Goal: Task Accomplishment & Management: Manage account settings

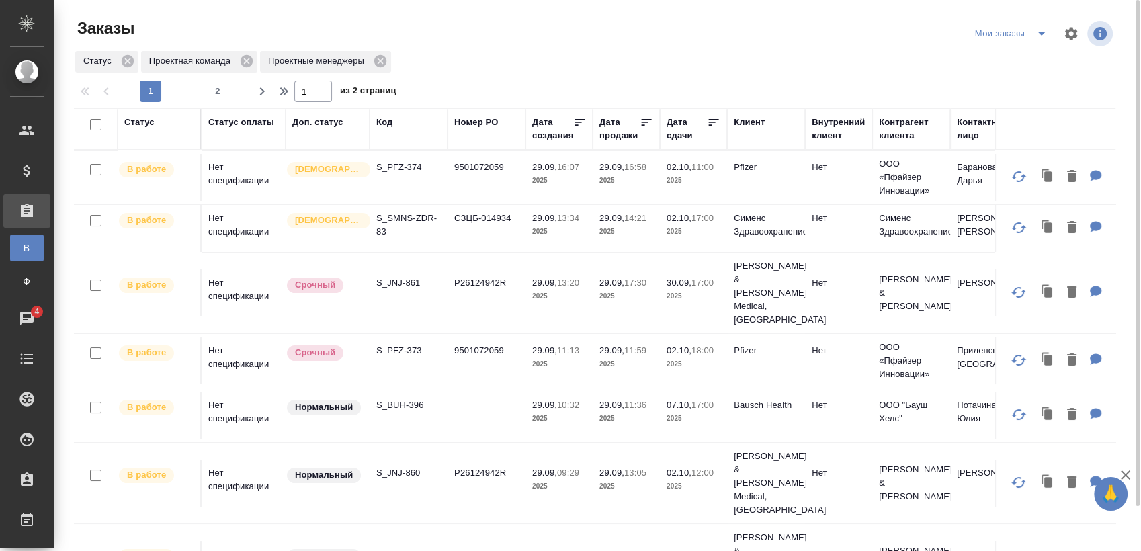
click at [1033, 40] on span "split button" at bounding box center [1042, 34] width 20 height 16
click at [1000, 55] on li "Взять в работу" at bounding box center [1013, 61] width 113 height 22
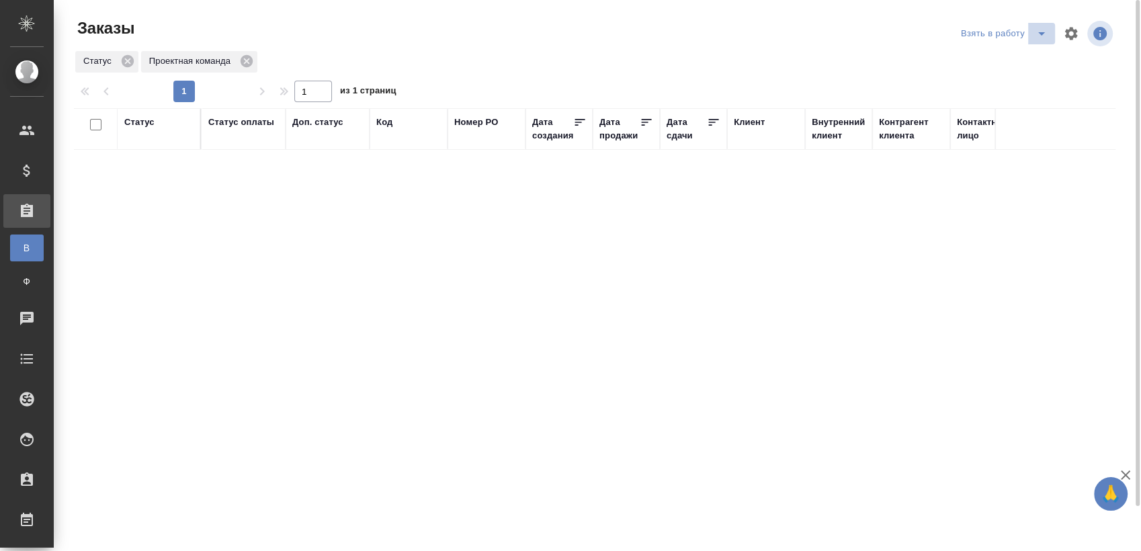
click at [1034, 39] on icon "split button" at bounding box center [1042, 34] width 16 height 16
click at [1010, 54] on li "Мои заказы" at bounding box center [1006, 61] width 113 height 22
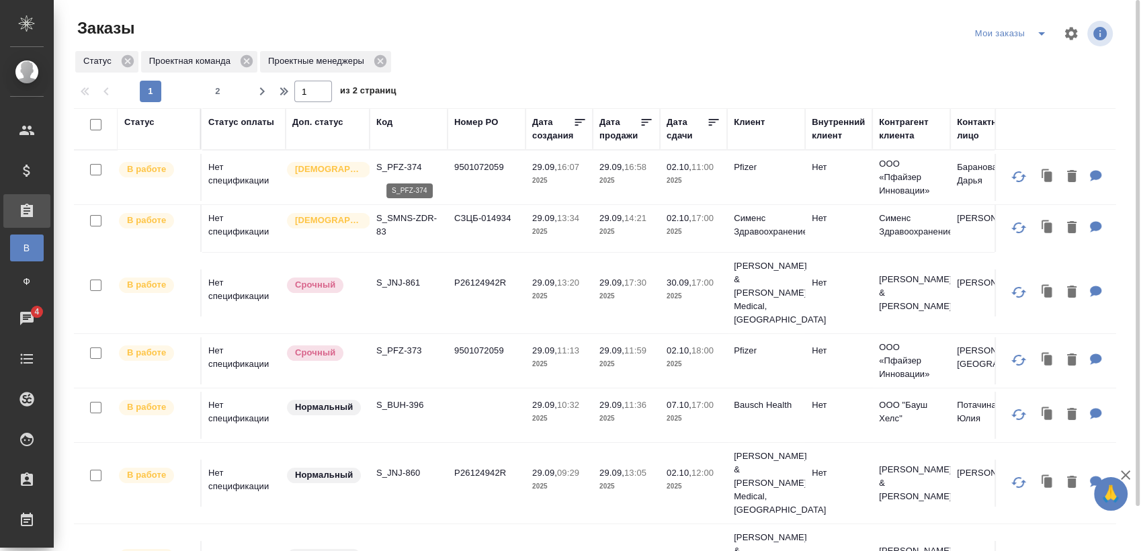
click at [414, 162] on p "S_PFZ-374" at bounding box center [408, 167] width 65 height 13
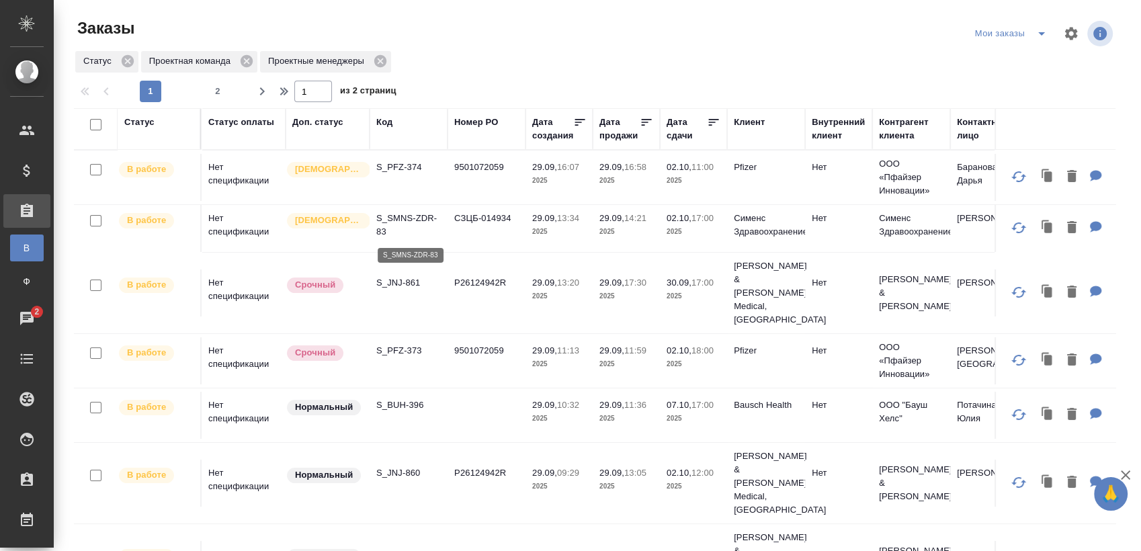
click at [419, 222] on p "S_SMNS-ZDR-83" at bounding box center [408, 225] width 65 height 27
click at [413, 276] on p "S_JNJ-861" at bounding box center [408, 282] width 65 height 13
click at [412, 344] on p "S_PFZ-373" at bounding box center [408, 350] width 65 height 13
click at [419, 399] on p "S_BUH-396" at bounding box center [408, 405] width 65 height 13
click at [409, 466] on p "S_JNJ-860" at bounding box center [408, 472] width 65 height 13
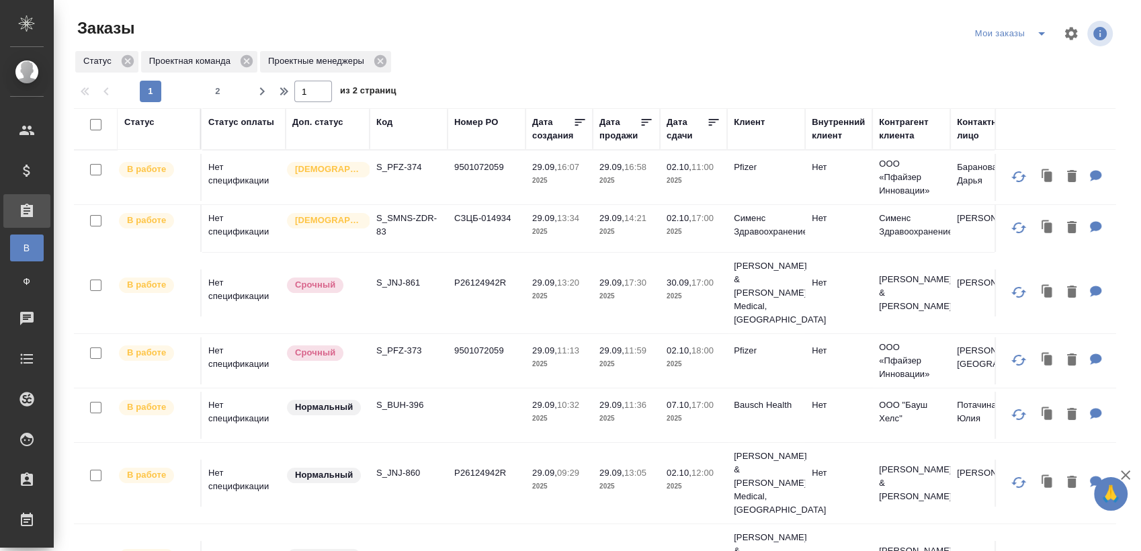
click at [401, 548] on p "S_JNJ-859" at bounding box center [408, 554] width 65 height 13
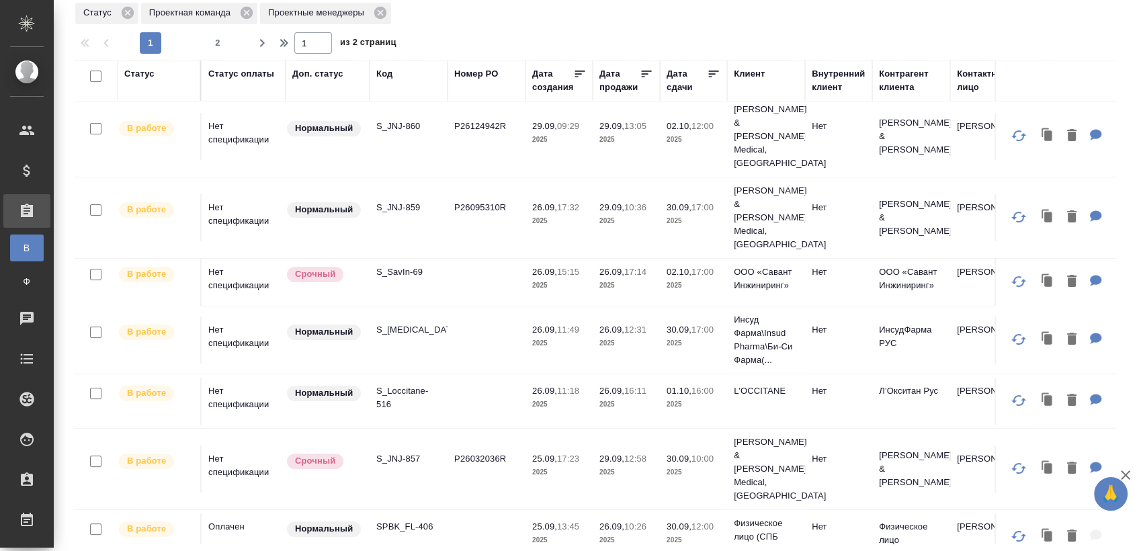
scroll to position [373, 0]
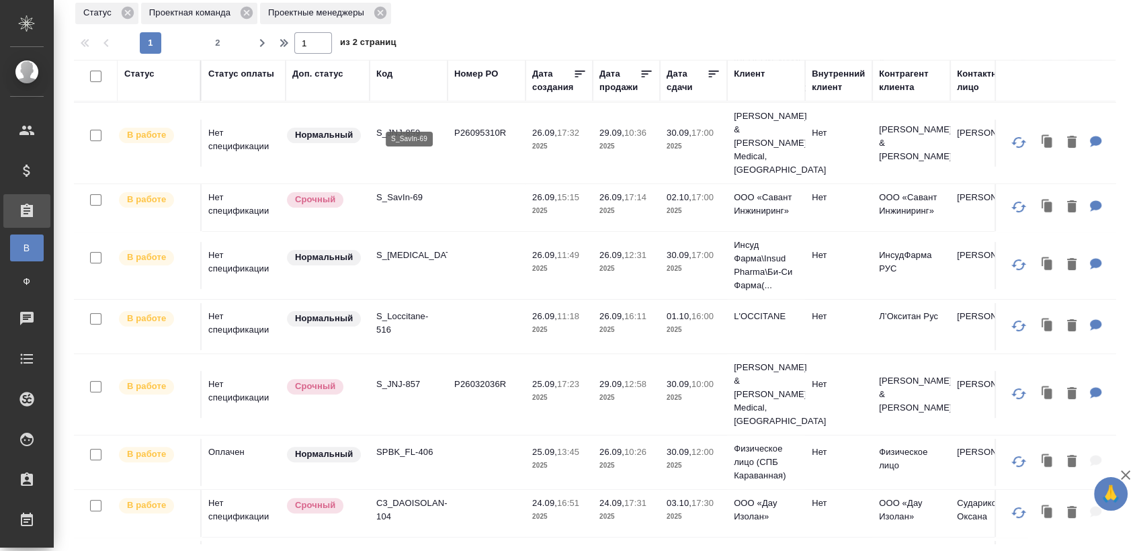
click at [415, 191] on p "S_SavIn-69" at bounding box center [408, 197] width 65 height 13
click at [397, 249] on p "S_Chemo-36" at bounding box center [408, 255] width 65 height 13
click at [403, 310] on p "S_Loccitane-516" at bounding box center [408, 323] width 65 height 27
click at [408, 378] on p "S_JNJ-857" at bounding box center [408, 384] width 65 height 13
click at [420, 446] on p "SPBK_FL-406" at bounding box center [408, 452] width 65 height 13
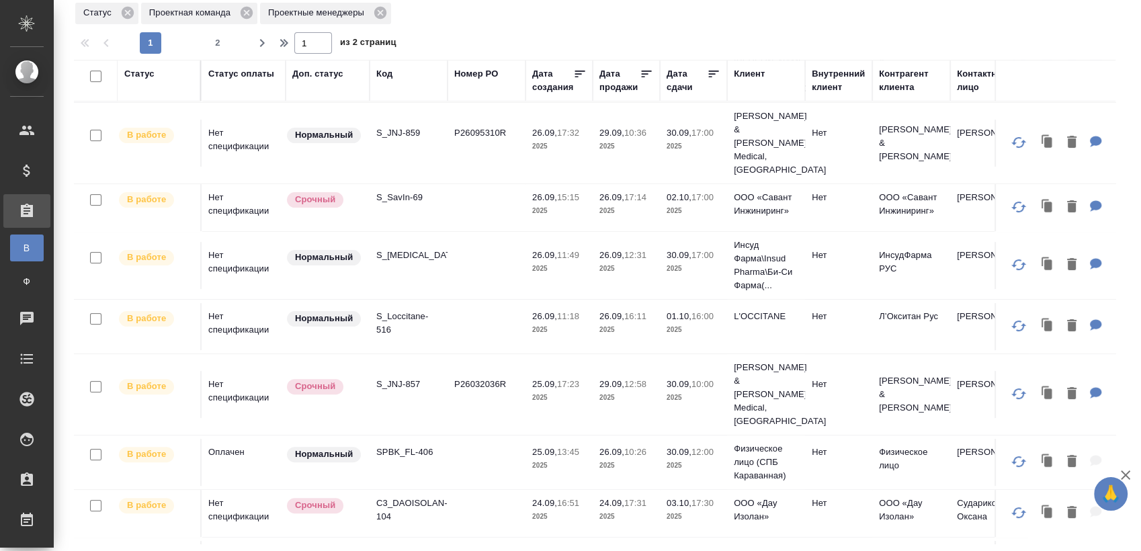
click at [409, 497] on p "C3_DAOISOLAN-104" at bounding box center [408, 510] width 65 height 27
click at [428, 548] on p "S_UnisawGroup-46" at bounding box center [408, 561] width 65 height 27
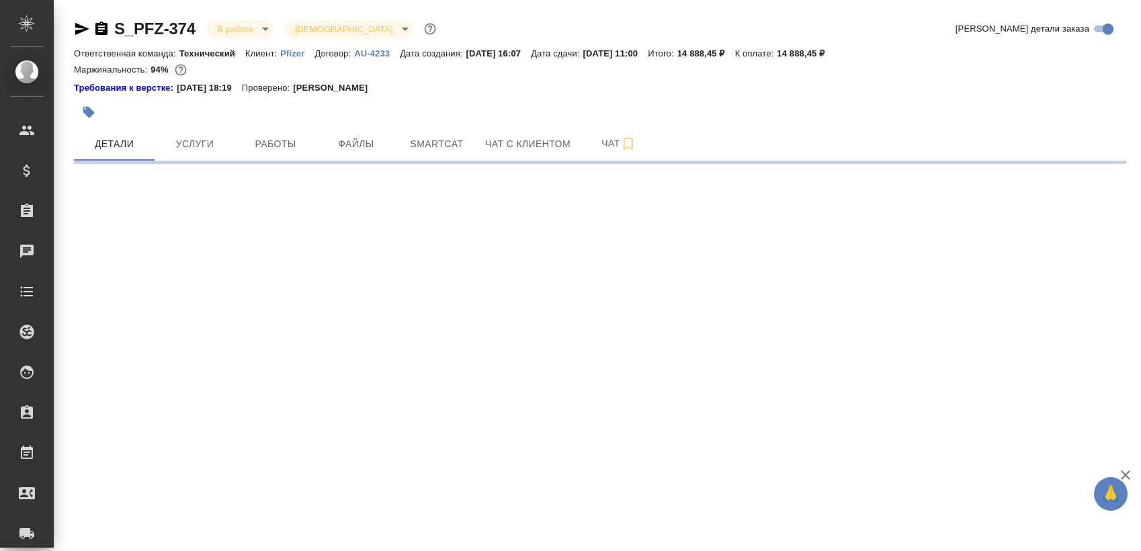
select select "RU"
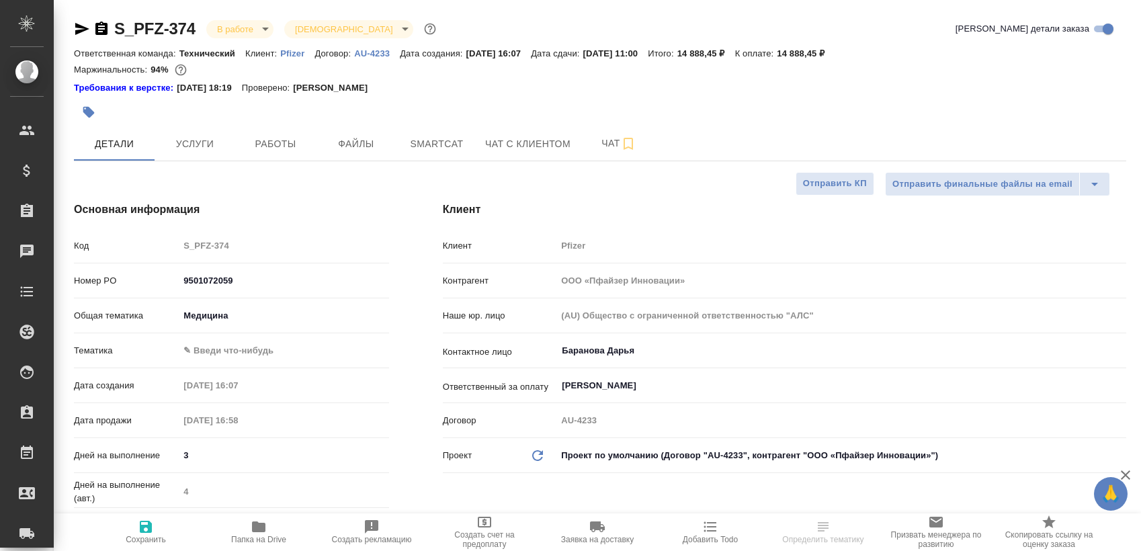
type textarea "x"
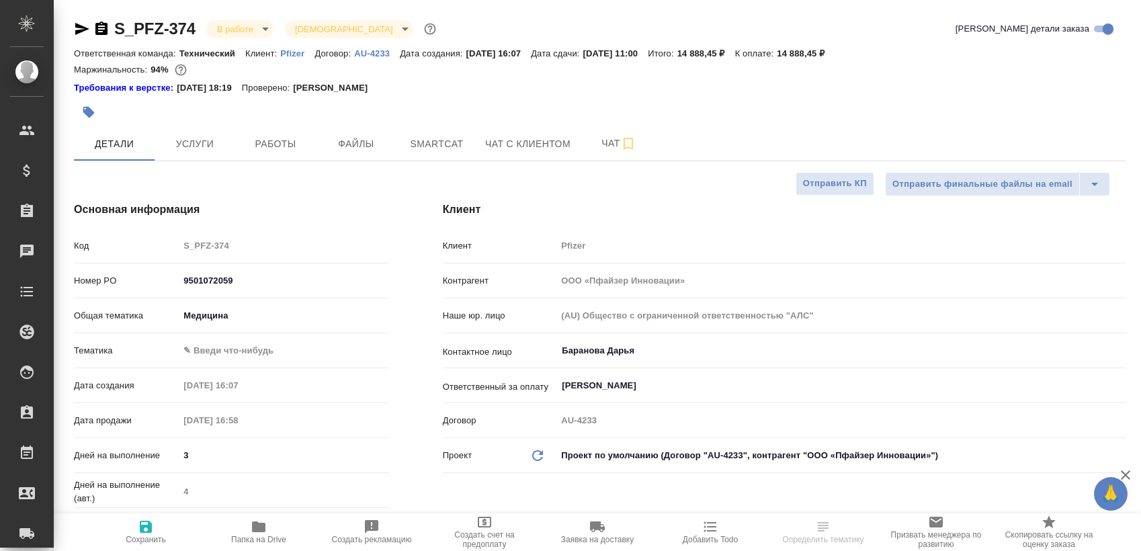
type textarea "x"
click at [301, 146] on span "Работы" at bounding box center [275, 144] width 65 height 17
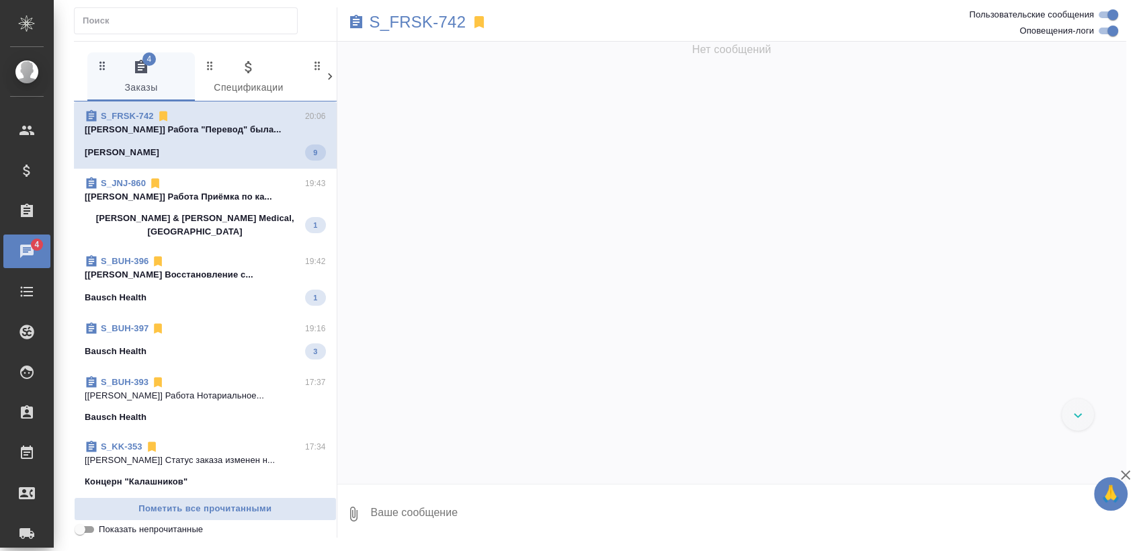
drag, startPoint x: 175, startPoint y: 185, endPoint x: 177, endPoint y: 255, distance: 70.6
click at [175, 185] on div "S_JNJ-860 19:43" at bounding box center [205, 183] width 241 height 13
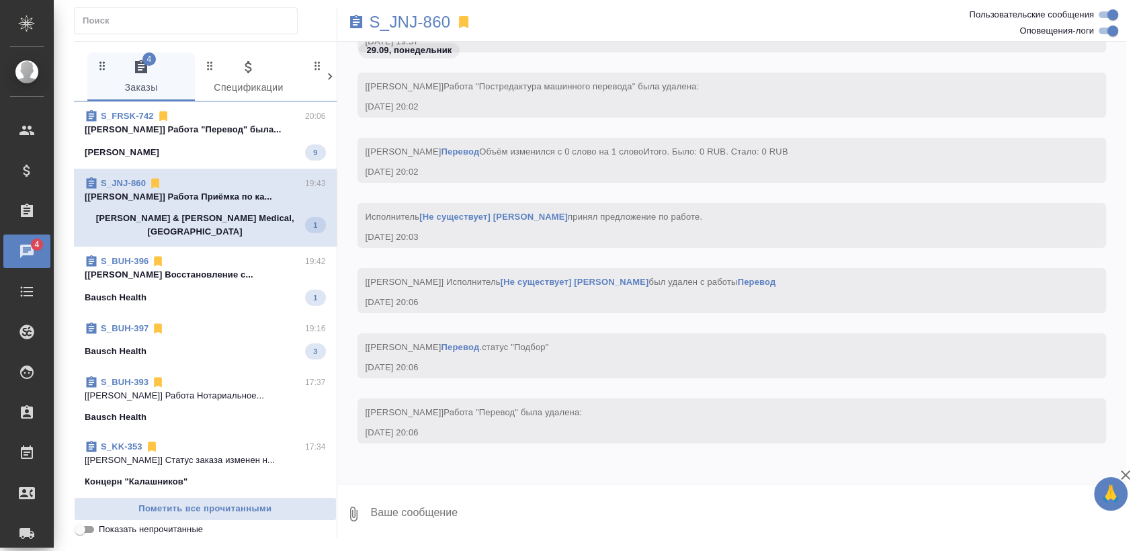
click at [177, 255] on div "S_BUH-396 19:42" at bounding box center [205, 261] width 241 height 13
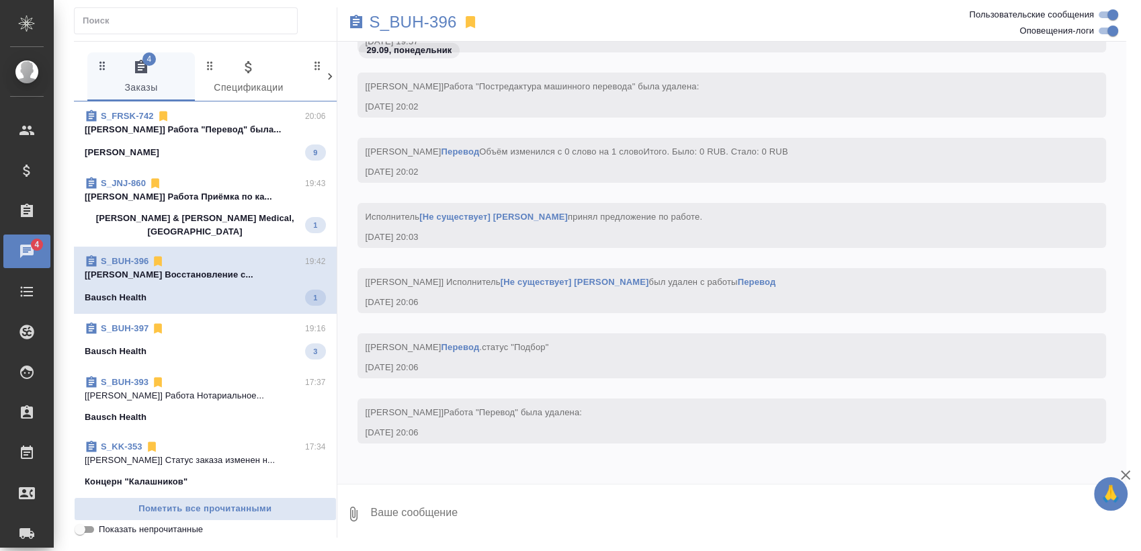
click at [177, 325] on span "S_BUH-397 19:16 Bausch Health 3" at bounding box center [205, 341] width 241 height 38
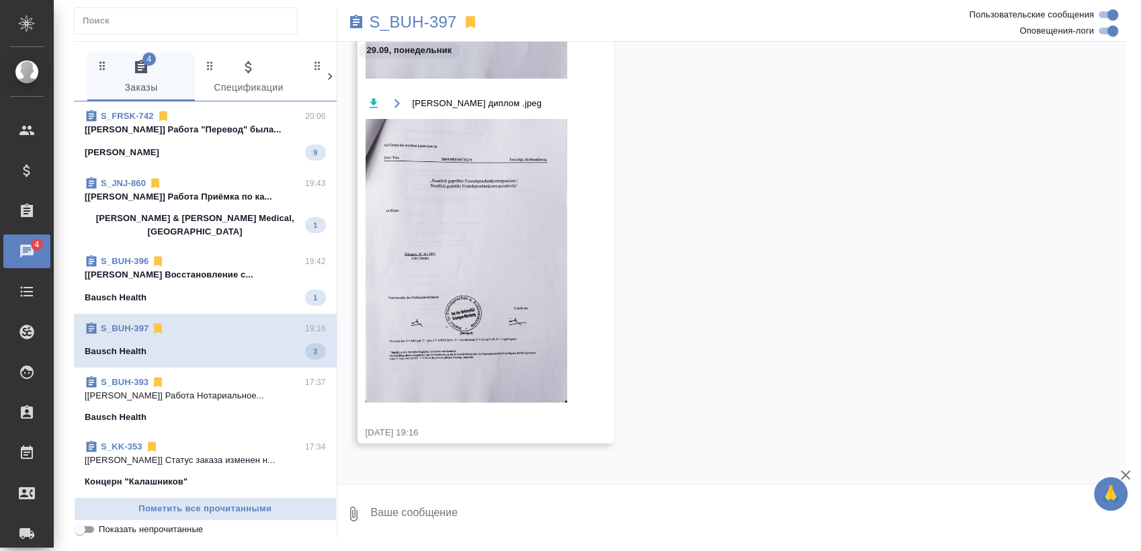
scroll to position [3444, 0]
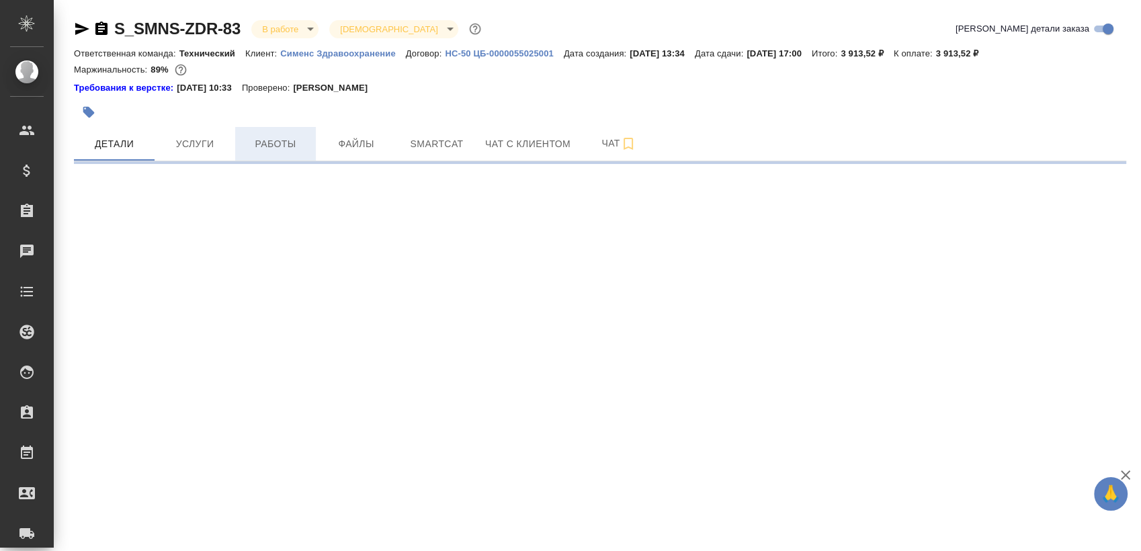
click at [263, 142] on span "Работы" at bounding box center [275, 144] width 65 height 17
select select "RU"
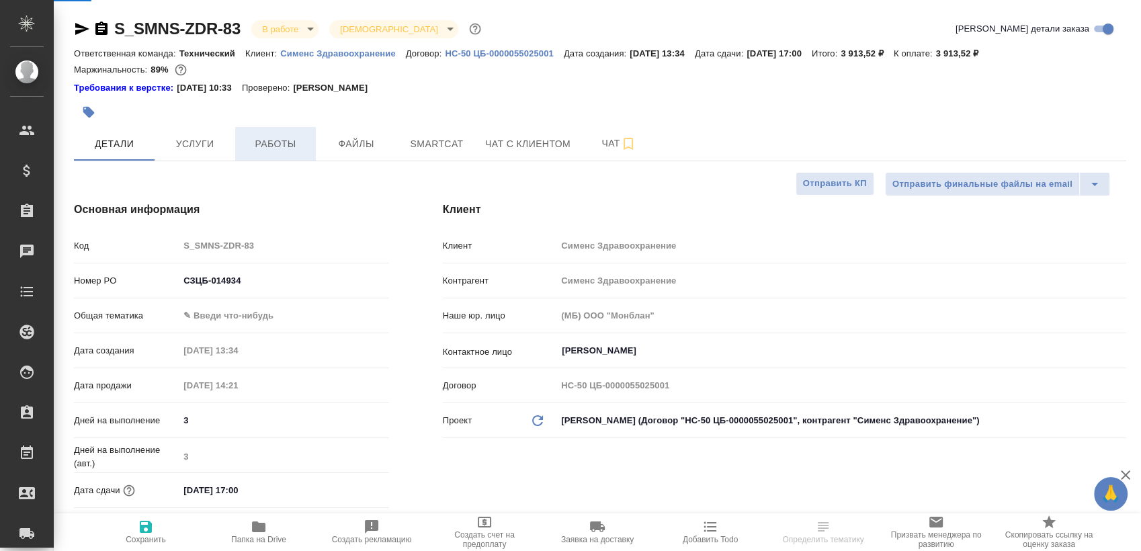
type textarea "x"
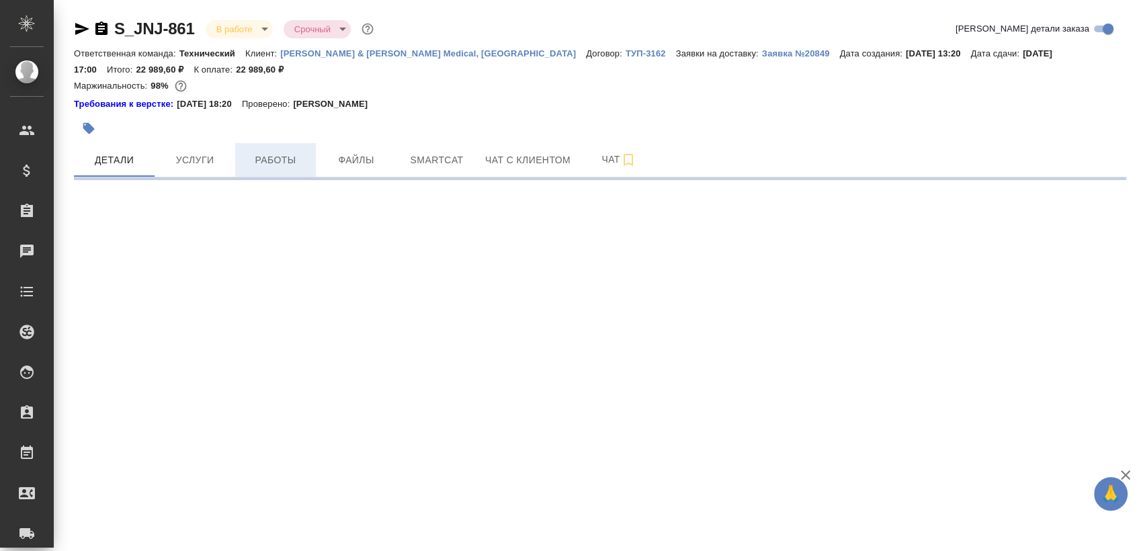
select select "RU"
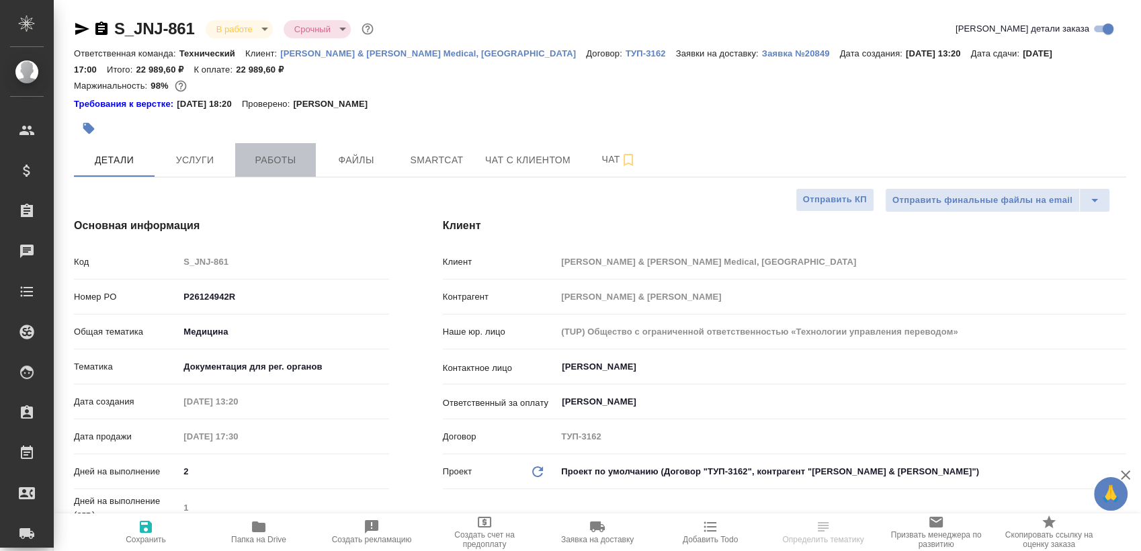
click at [265, 158] on span "Работы" at bounding box center [275, 160] width 65 height 17
type textarea "x"
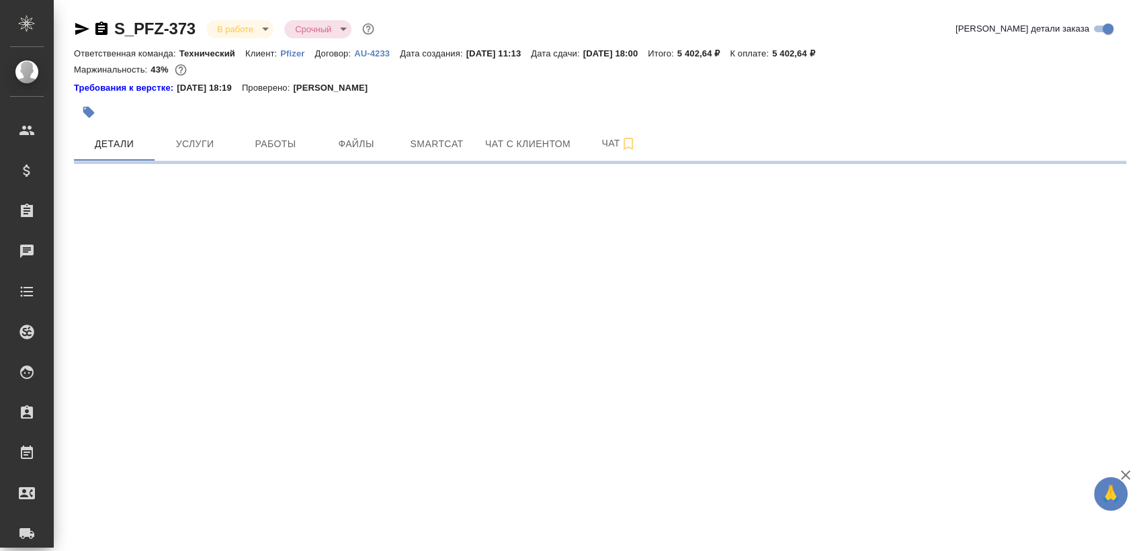
select select "RU"
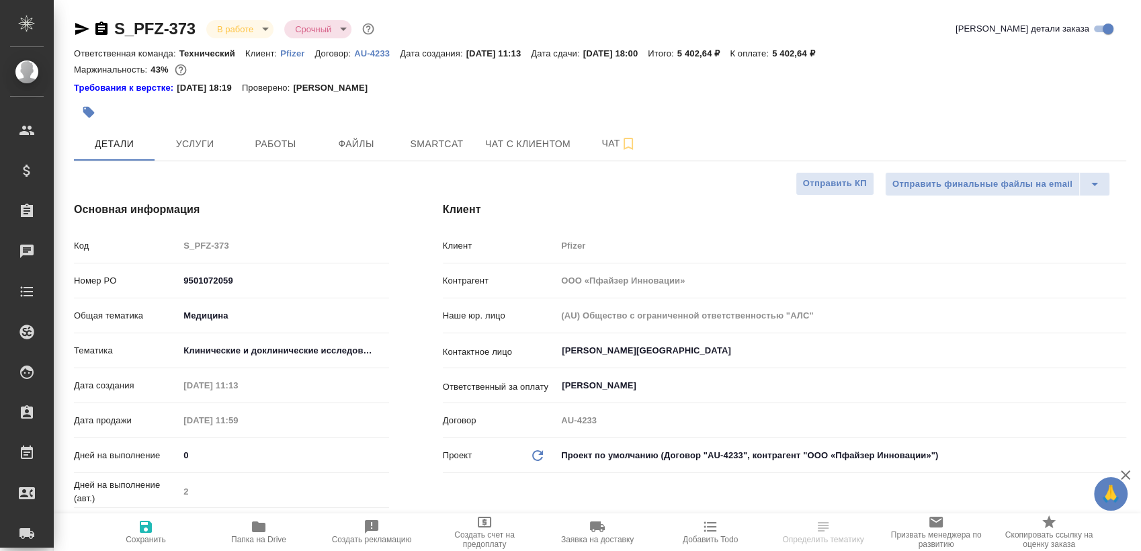
type textarea "x"
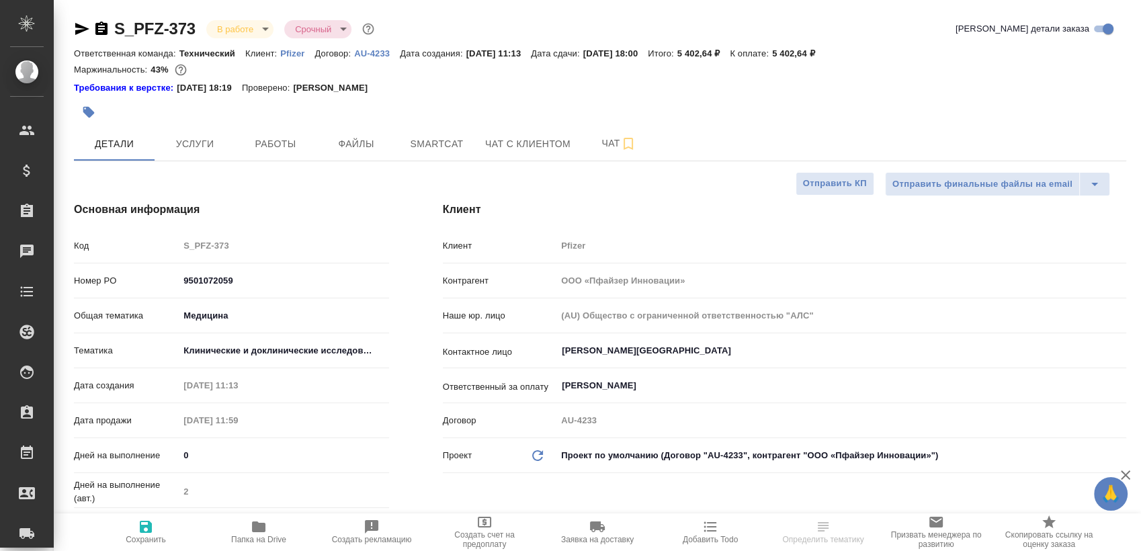
type textarea "x"
click at [276, 136] on span "Работы" at bounding box center [275, 144] width 65 height 17
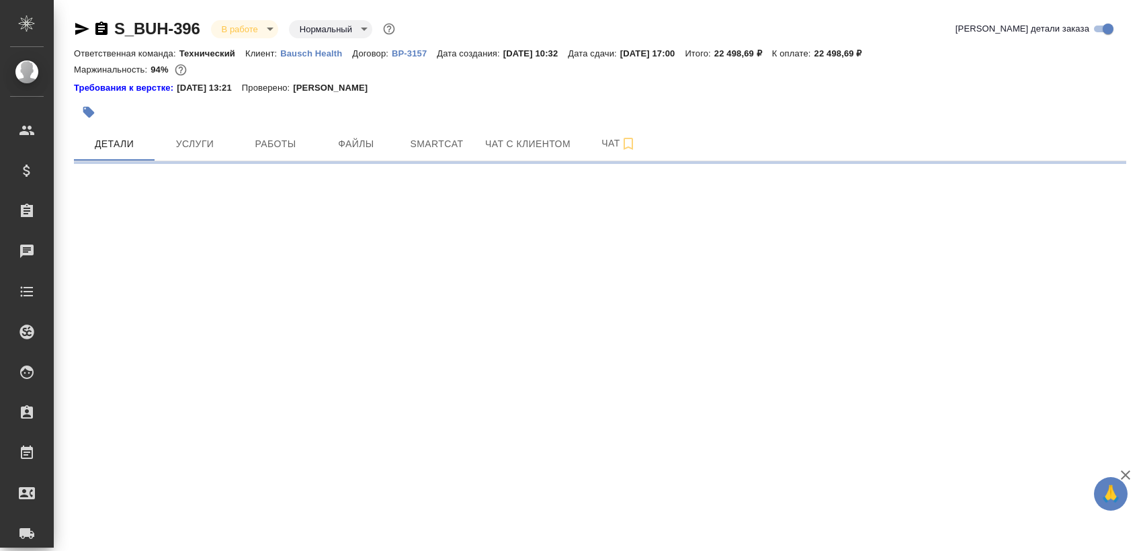
select select "RU"
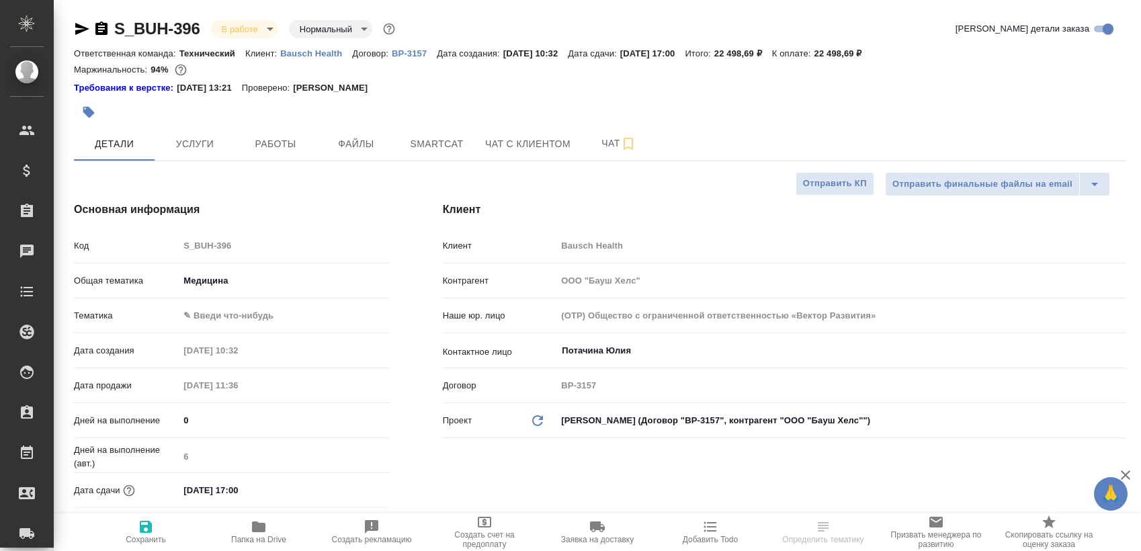
type textarea "x"
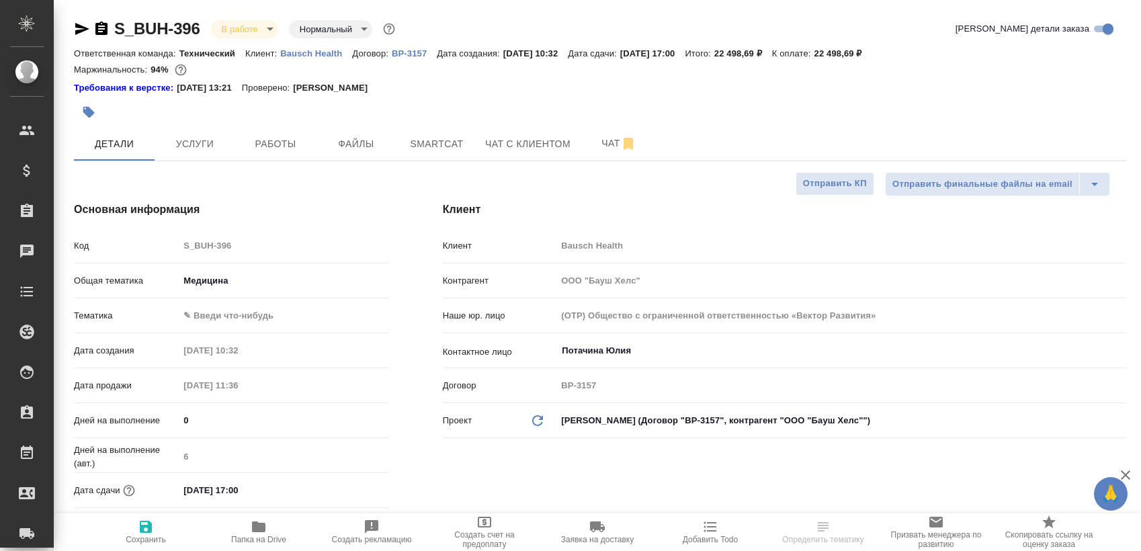
type textarea "x"
click at [265, 142] on span "Работы" at bounding box center [275, 144] width 65 height 17
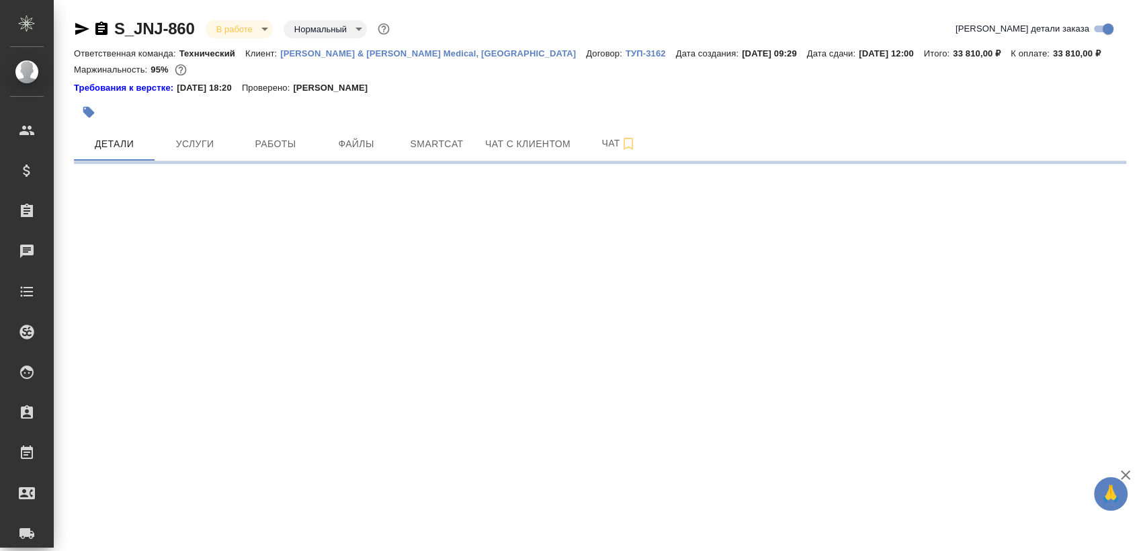
select select "RU"
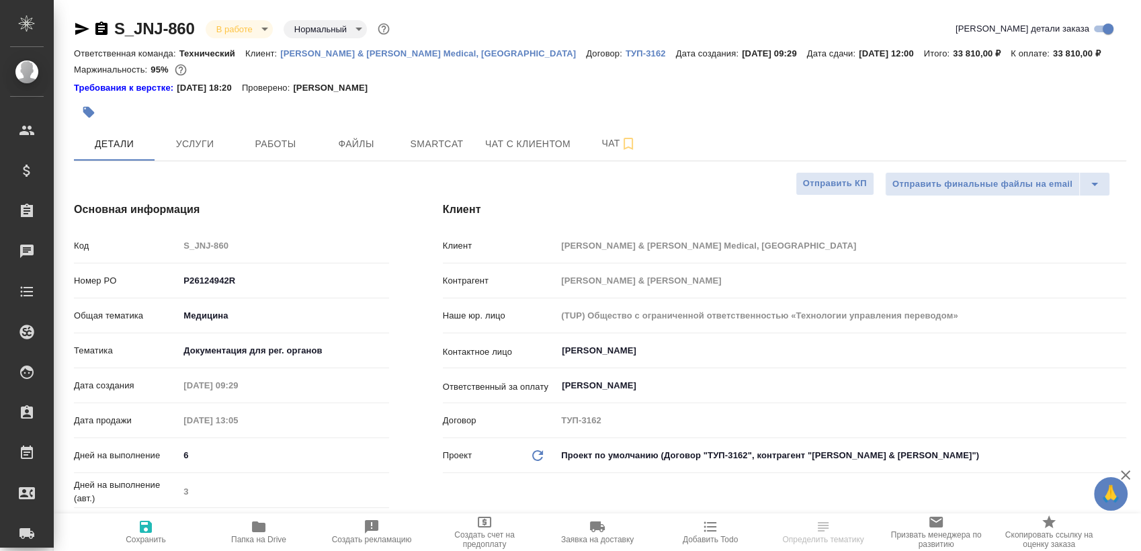
type textarea "x"
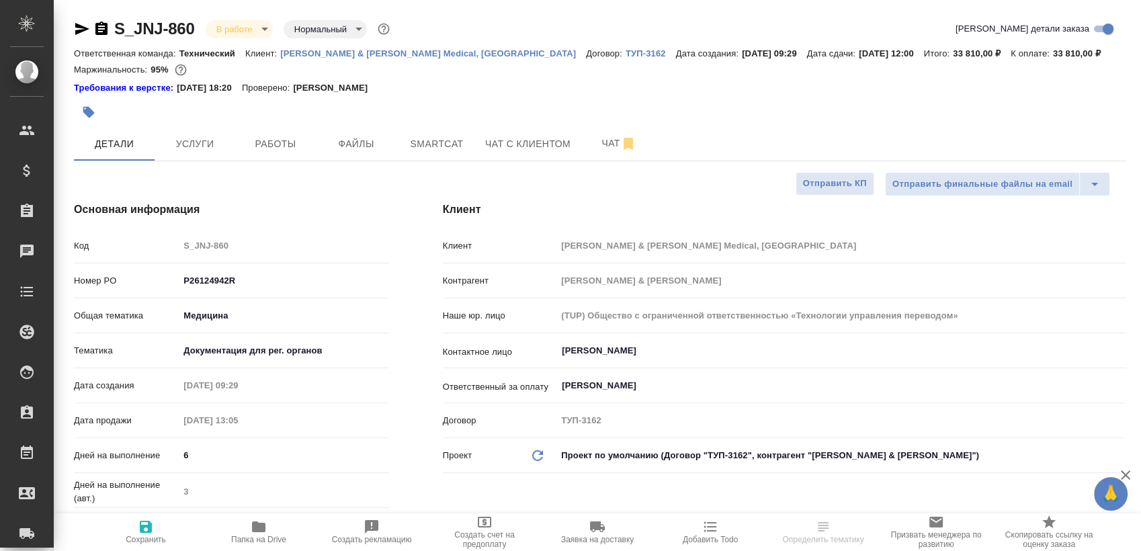
type textarea "x"
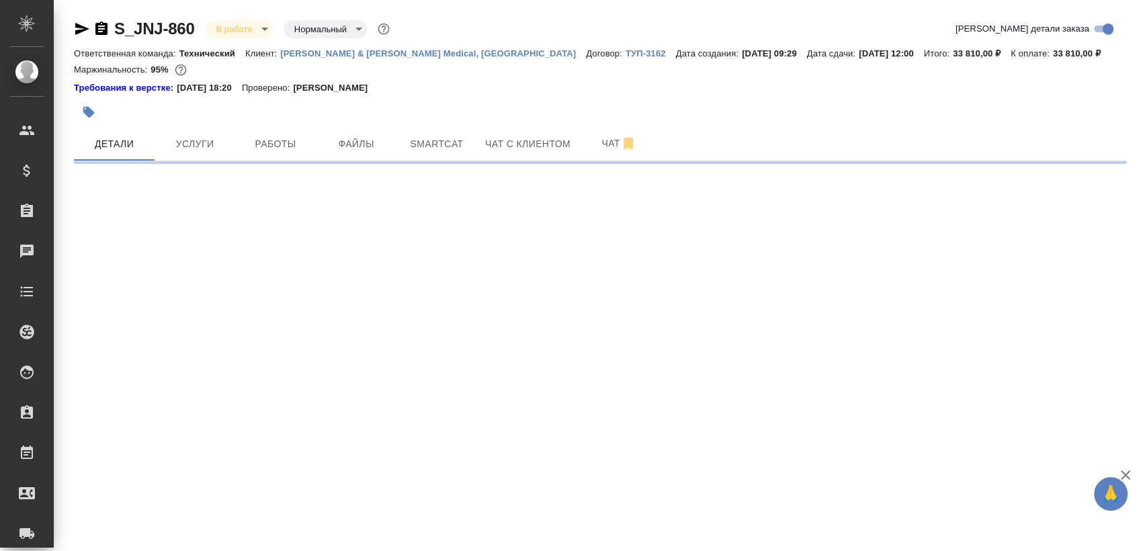
select select "RU"
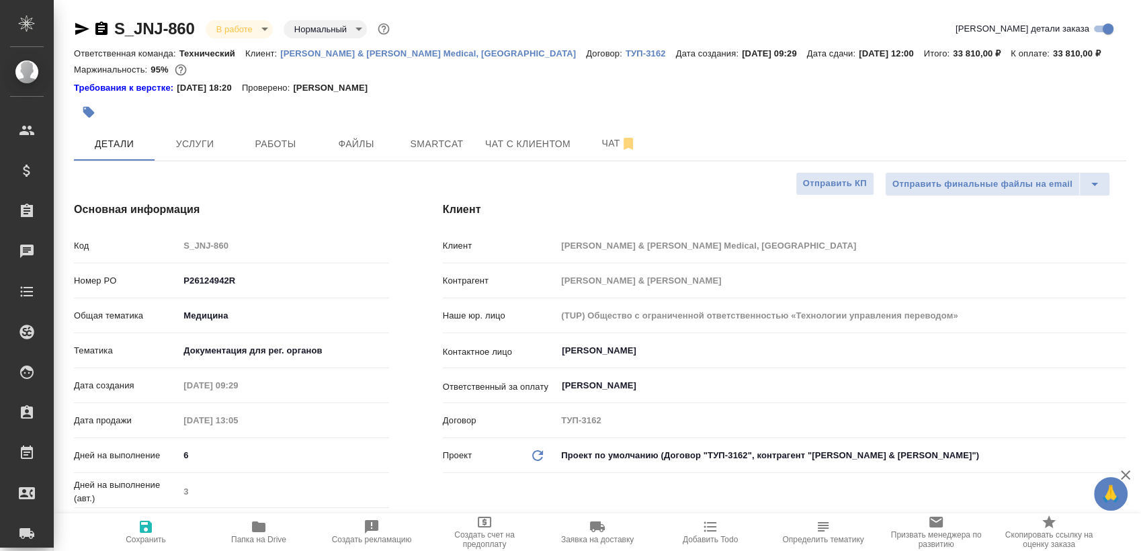
type textarea "x"
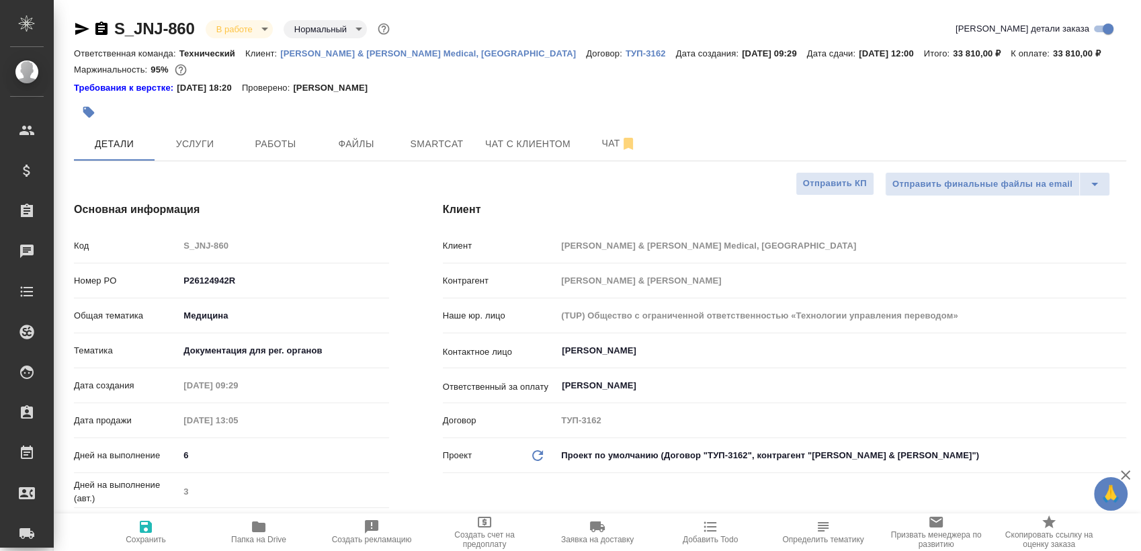
type textarea "x"
click at [251, 134] on button "Работы" at bounding box center [275, 144] width 81 height 34
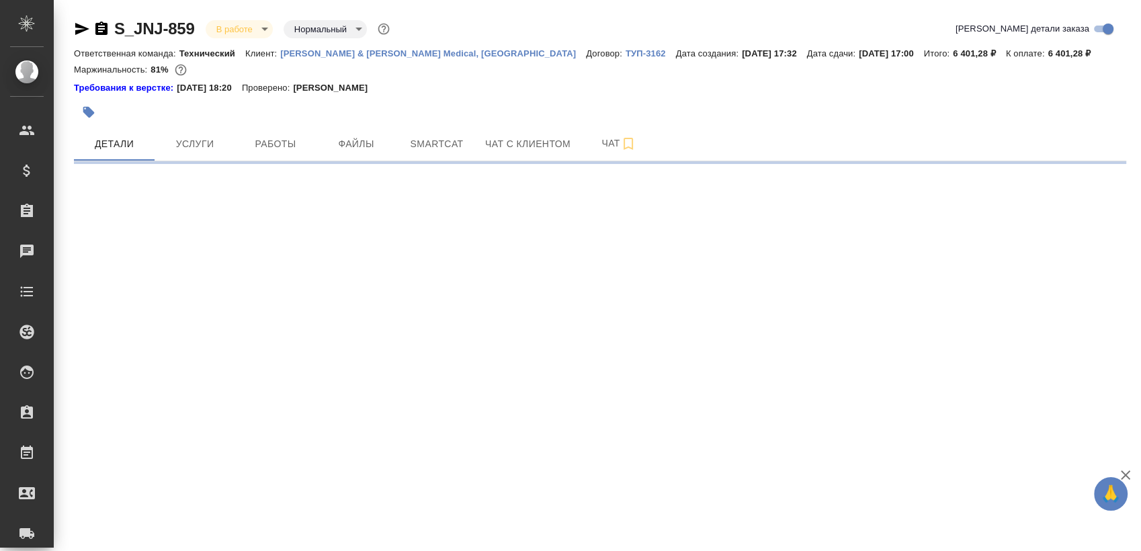
select select "RU"
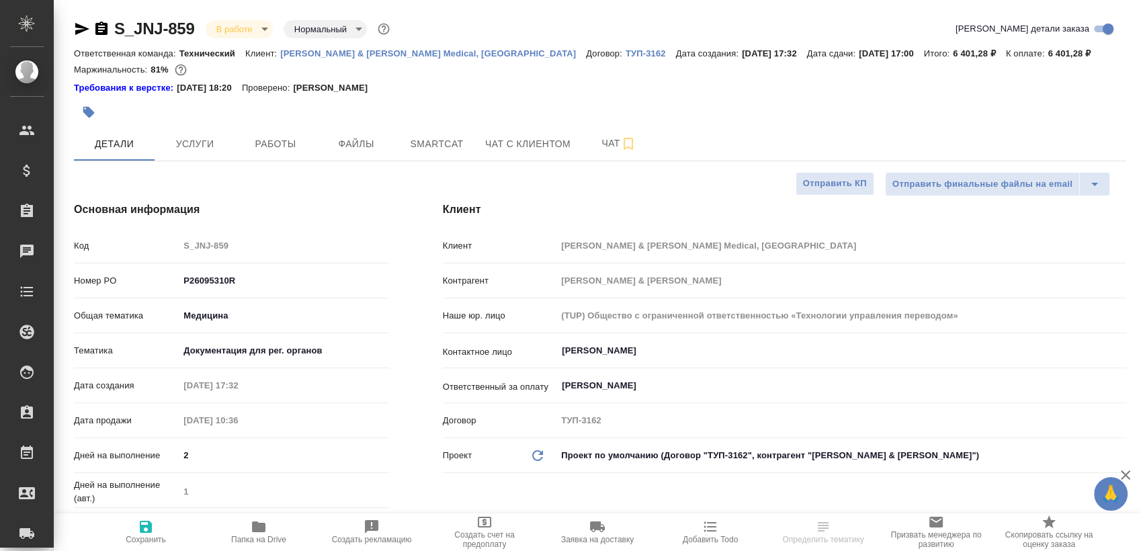
type textarea "x"
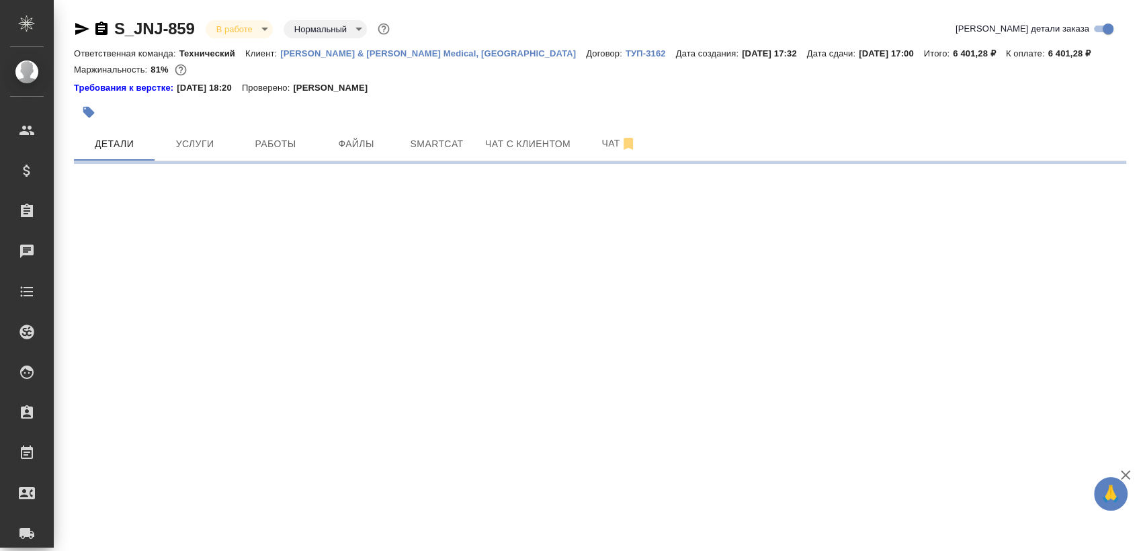
select select "RU"
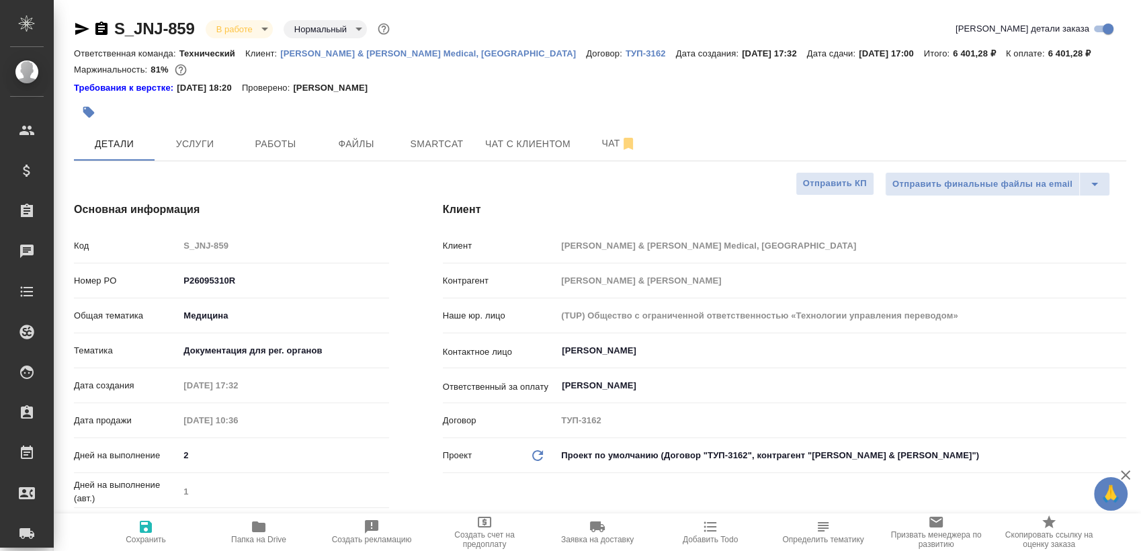
type textarea "x"
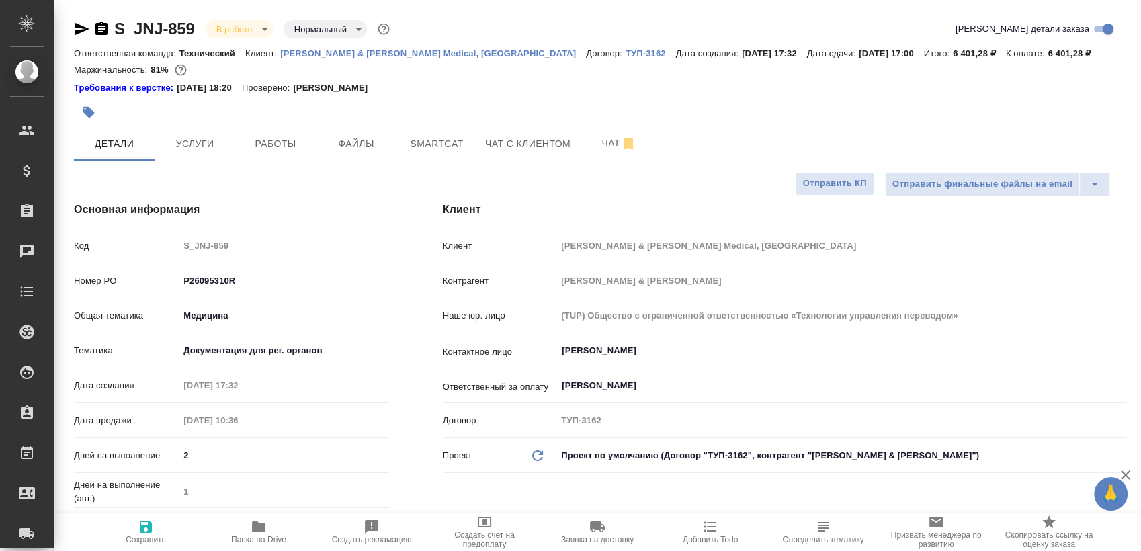
type textarea "x"
click at [266, 153] on button "Работы" at bounding box center [275, 144] width 81 height 34
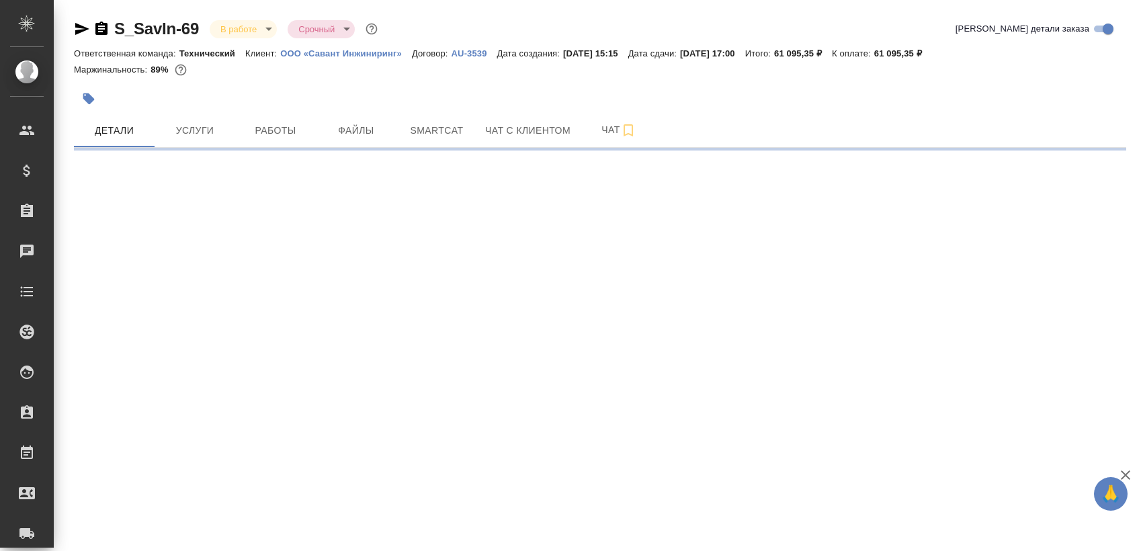
select select "RU"
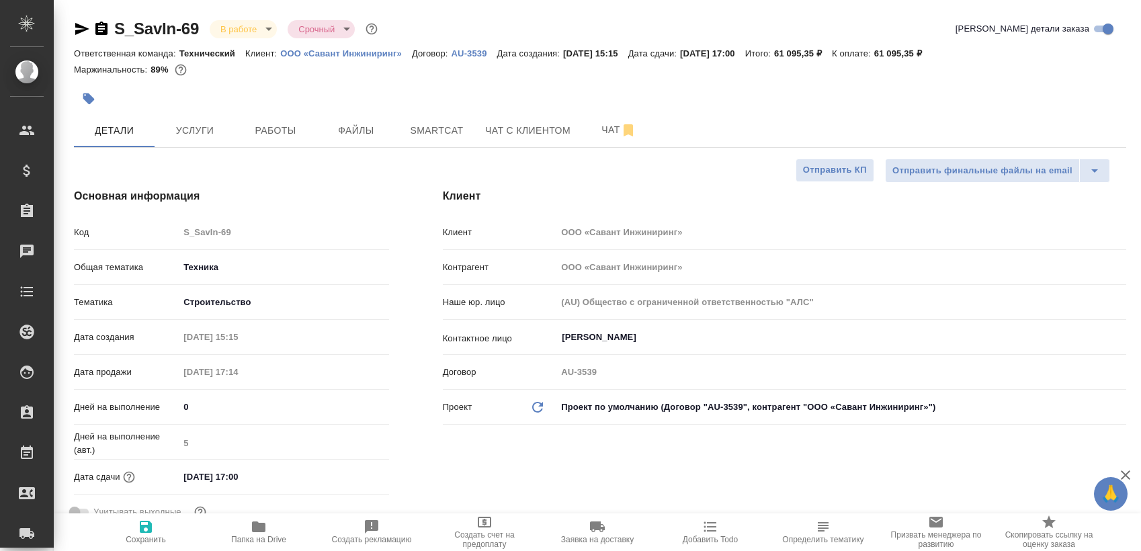
type textarea "x"
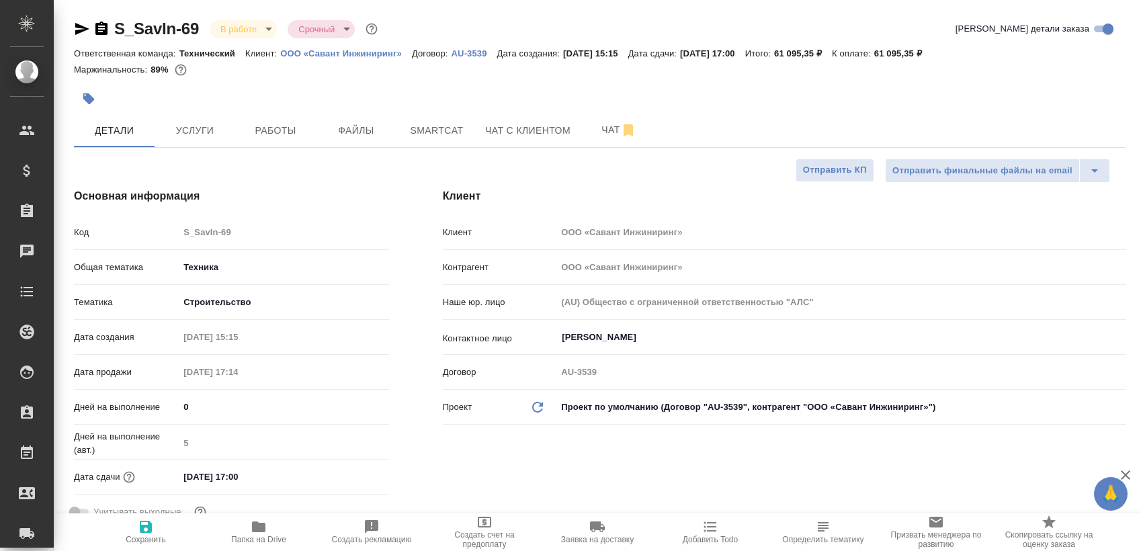
type textarea "x"
click at [260, 120] on button "Работы" at bounding box center [275, 131] width 81 height 34
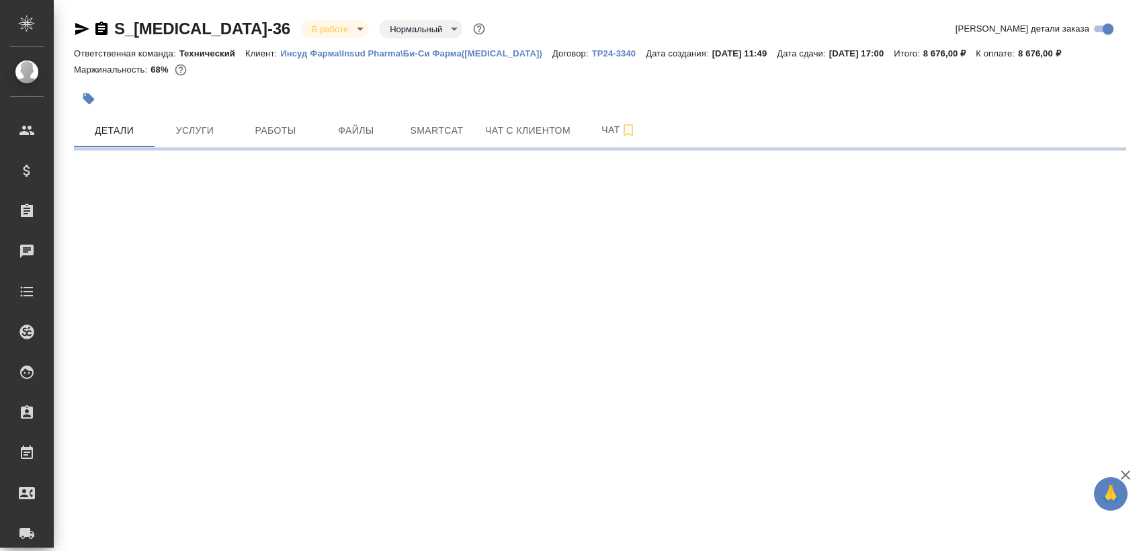
select select "RU"
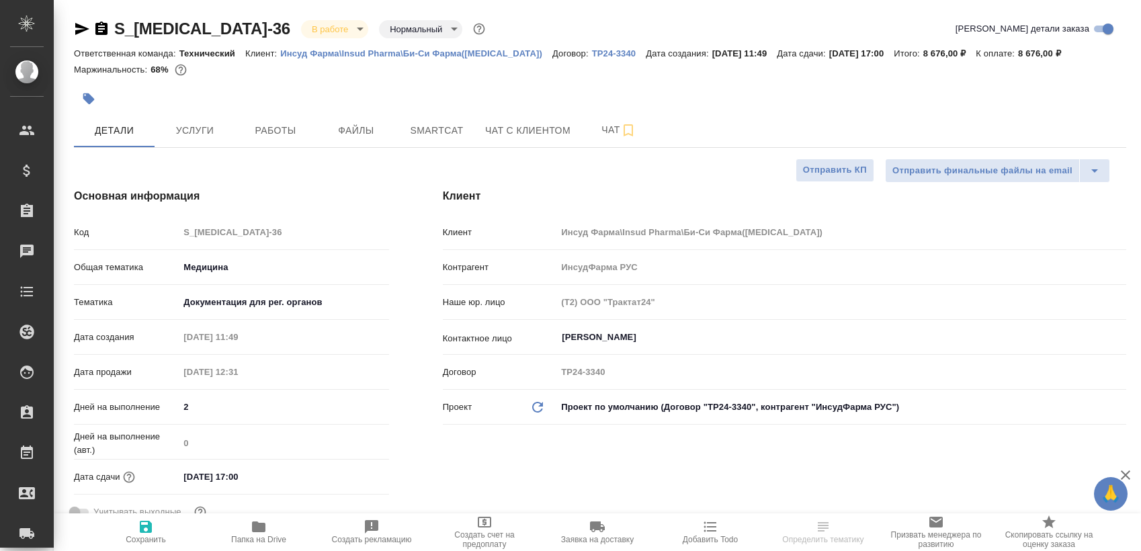
type textarea "x"
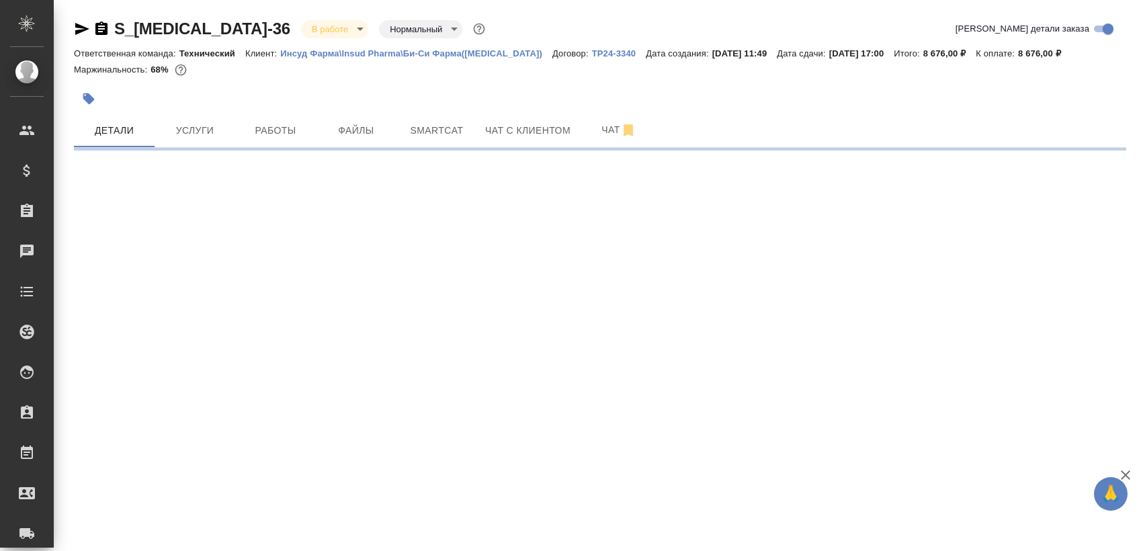
select select "RU"
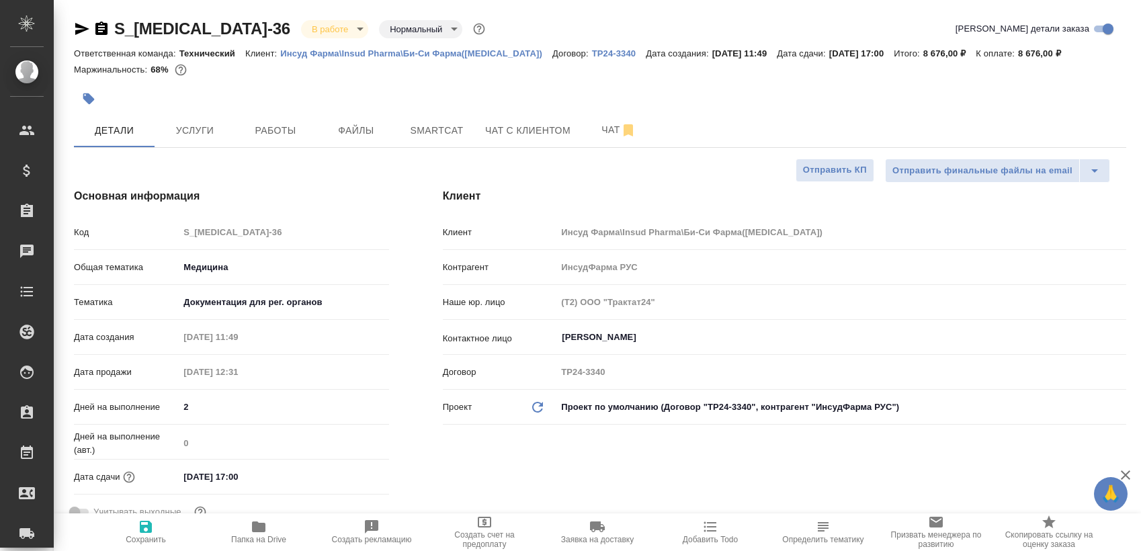
type textarea "x"
click at [296, 124] on span "Работы" at bounding box center [275, 130] width 65 height 17
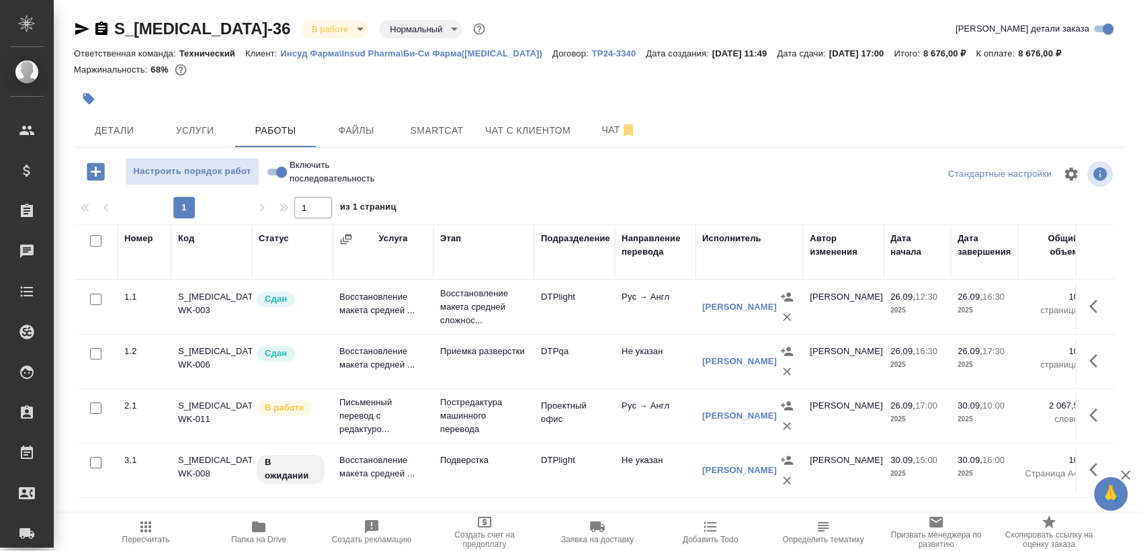
scroll to position [9, 0]
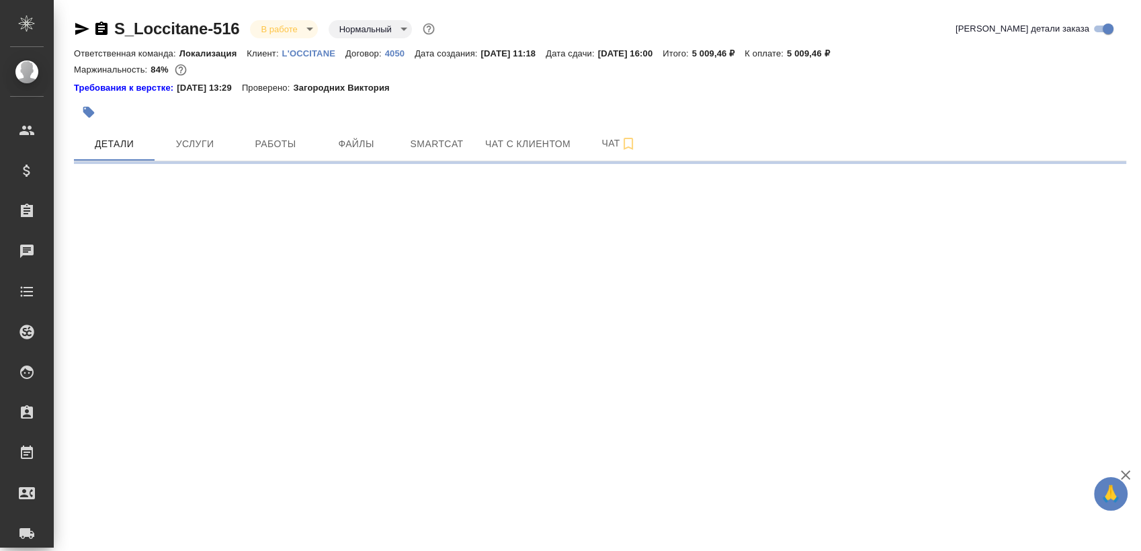
select select "RU"
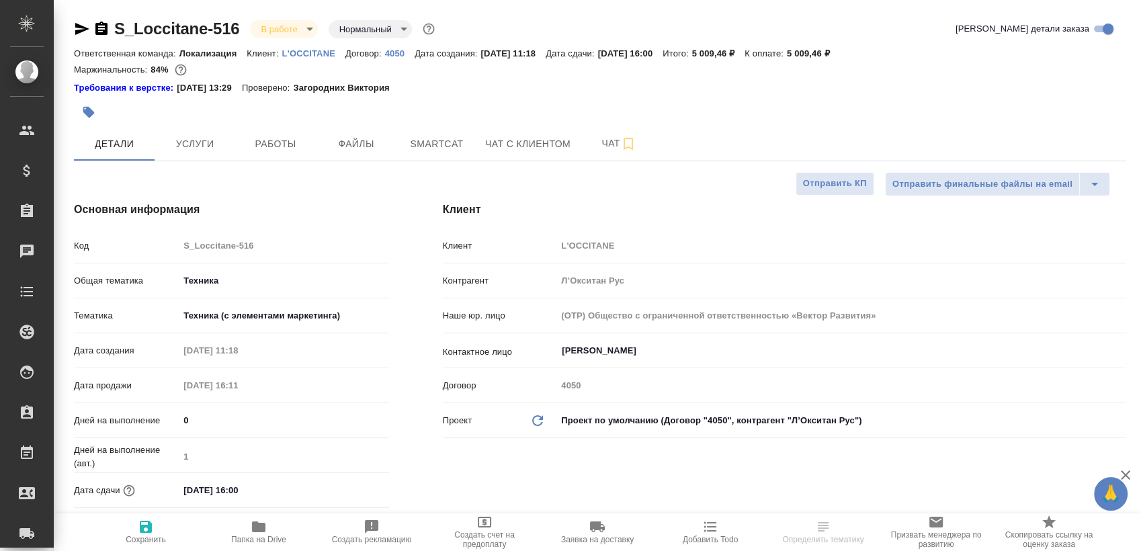
type textarea "x"
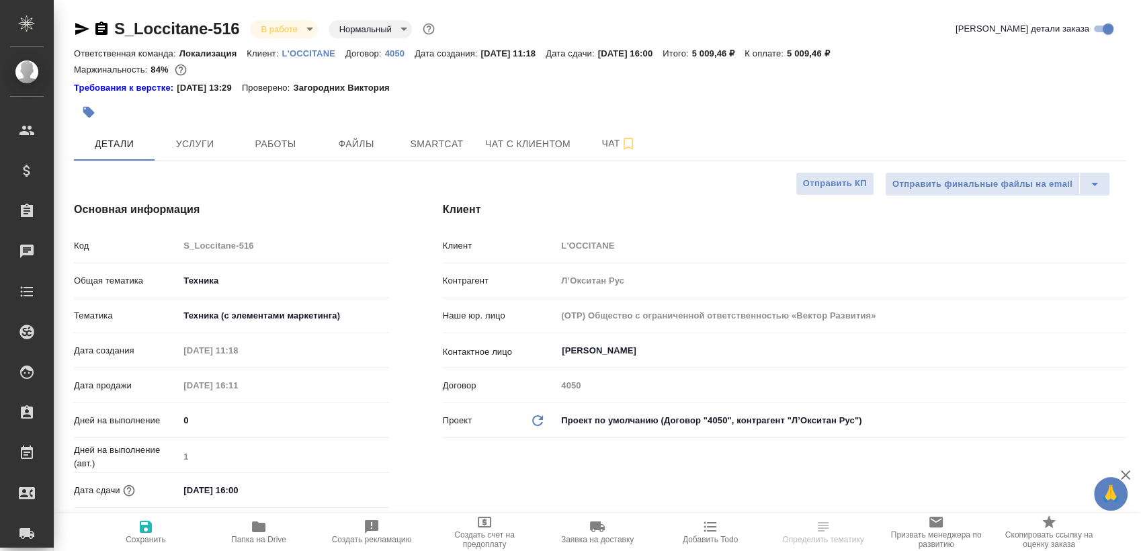
type textarea "x"
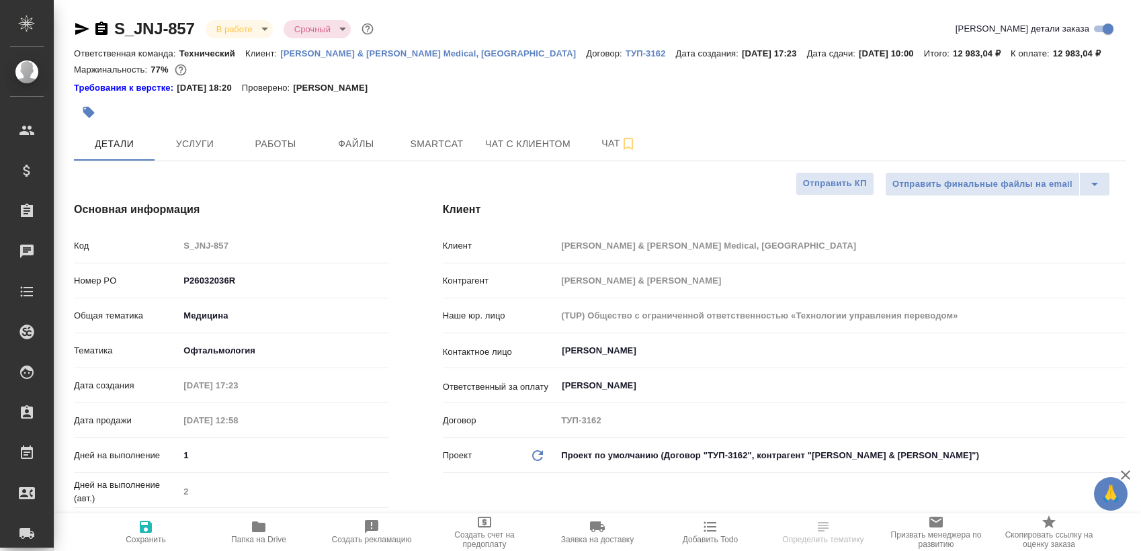
select select "RU"
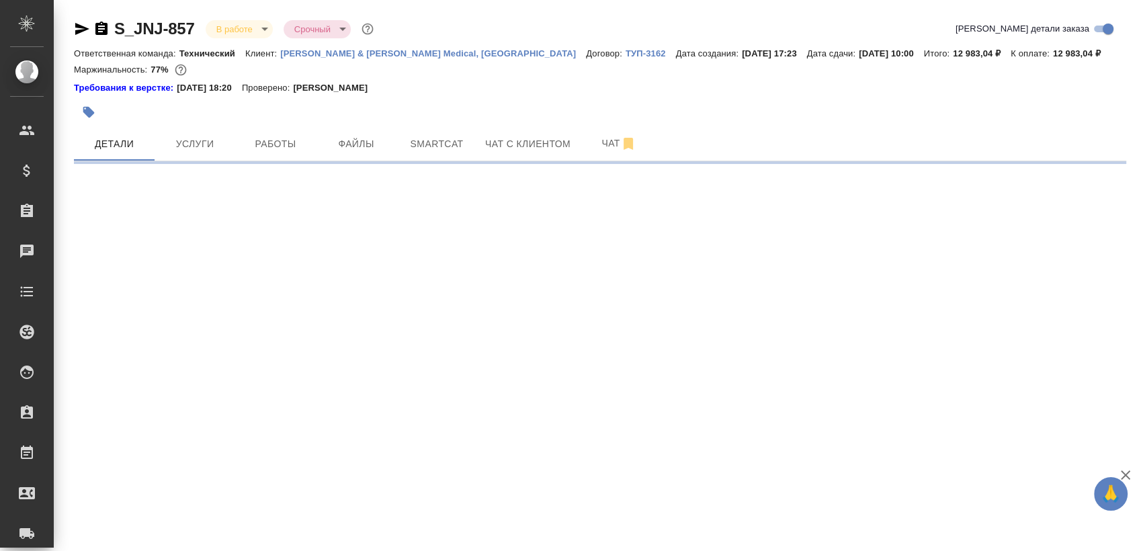
select select "RU"
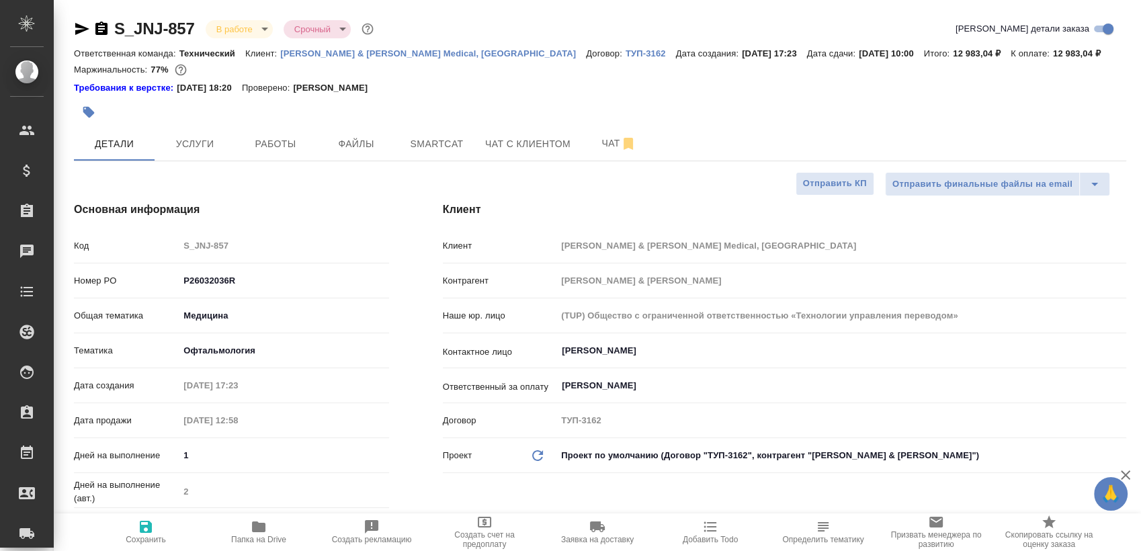
type textarea "x"
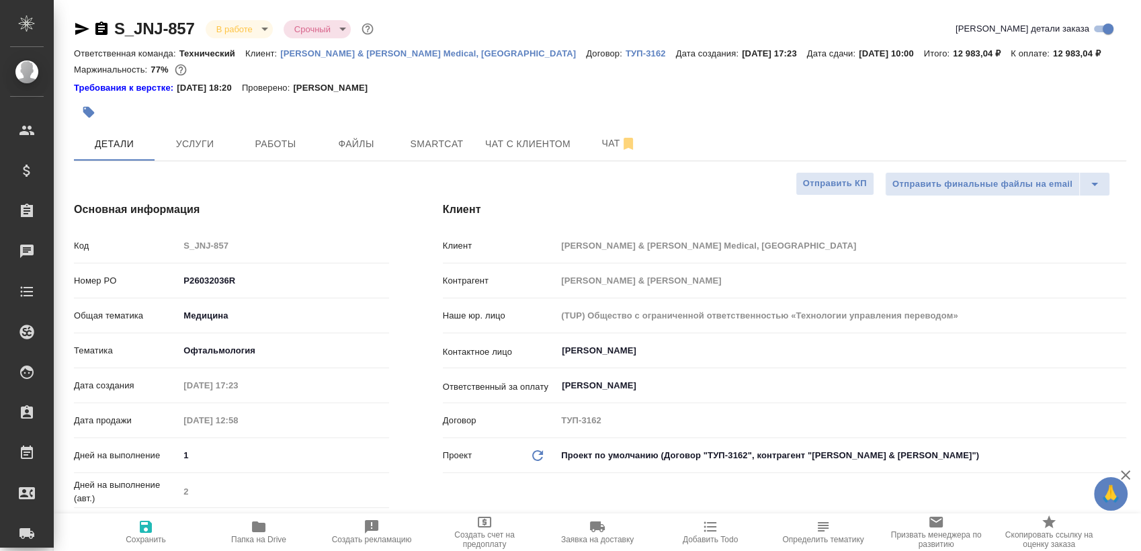
type textarea "x"
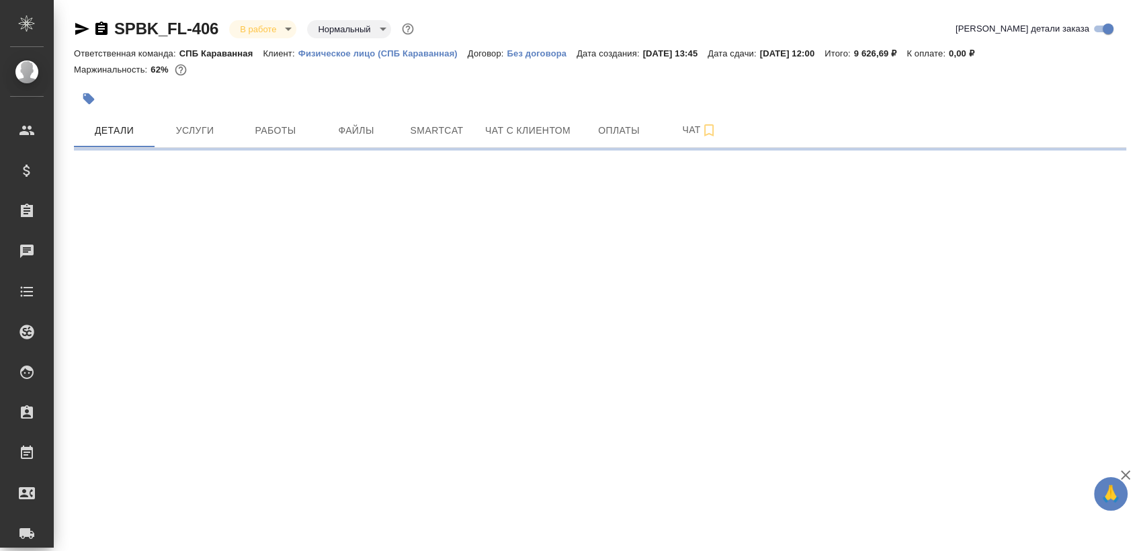
select select "RU"
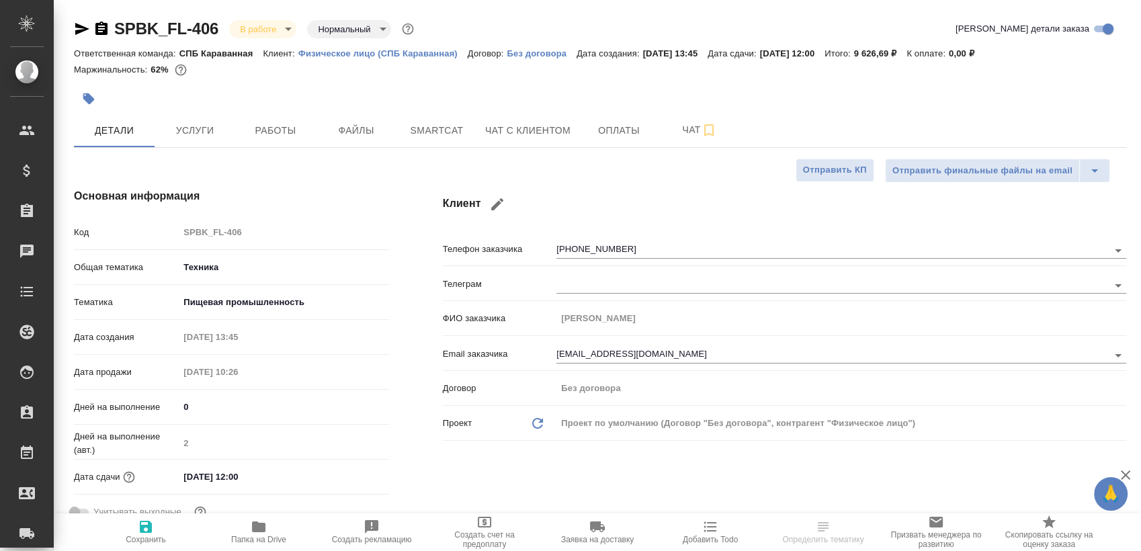
type textarea "x"
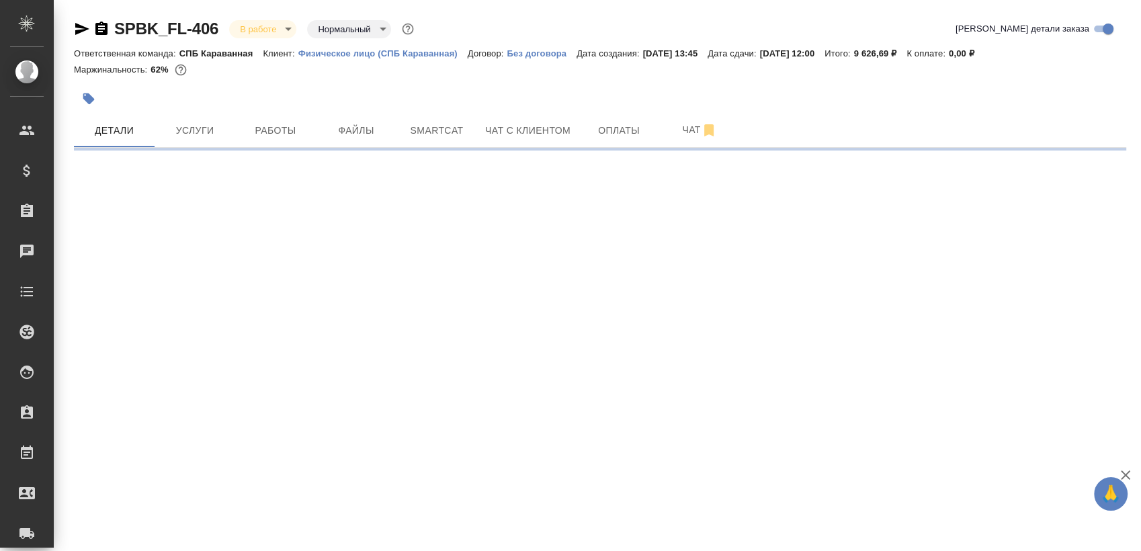
select select "RU"
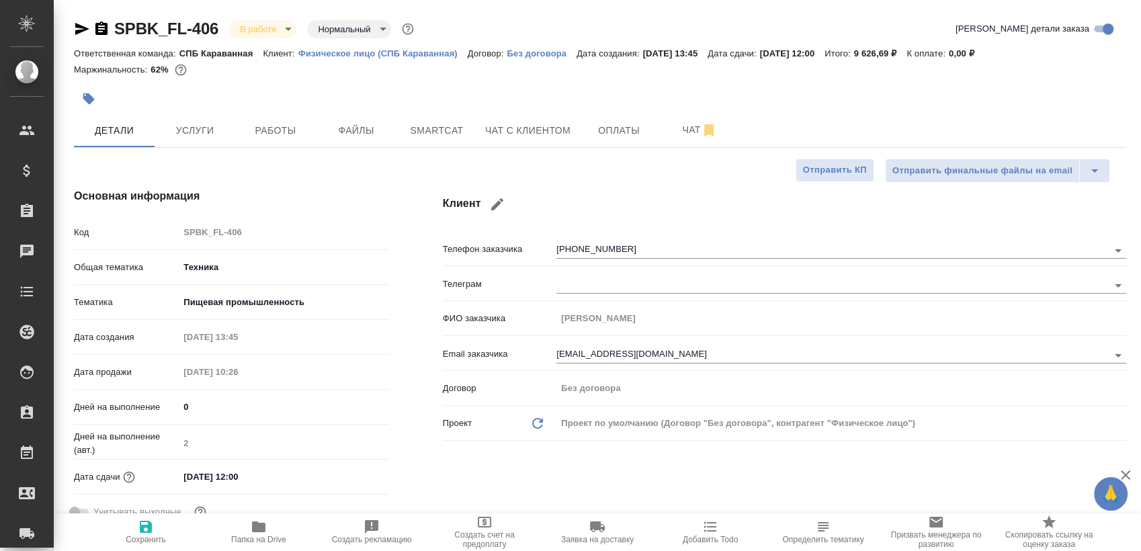
type textarea "x"
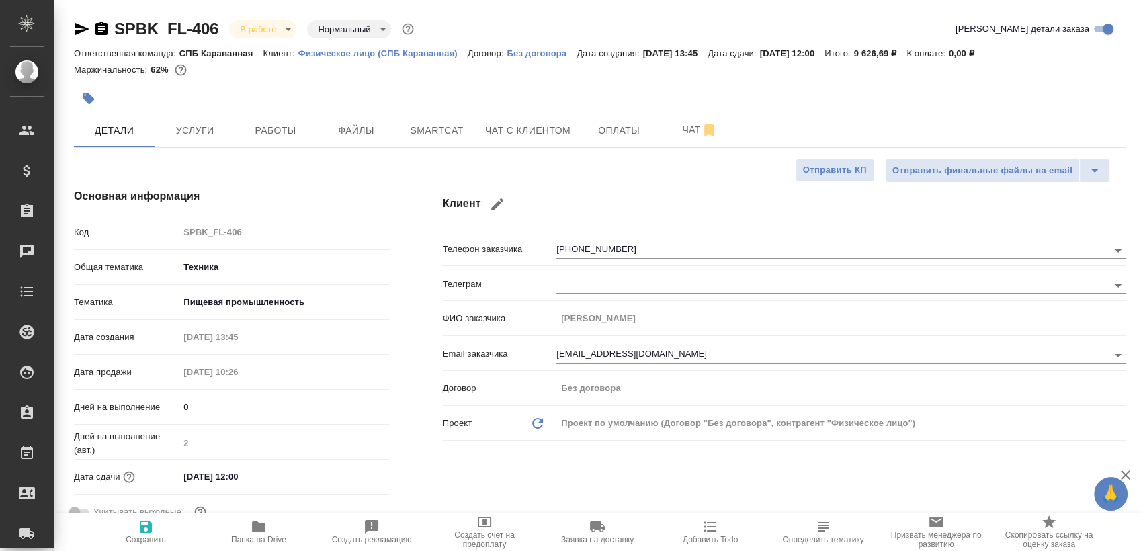
type textarea "x"
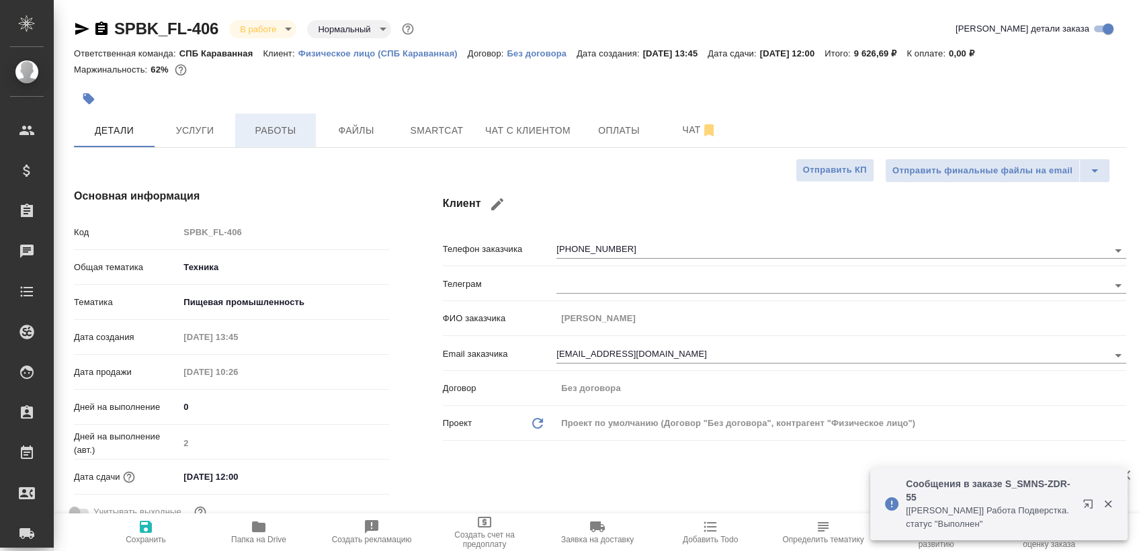
click at [285, 130] on span "Работы" at bounding box center [275, 130] width 65 height 17
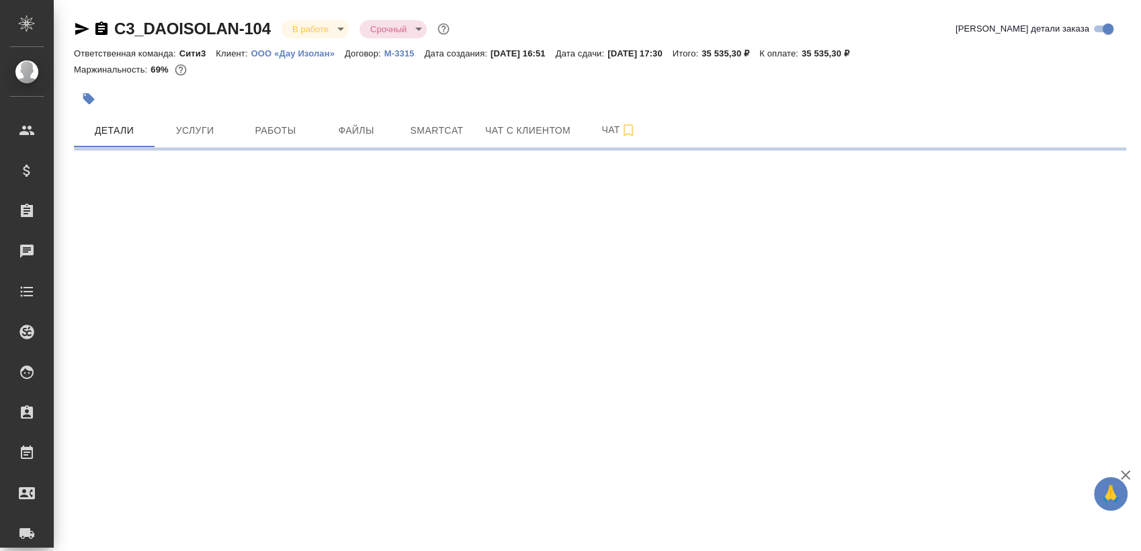
select select "RU"
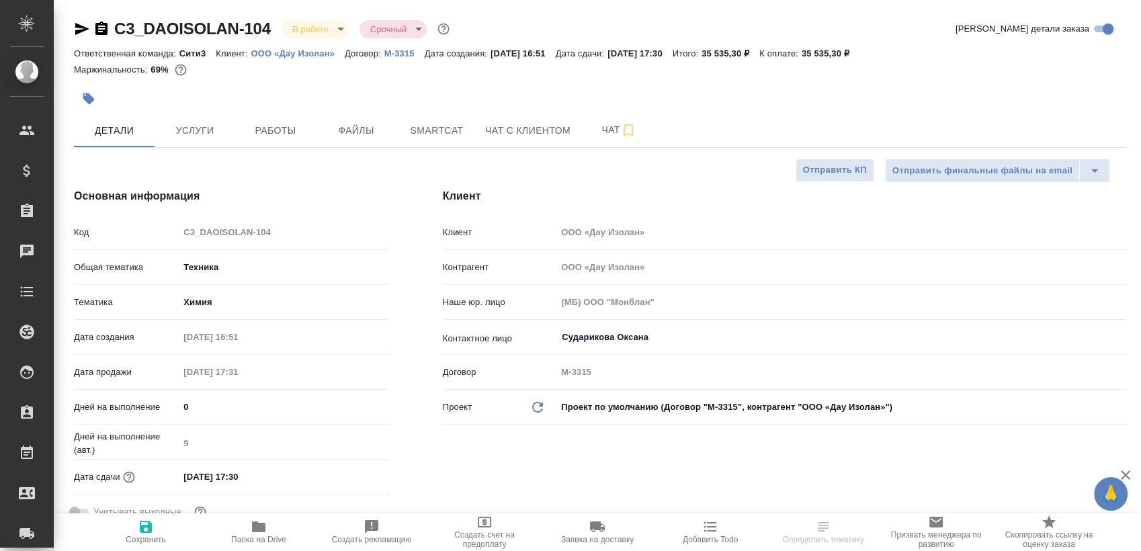
type textarea "x"
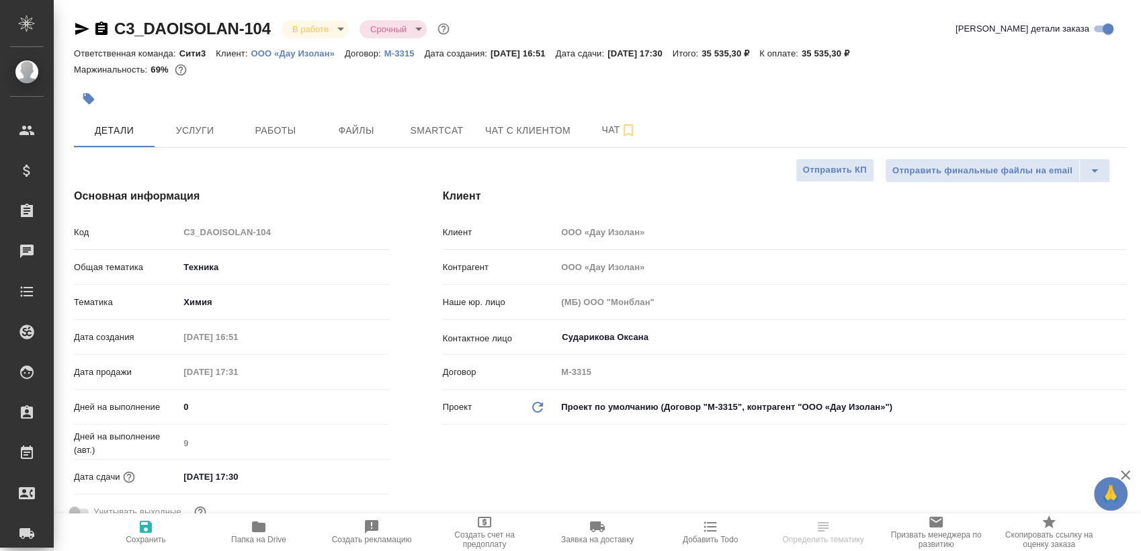
type textarea "x"
select select "RU"
type textarea "x"
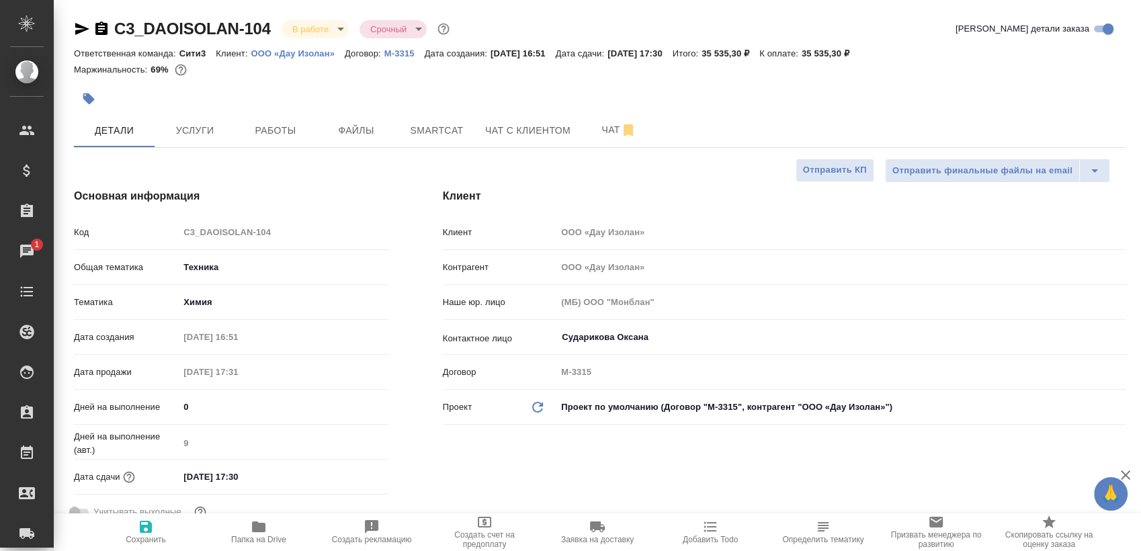
type textarea "x"
click at [243, 136] on span "Работы" at bounding box center [275, 130] width 65 height 17
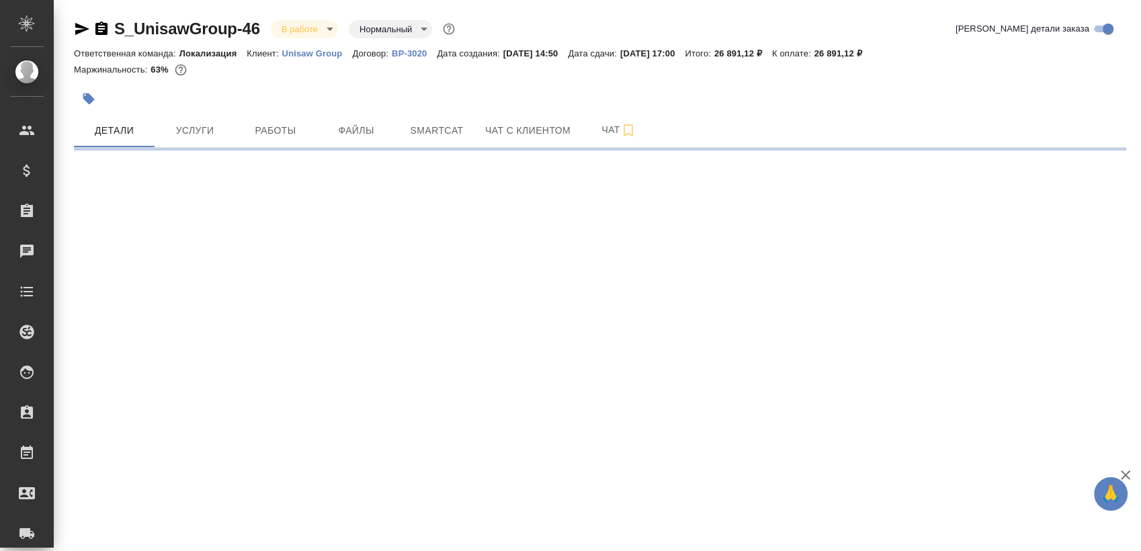
select select "RU"
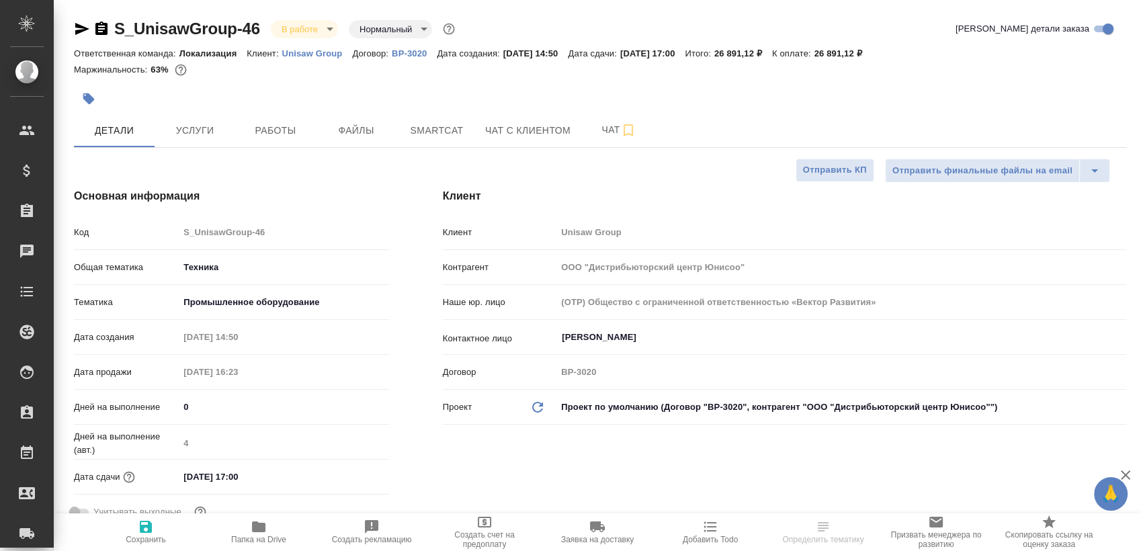
type textarea "x"
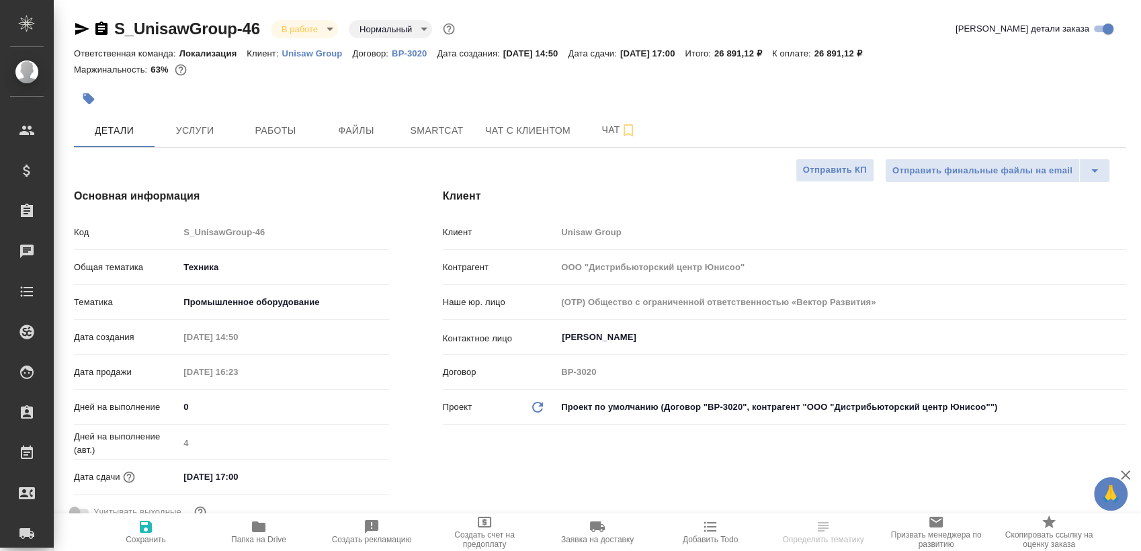
type textarea "x"
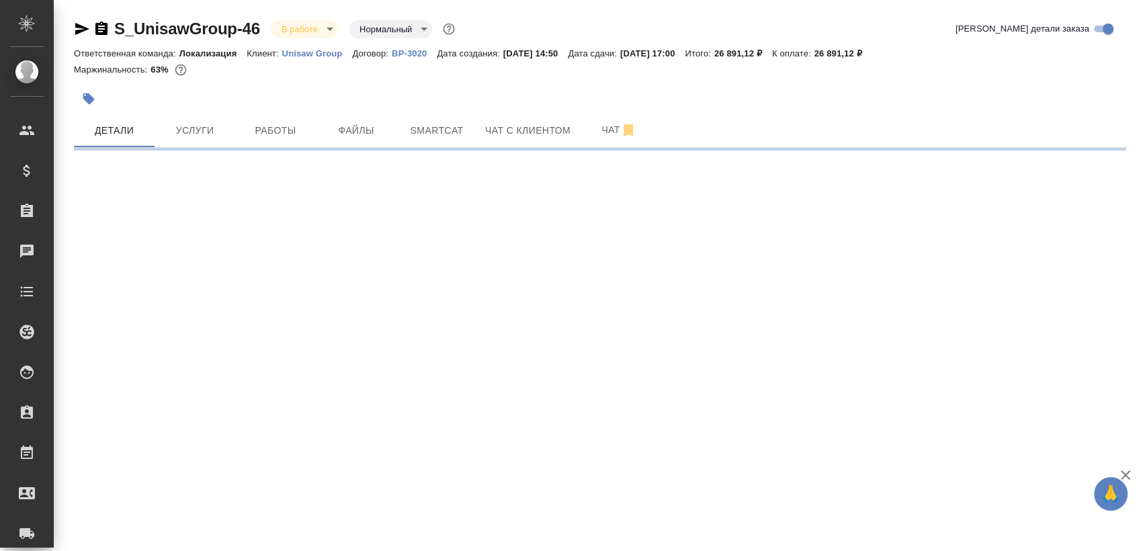
select select "RU"
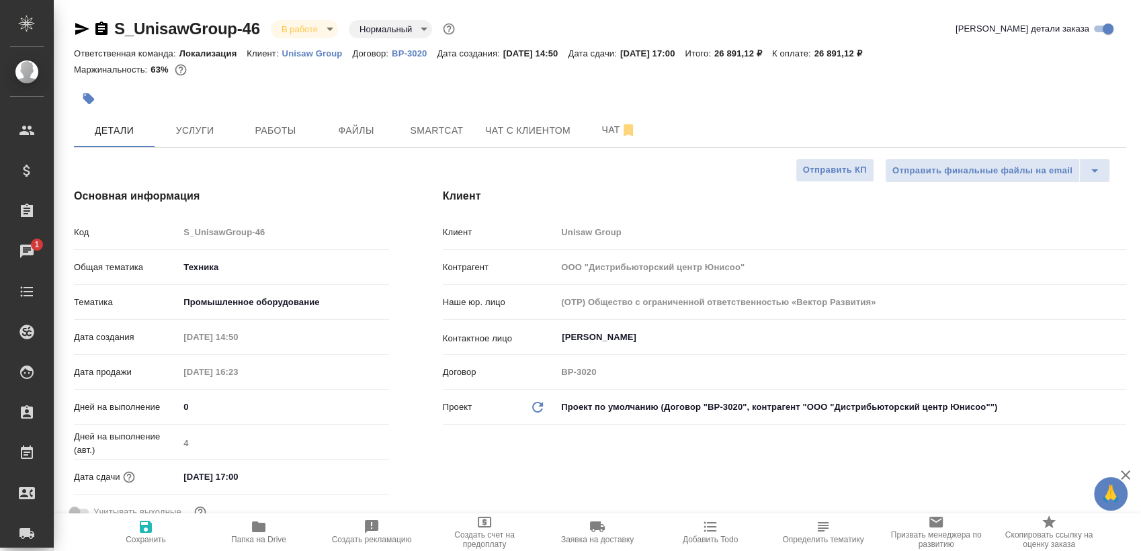
type textarea "x"
click at [267, 118] on button "Работы" at bounding box center [275, 131] width 81 height 34
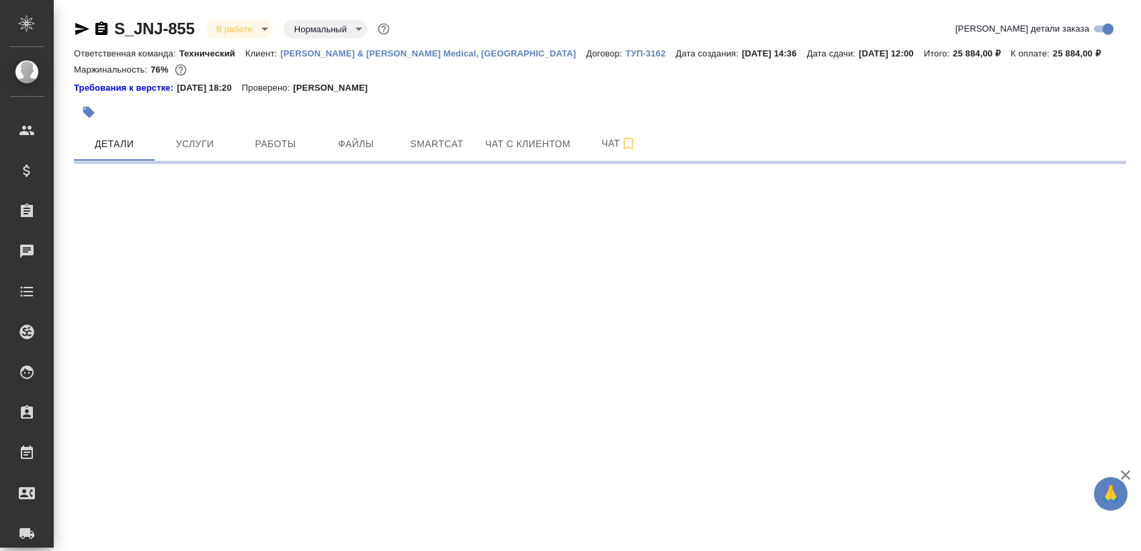
select select "RU"
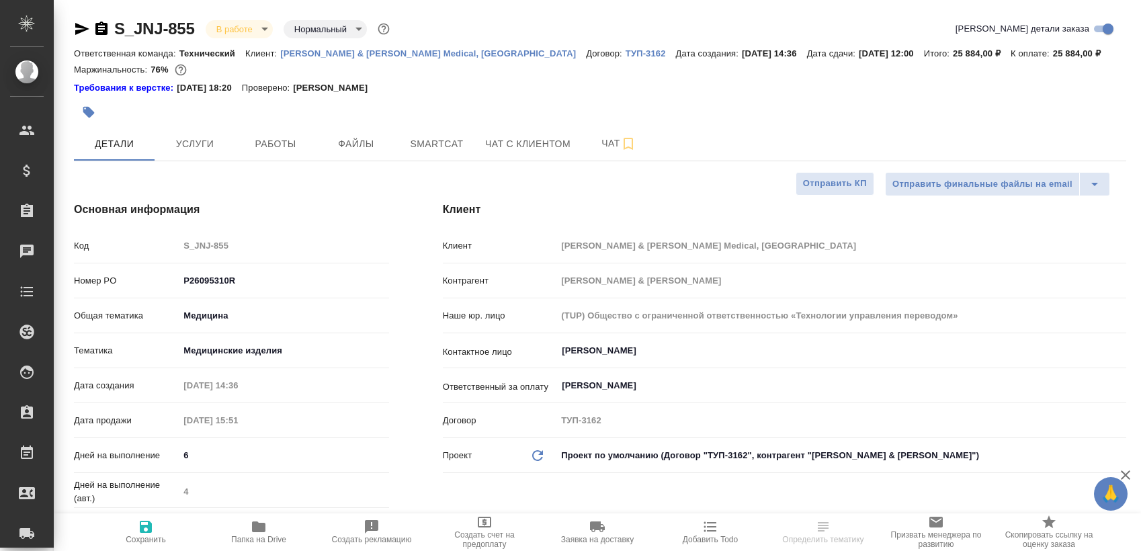
type textarea "x"
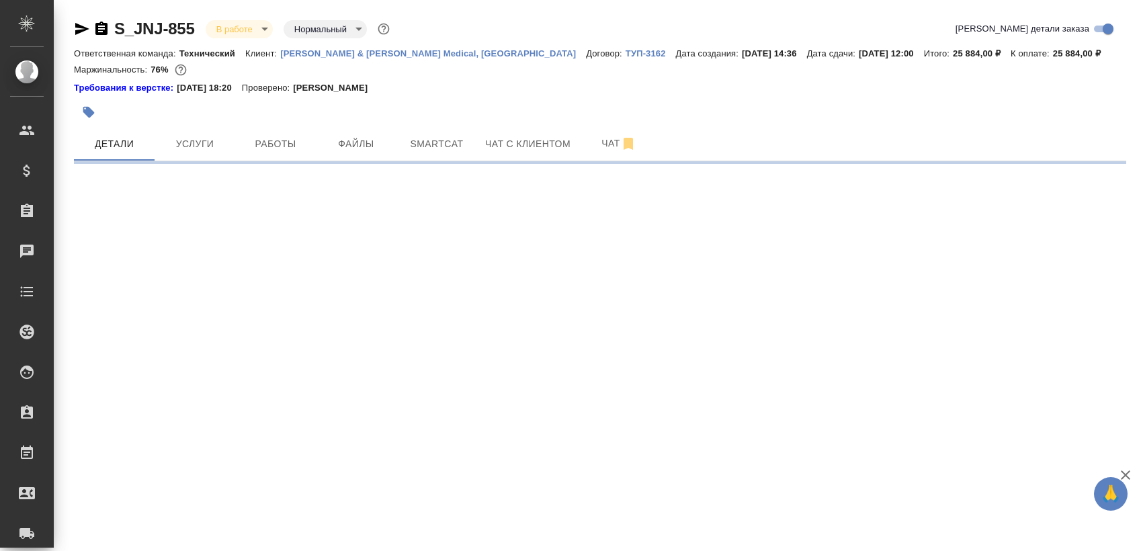
select select "RU"
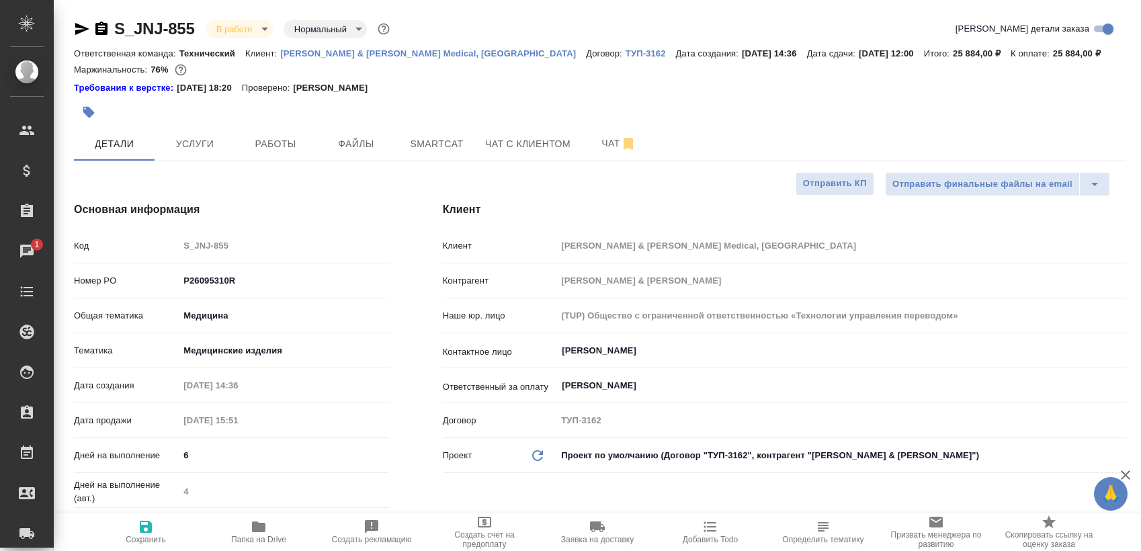
type textarea "x"
click at [276, 149] on span "Работы" at bounding box center [275, 144] width 65 height 17
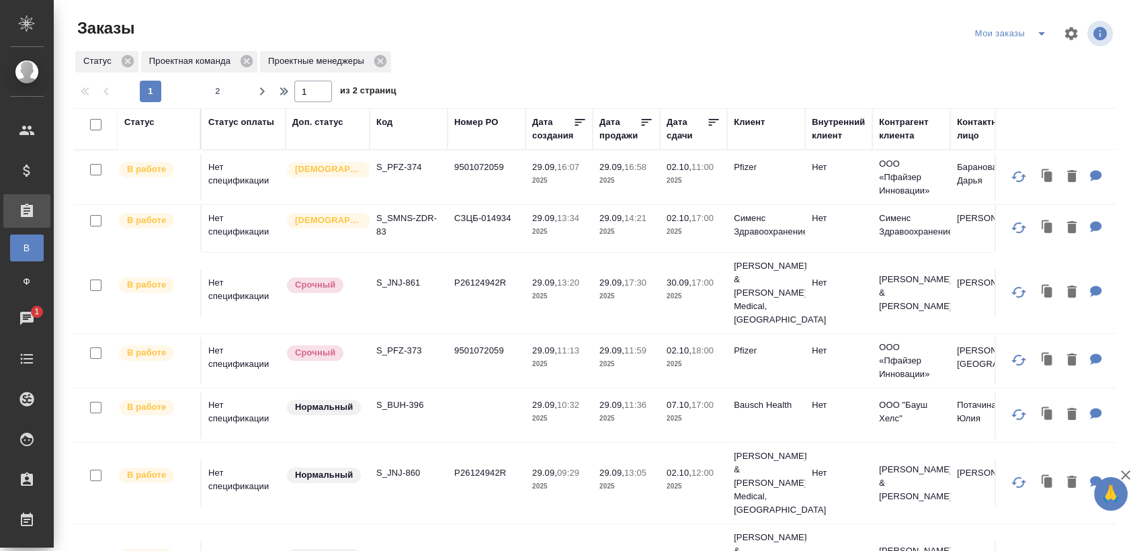
scroll to position [747, 0]
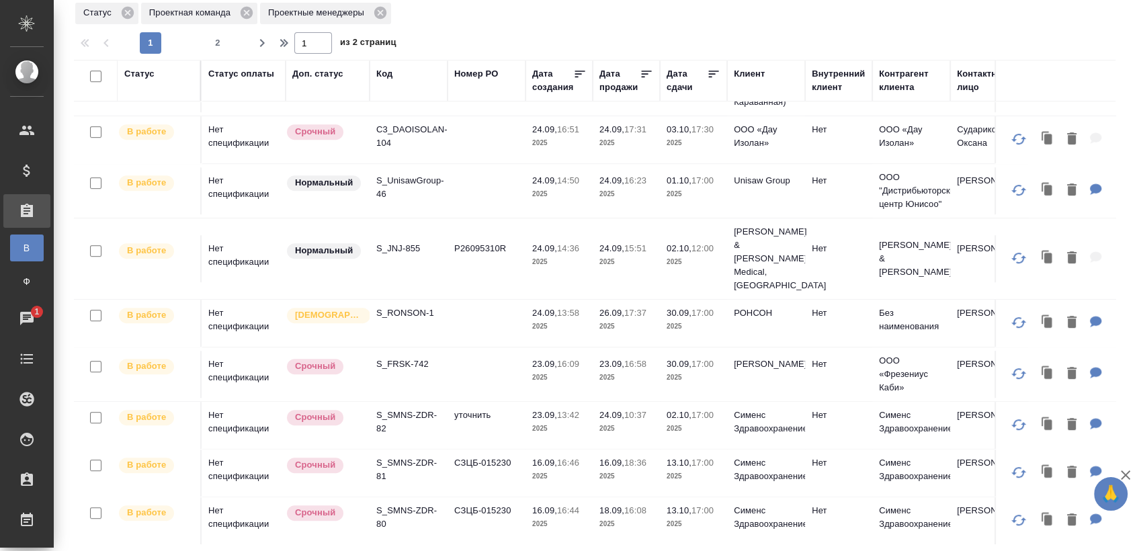
click at [416, 306] on p "S_RONSON-1" at bounding box center [408, 312] width 65 height 13
click at [413, 358] on p "S_FRSK-742" at bounding box center [408, 364] width 65 height 13
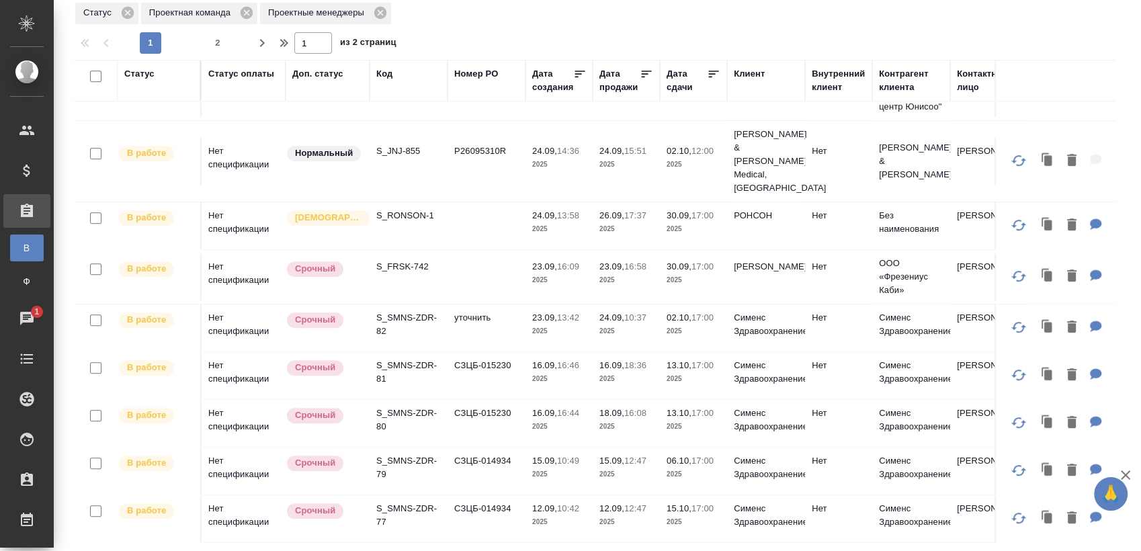
scroll to position [875, 0]
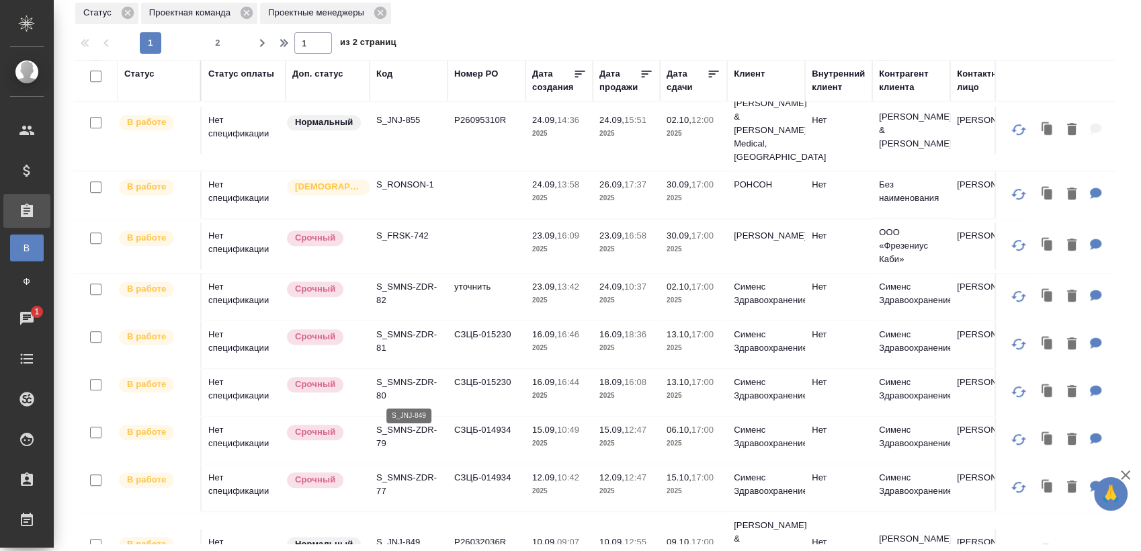
click at [403, 536] on p "S_JNJ-849" at bounding box center [408, 542] width 65 height 13
click at [410, 471] on p "S_SMNS-ZDR-77" at bounding box center [408, 484] width 65 height 27
click at [395, 423] on p "S_SMNS-ZDR-79" at bounding box center [408, 436] width 65 height 27
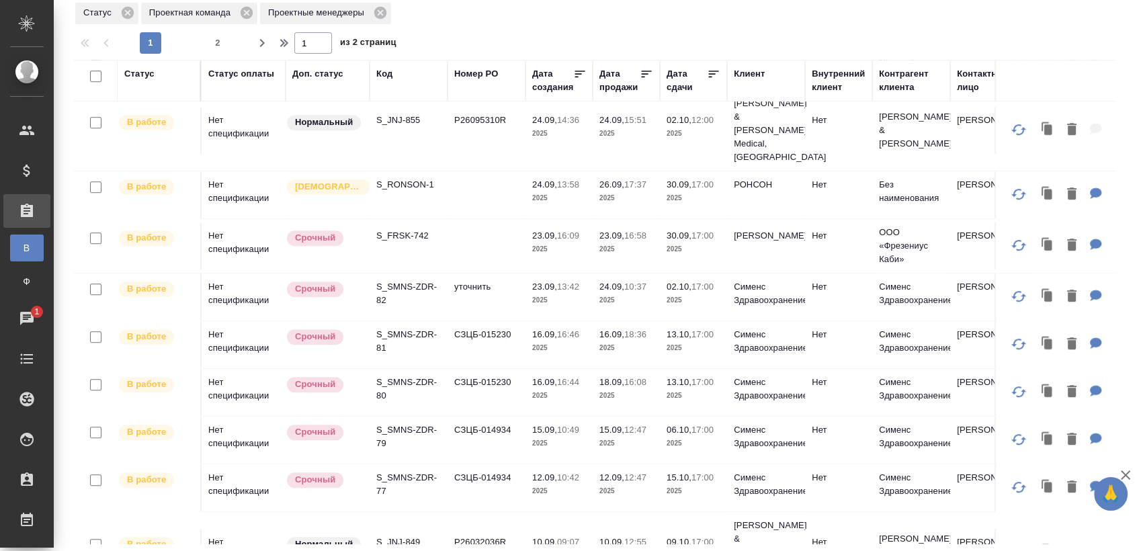
click at [411, 376] on p "S_SMNS-ZDR-80" at bounding box center [408, 389] width 65 height 27
click at [410, 321] on td "S_SMNS-ZDR-81" at bounding box center [409, 344] width 78 height 47
click at [410, 328] on p "S_SMNS-ZDR-81" at bounding box center [408, 341] width 65 height 27
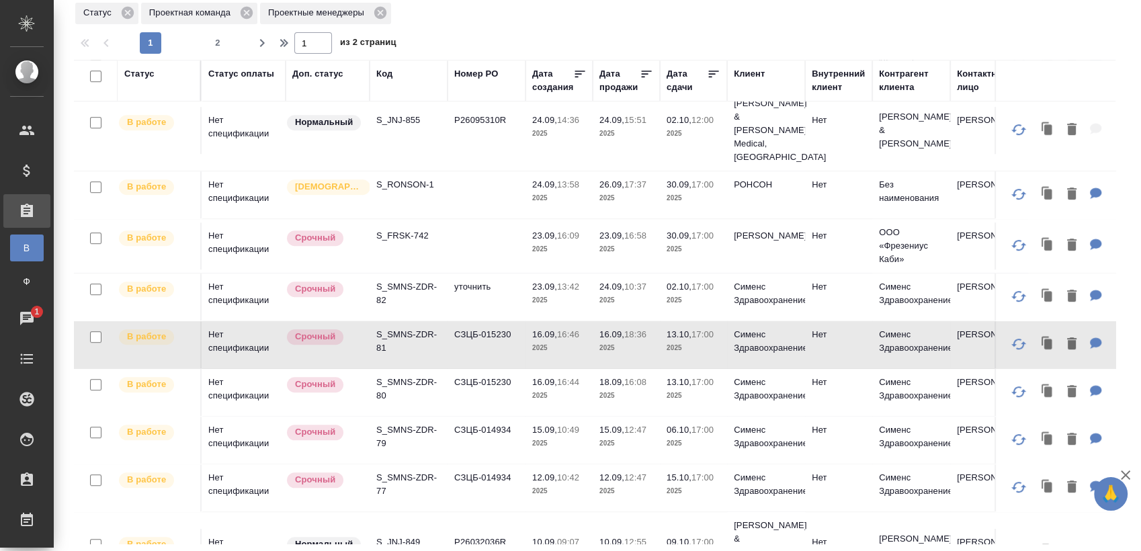
click at [410, 280] on p "S_SMNS-ZDR-82" at bounding box center [408, 293] width 65 height 27
click at [214, 44] on span "2" at bounding box center [218, 42] width 22 height 13
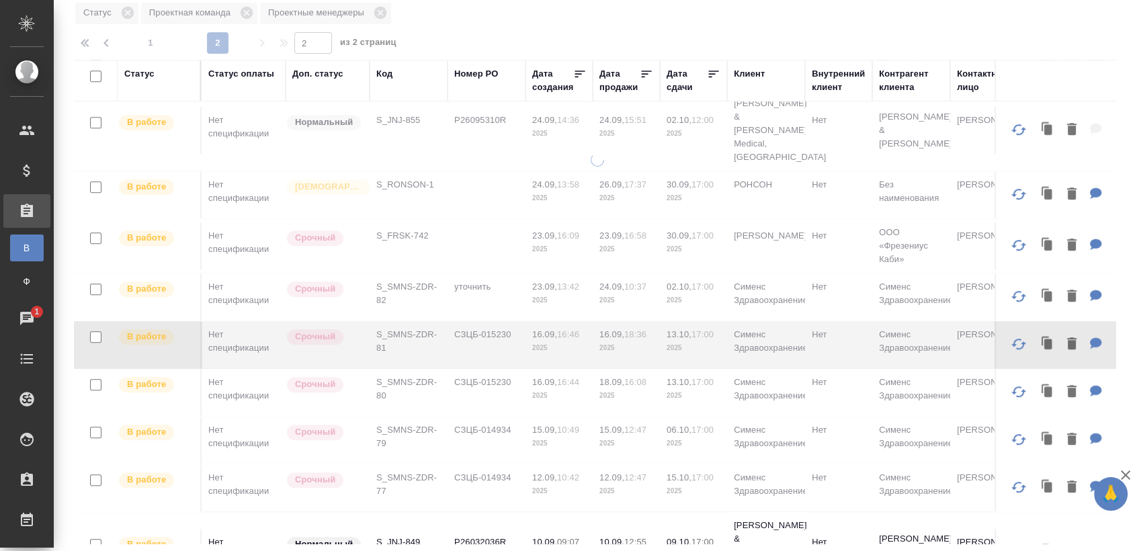
type input "2"
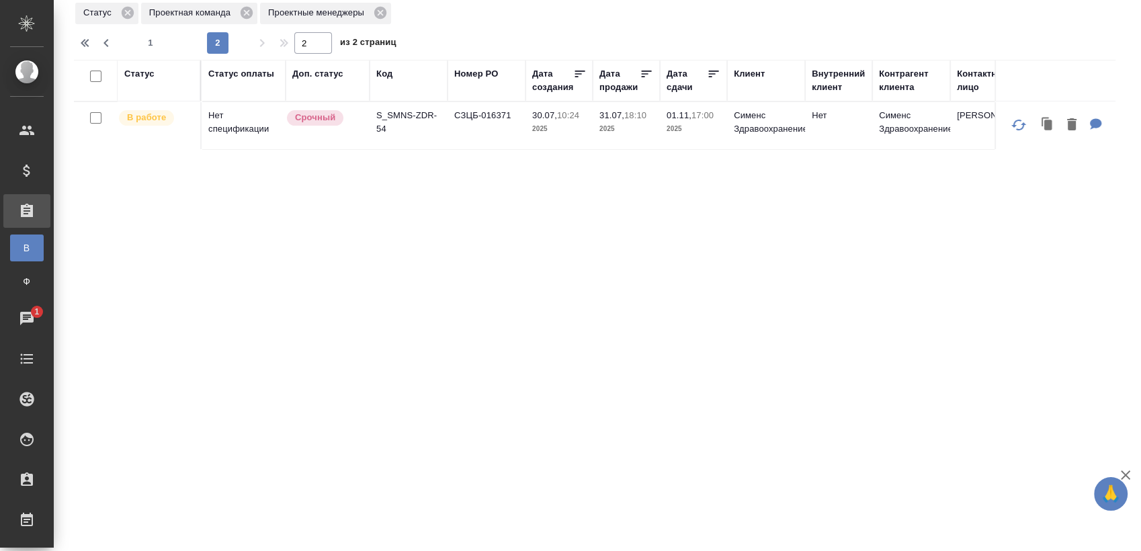
scroll to position [0, 0]
click at [401, 124] on p "S_SMNS-ZDR-54" at bounding box center [408, 122] width 65 height 27
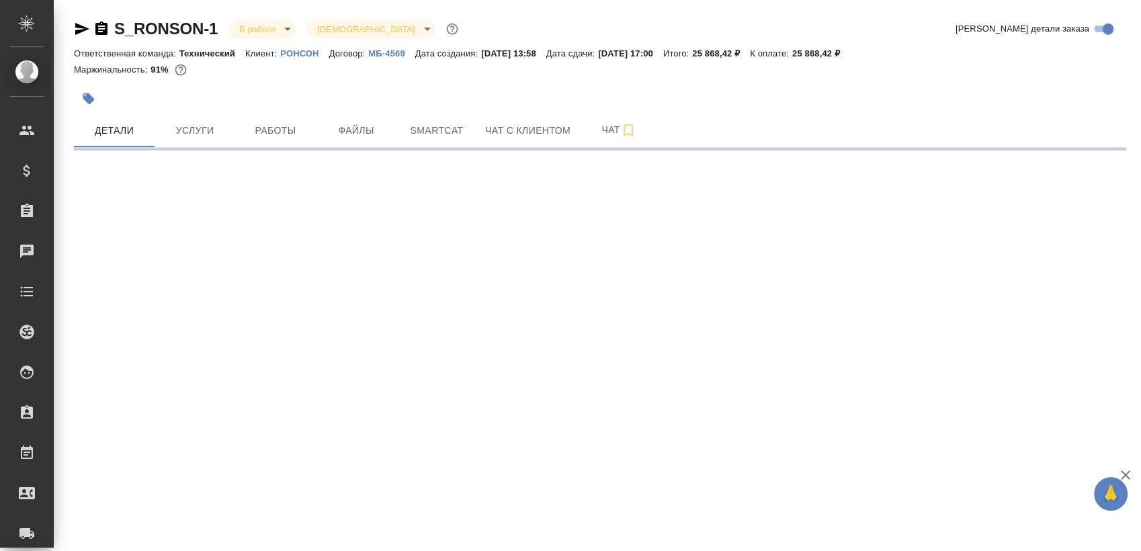
select select "RU"
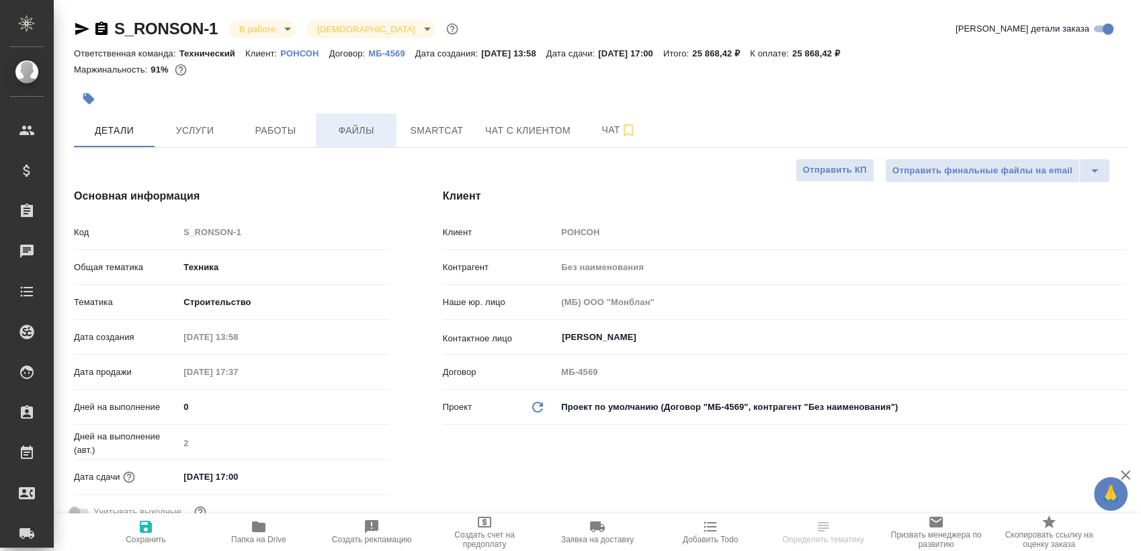
type textarea "x"
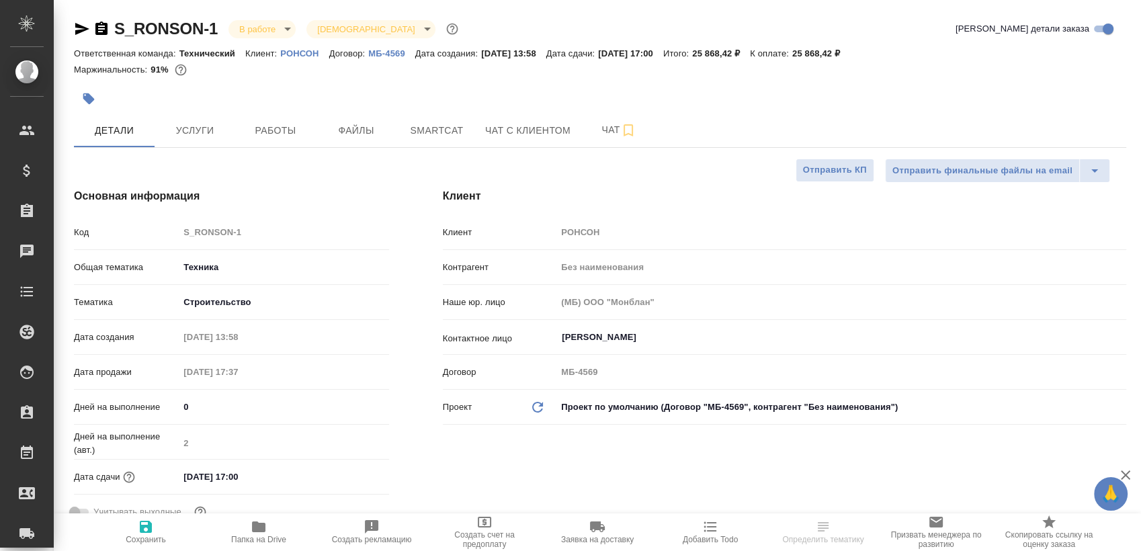
type textarea "x"
click at [276, 124] on span "Работы" at bounding box center [275, 130] width 65 height 17
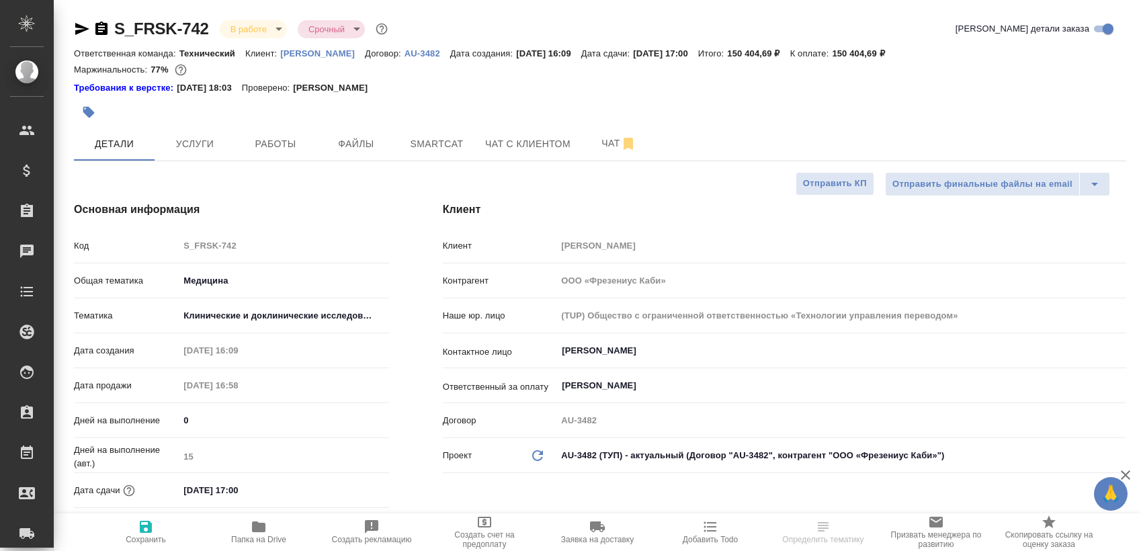
select select "RU"
click at [270, 150] on span "Работы" at bounding box center [275, 144] width 65 height 17
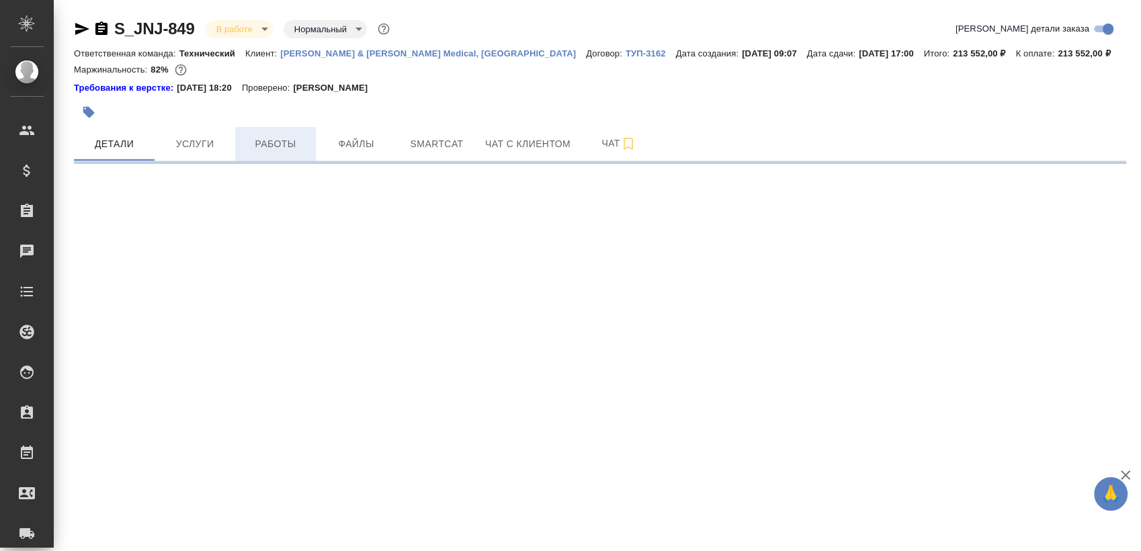
click at [279, 148] on span "Работы" at bounding box center [275, 144] width 65 height 17
select select "RU"
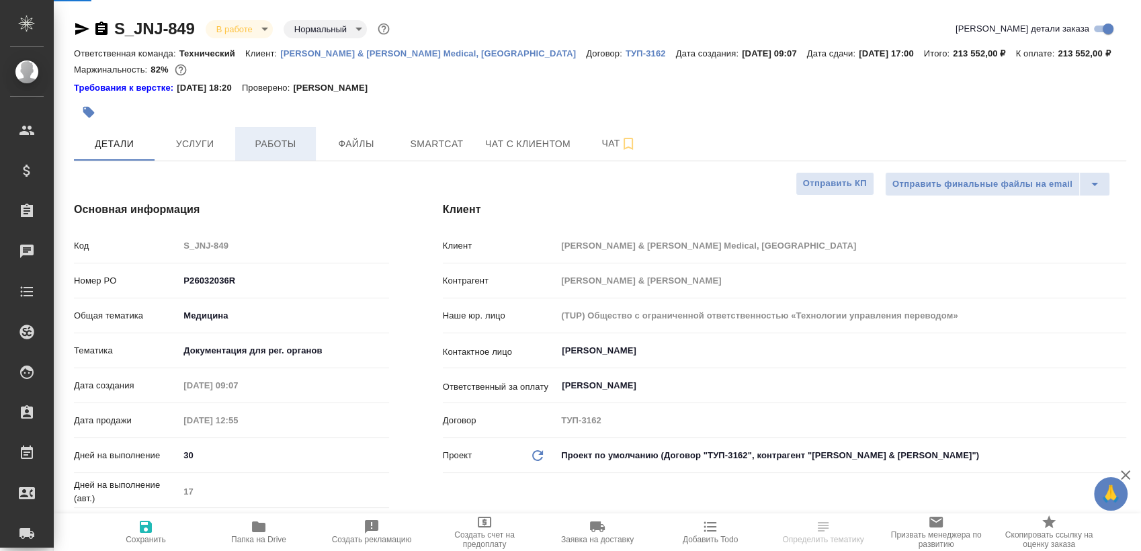
type textarea "x"
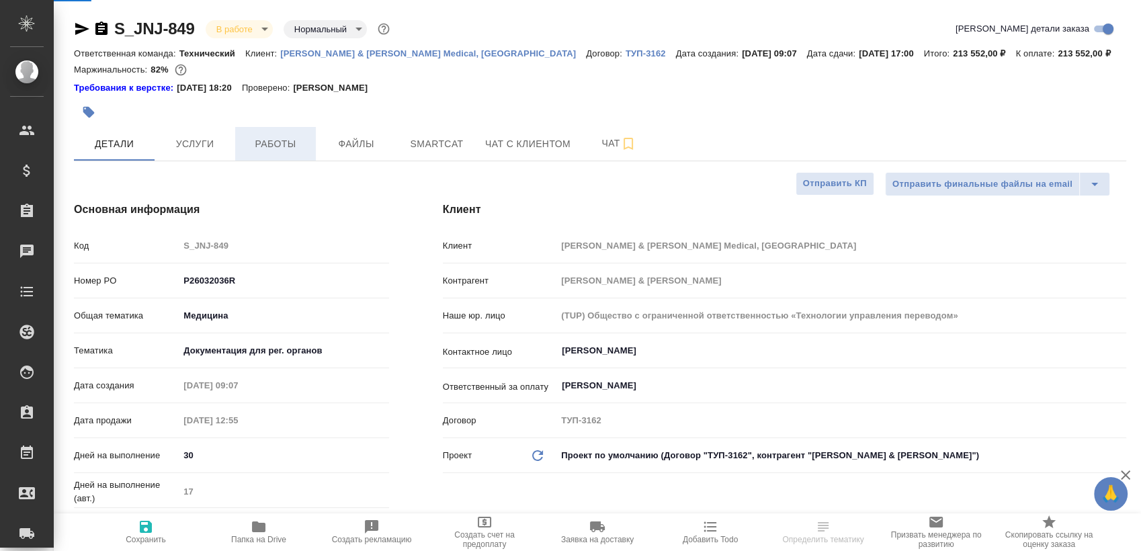
type textarea "x"
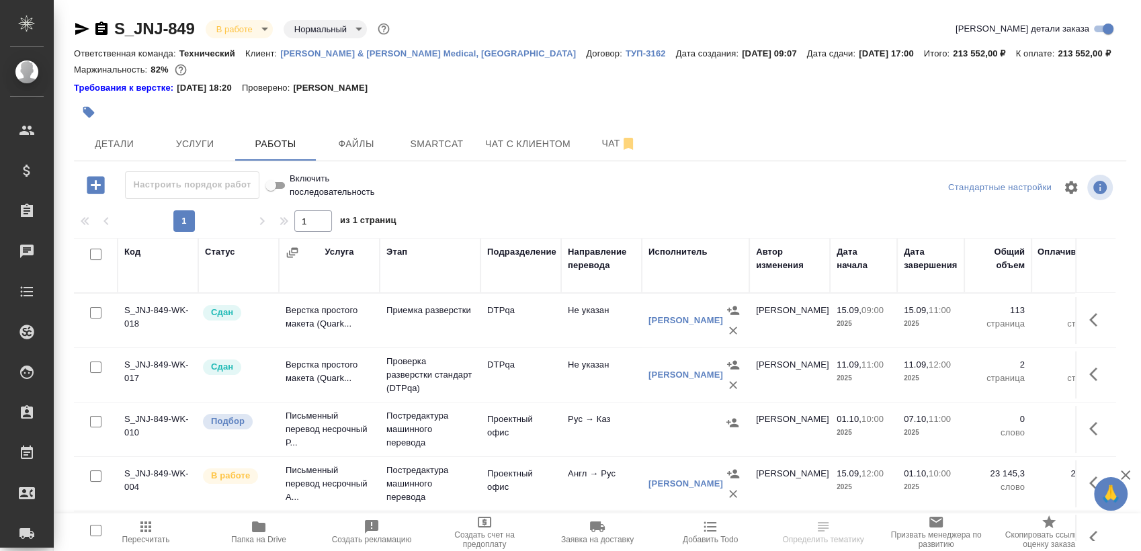
scroll to position [167, 0]
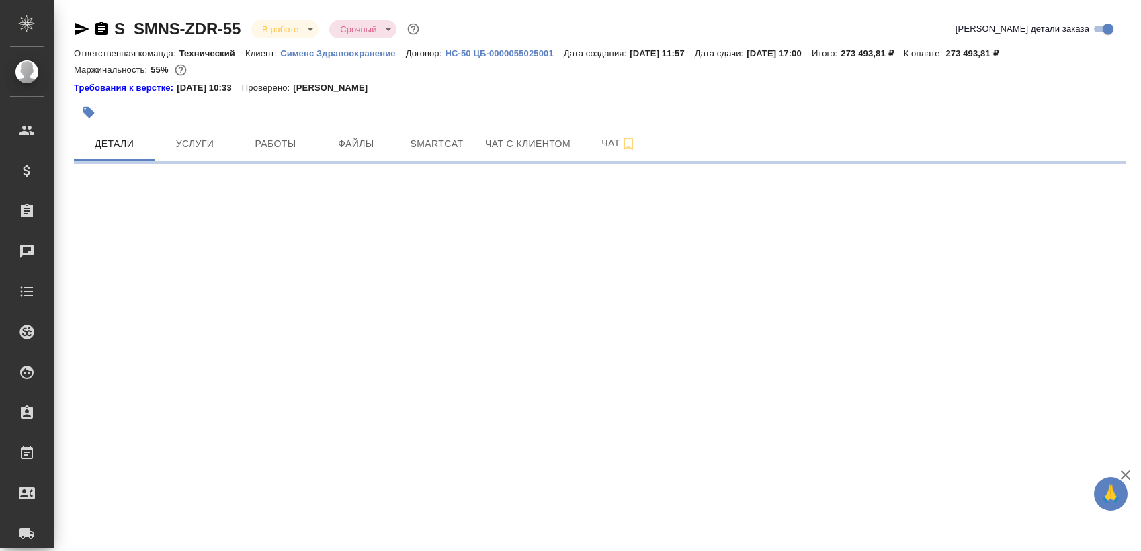
select select "RU"
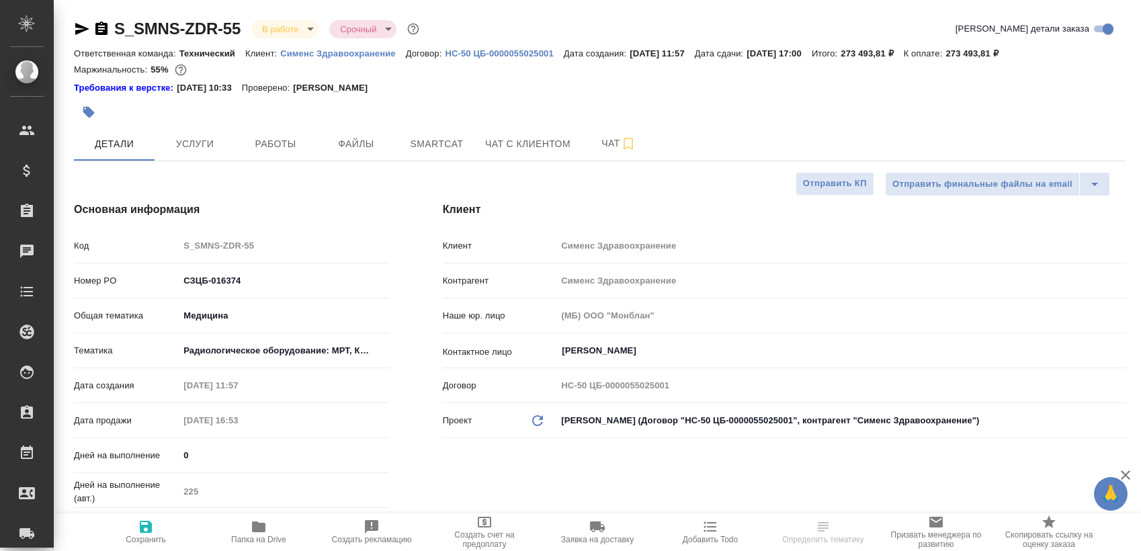
type textarea "x"
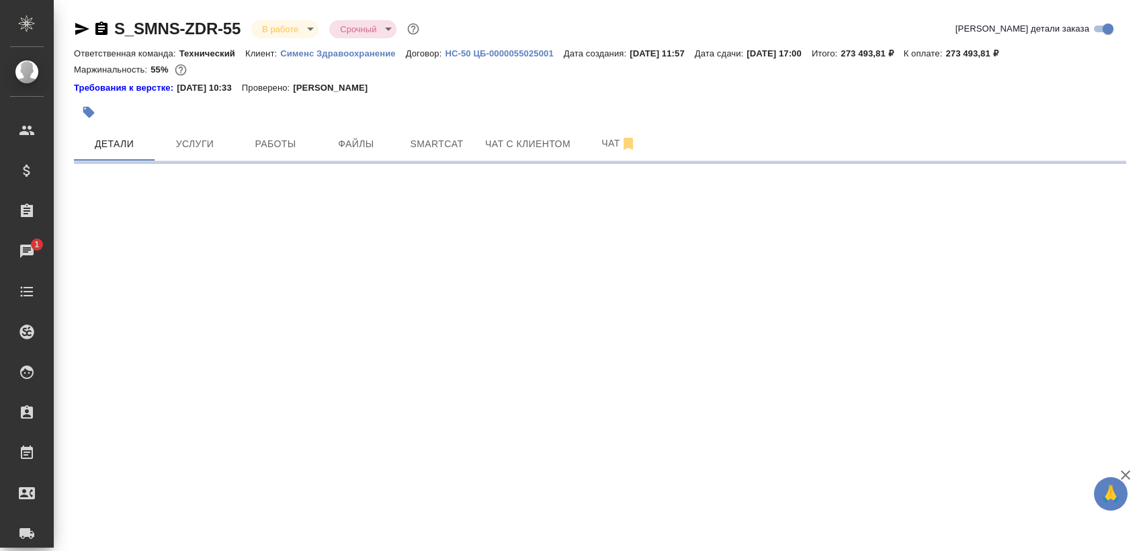
select select "RU"
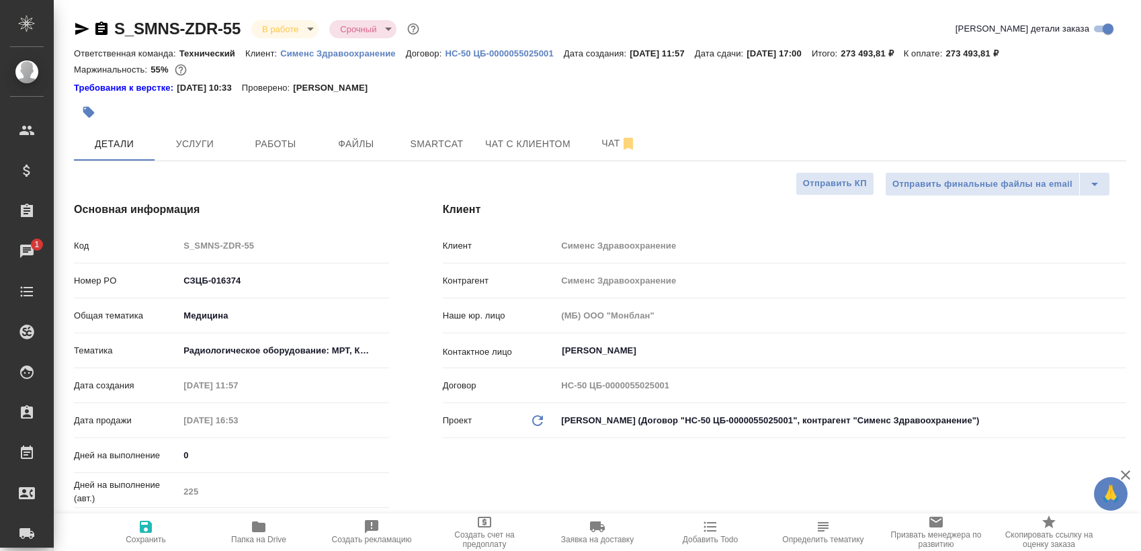
type textarea "x"
click at [247, 148] on span "Работы" at bounding box center [275, 144] width 65 height 17
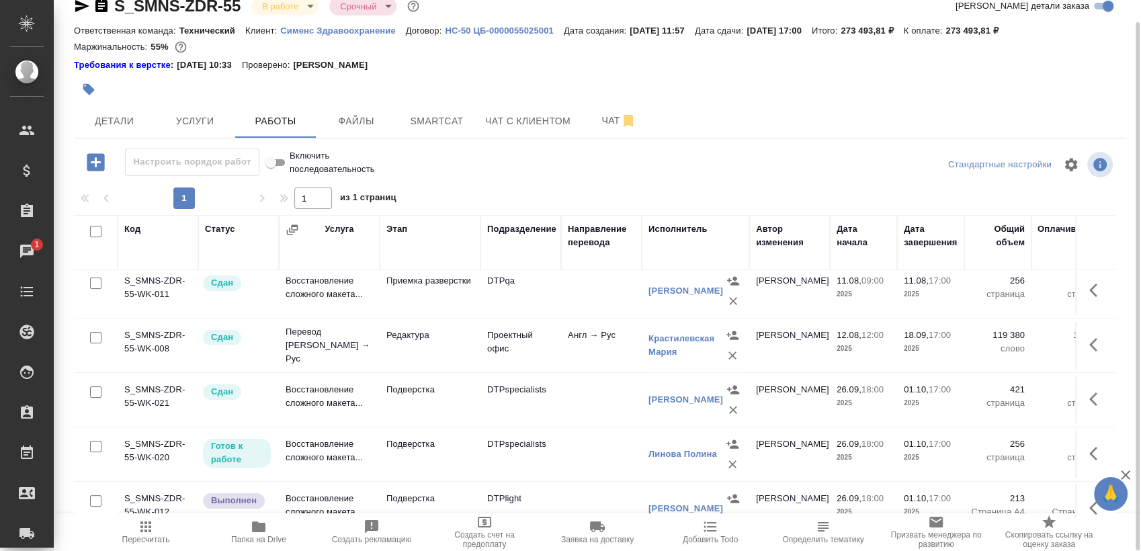
scroll to position [409, 0]
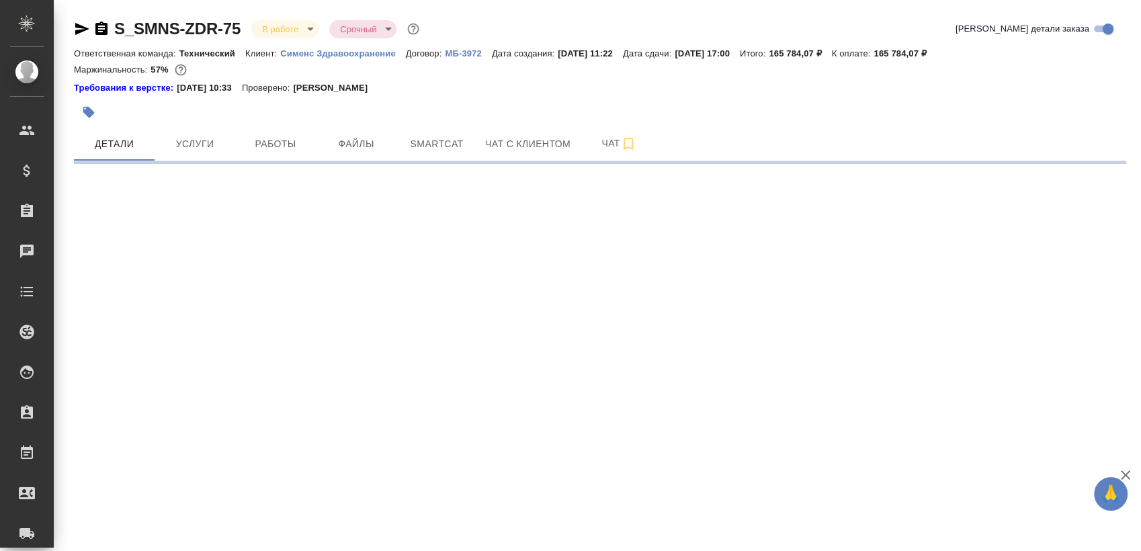
select select "RU"
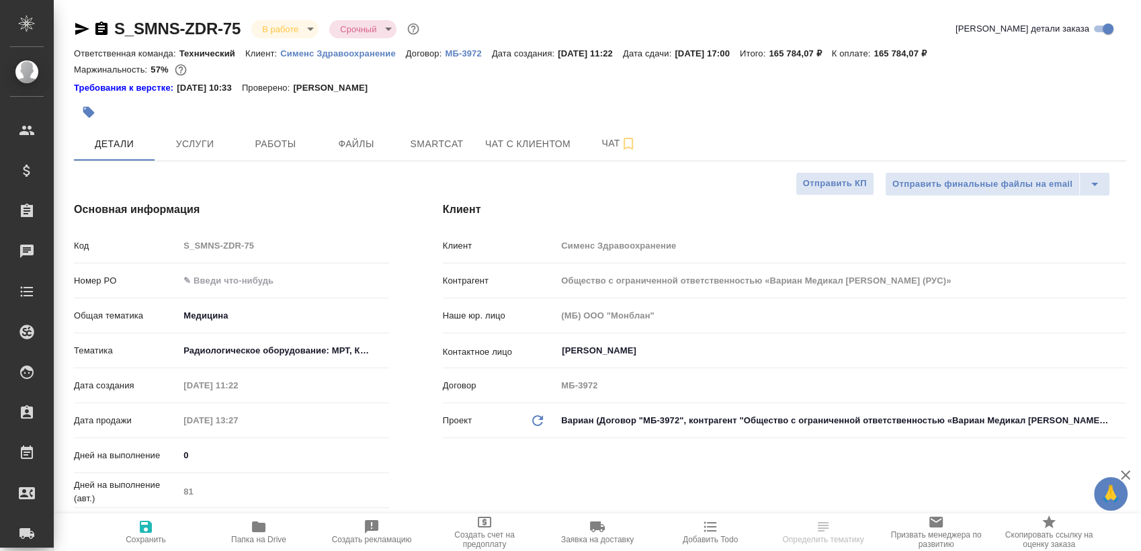
type textarea "x"
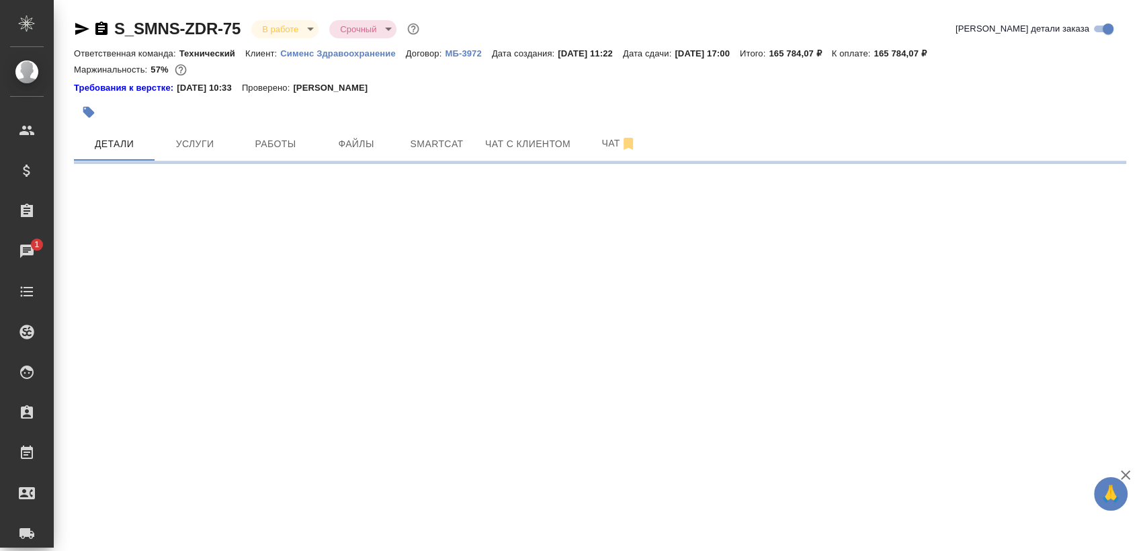
select select "RU"
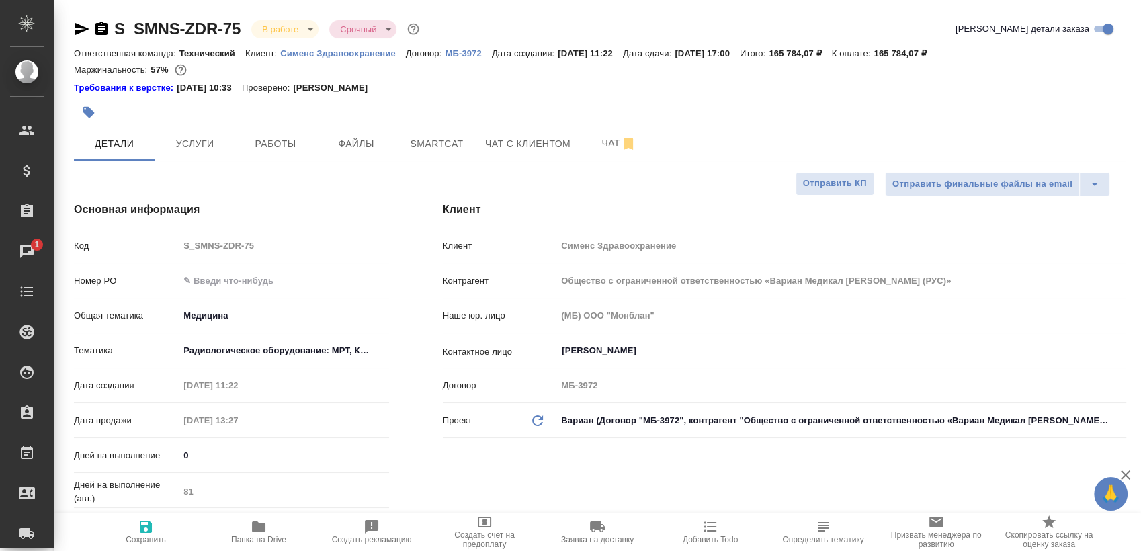
type textarea "x"
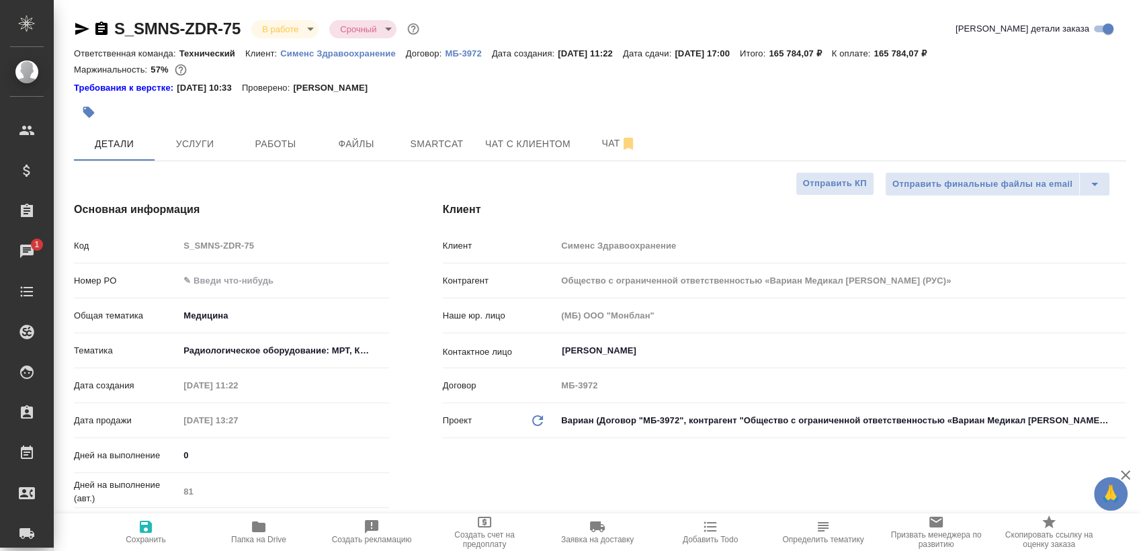
type textarea "x"
click at [292, 133] on button "Работы" at bounding box center [275, 144] width 81 height 34
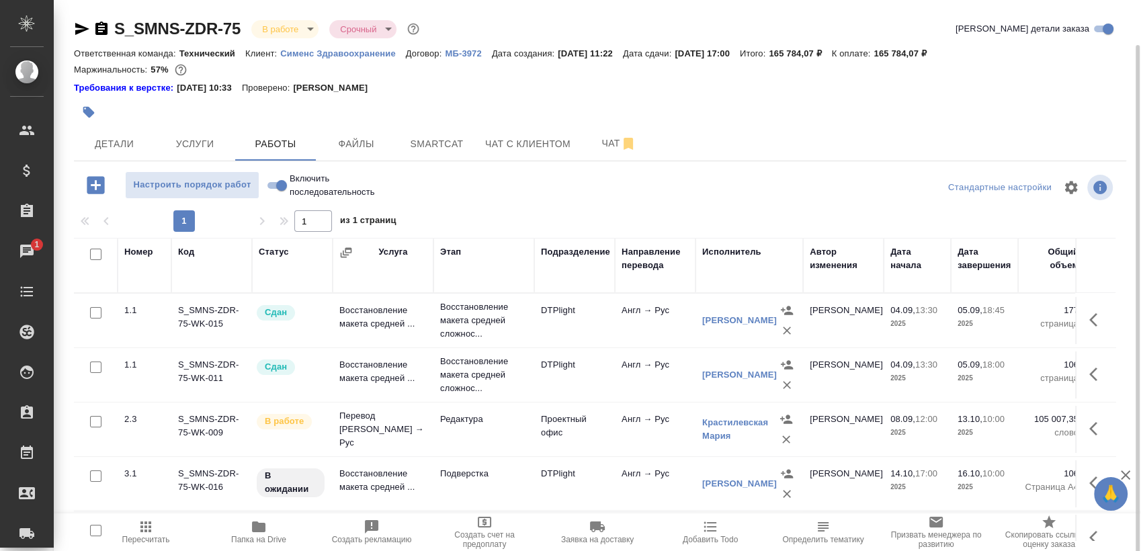
scroll to position [23, 0]
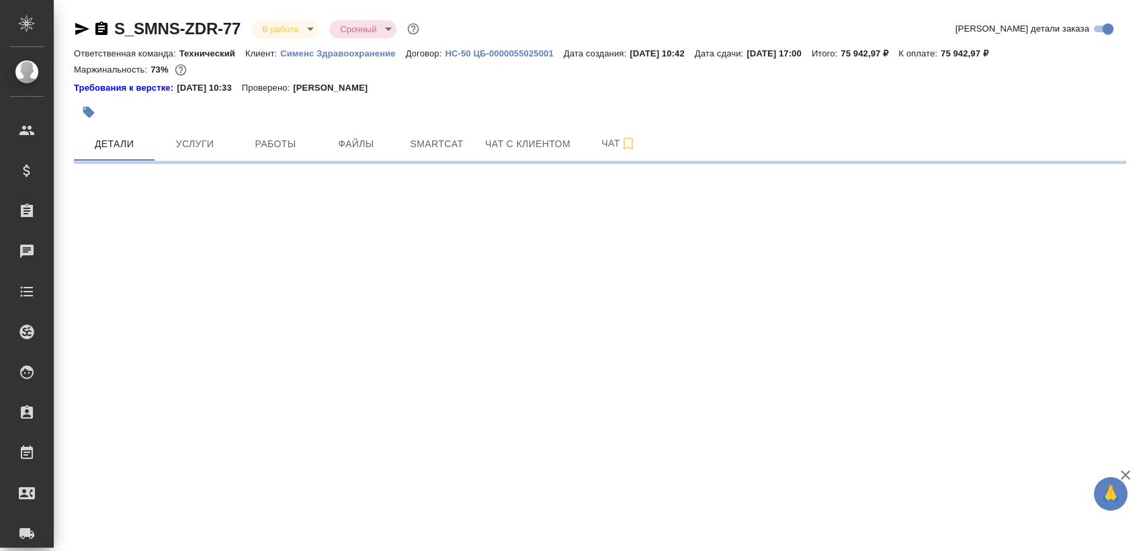
select select "RU"
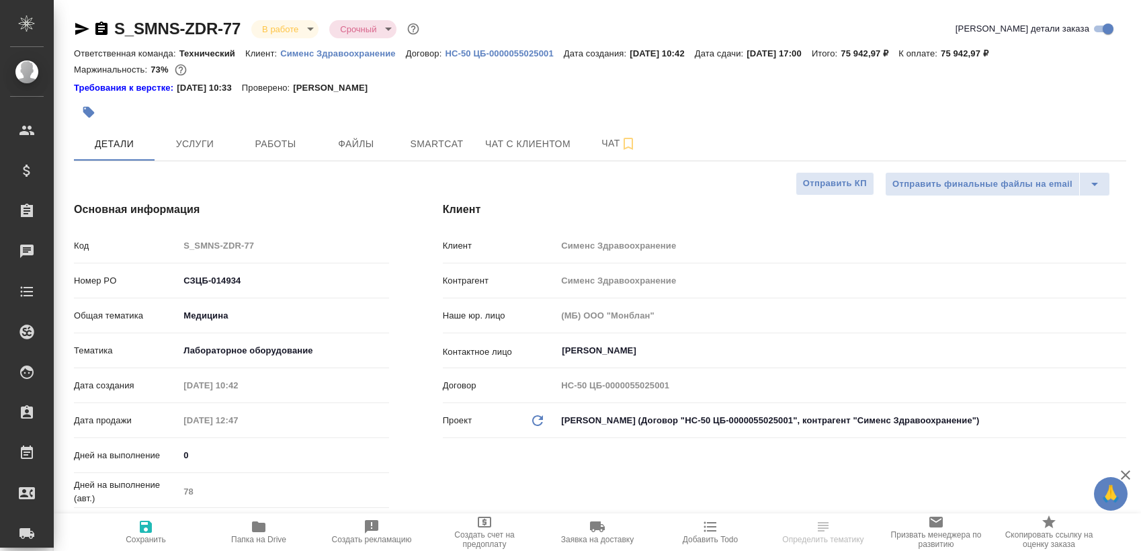
type textarea "x"
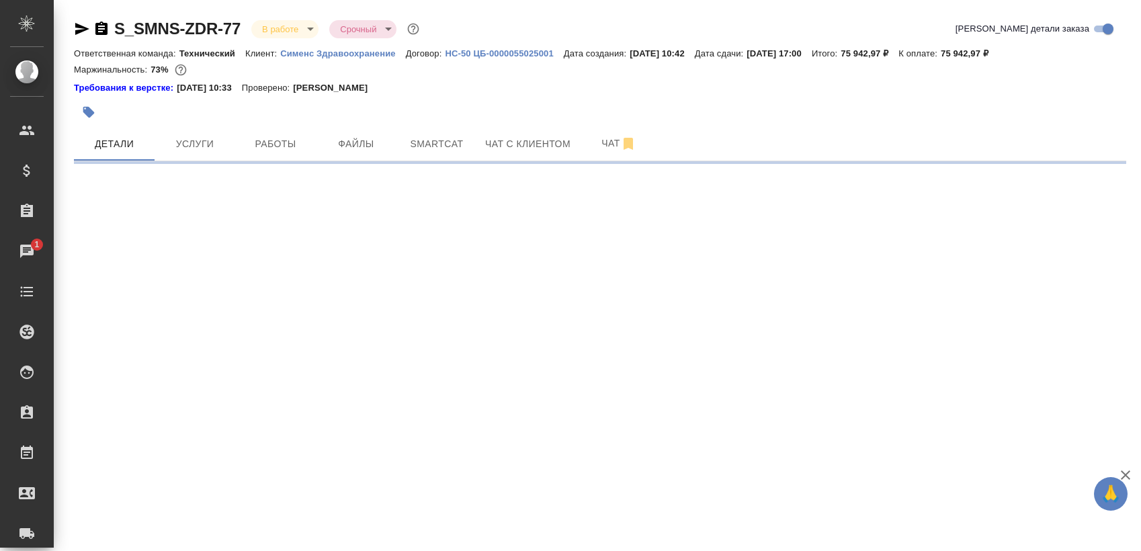
select select "RU"
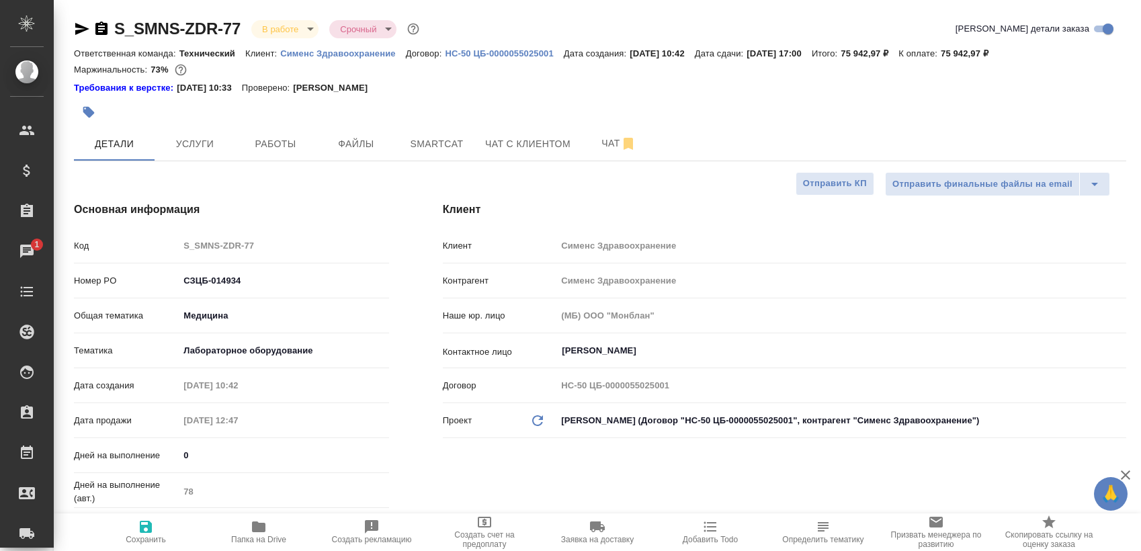
type textarea "x"
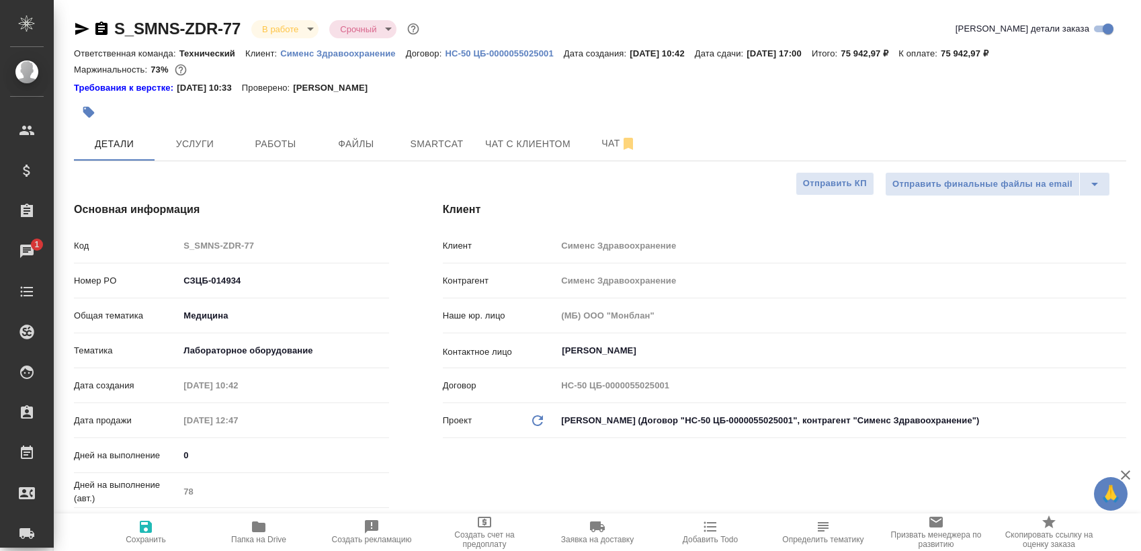
type textarea "x"
click at [297, 150] on span "Работы" at bounding box center [275, 144] width 65 height 17
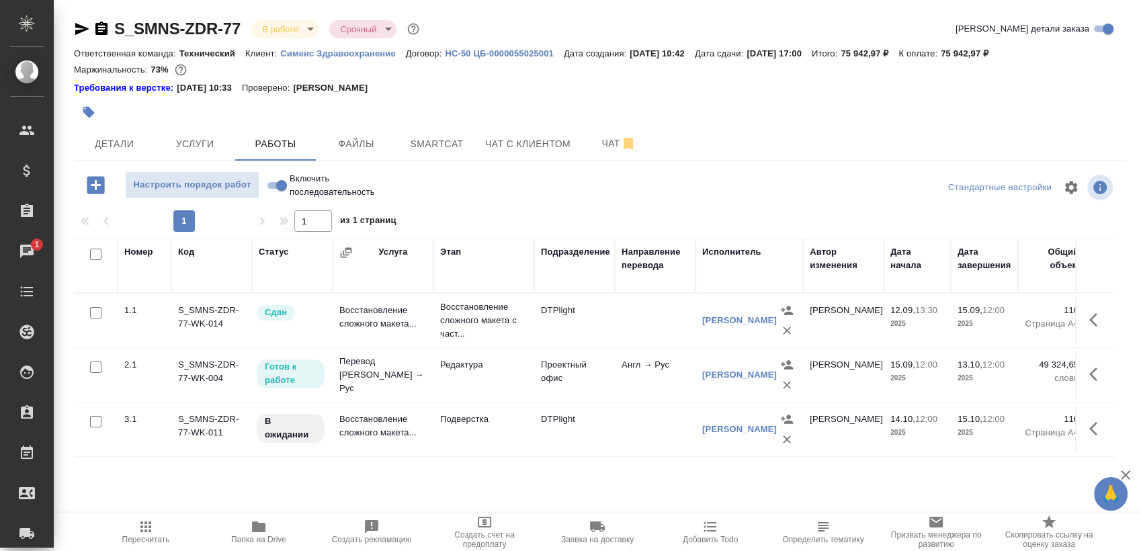
scroll to position [23, 0]
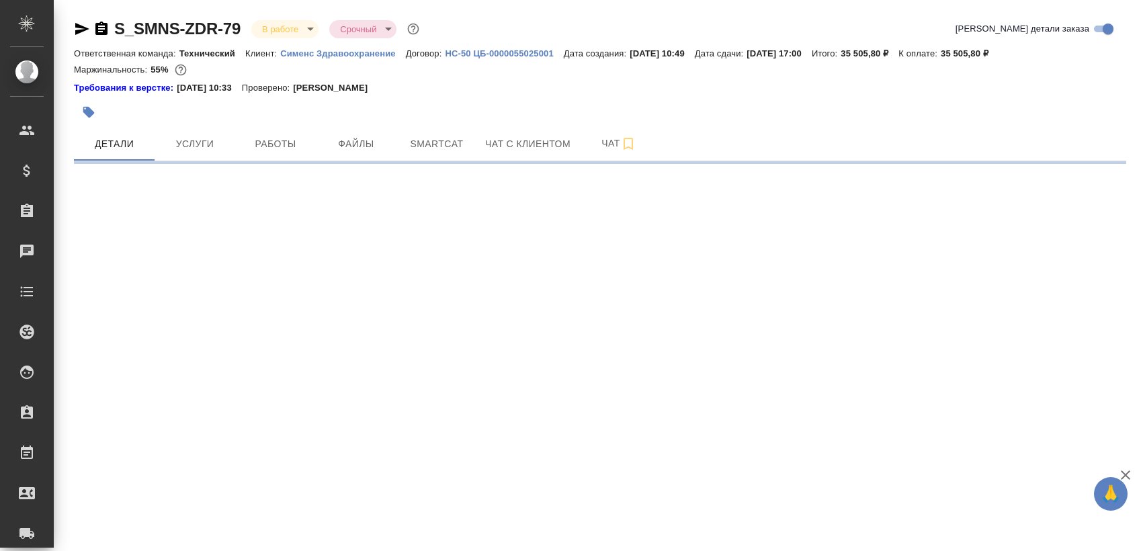
select select "RU"
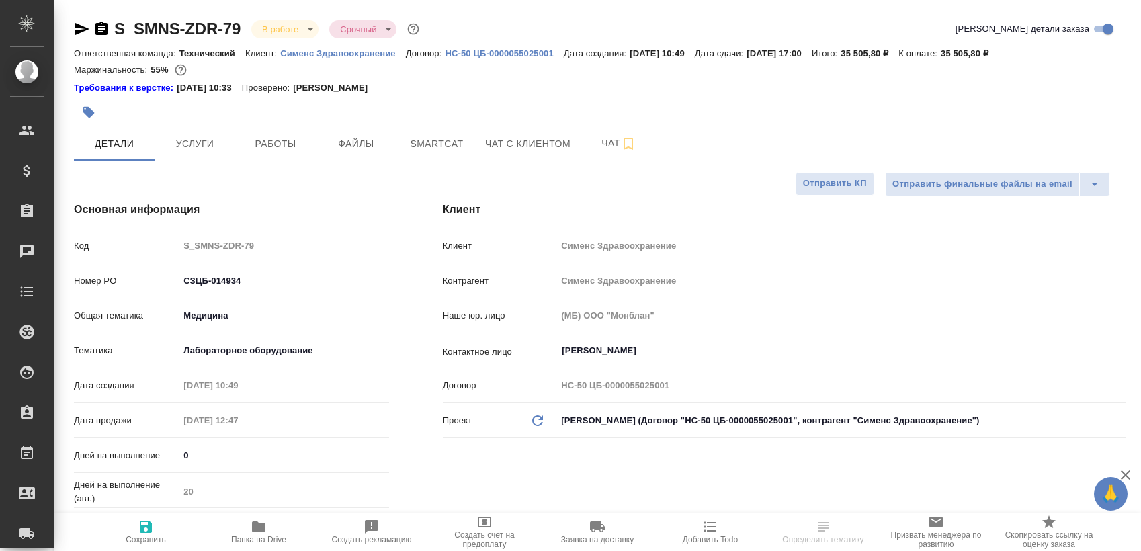
type textarea "x"
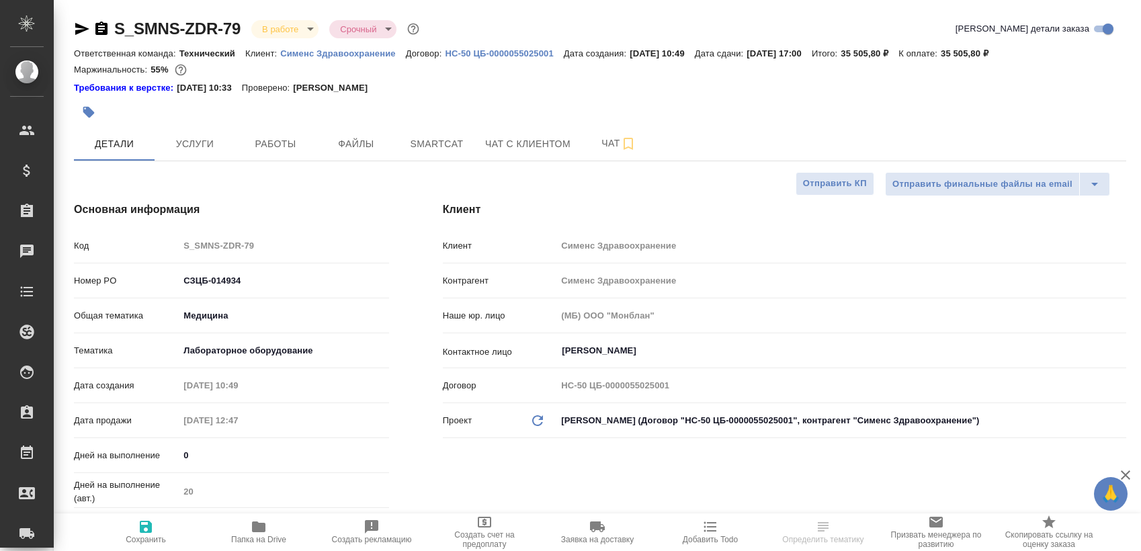
type textarea "x"
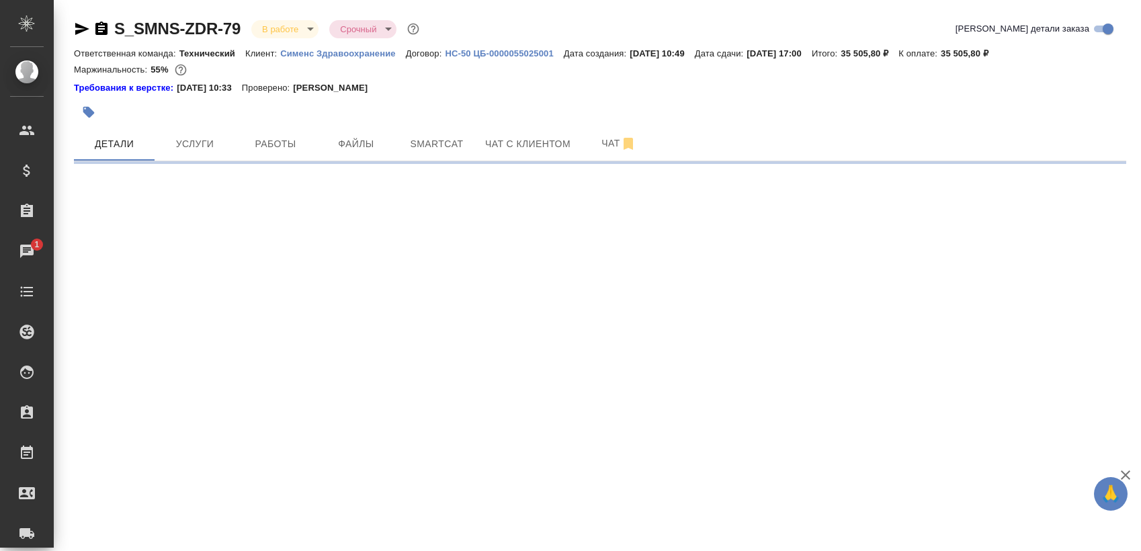
select select "RU"
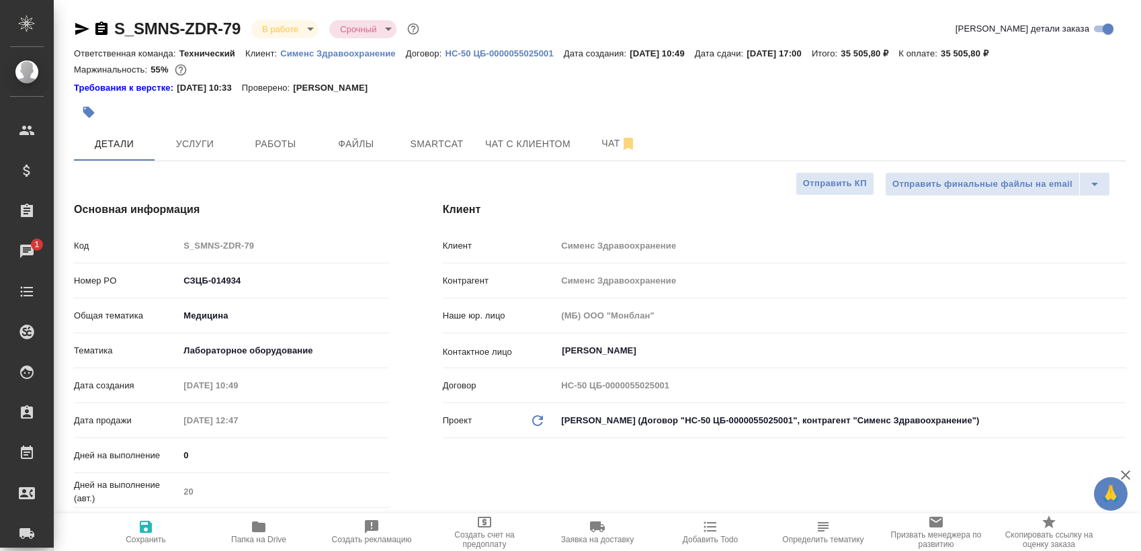
type textarea "x"
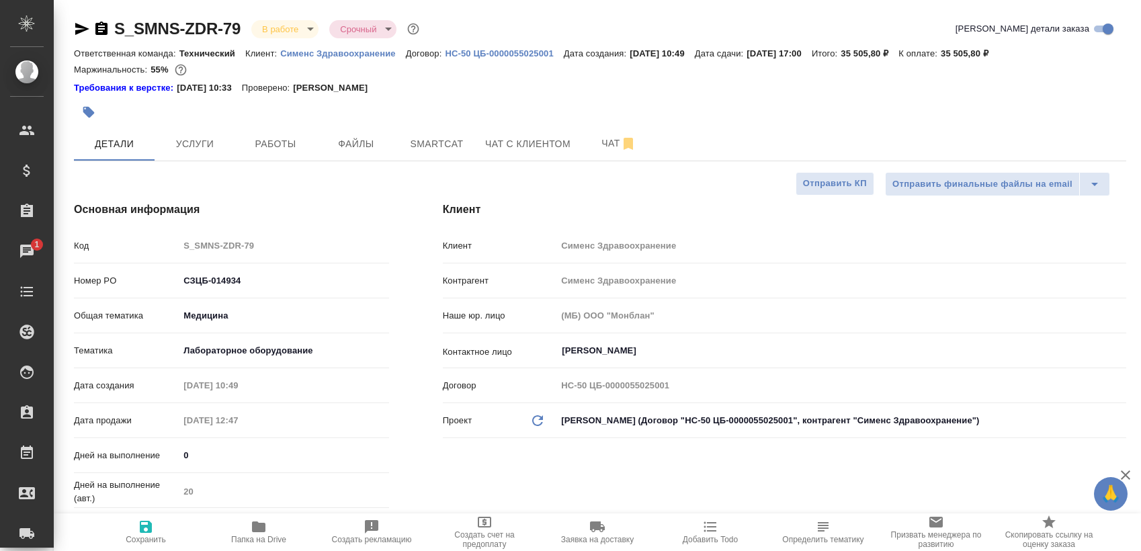
type textarea "x"
click at [291, 137] on span "Работы" at bounding box center [275, 144] width 65 height 17
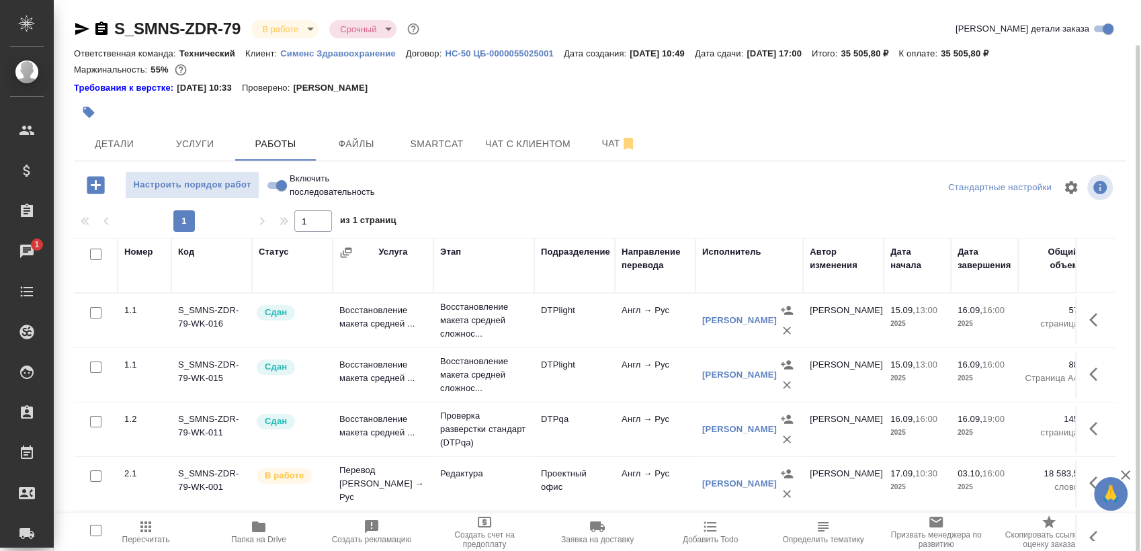
scroll to position [23, 0]
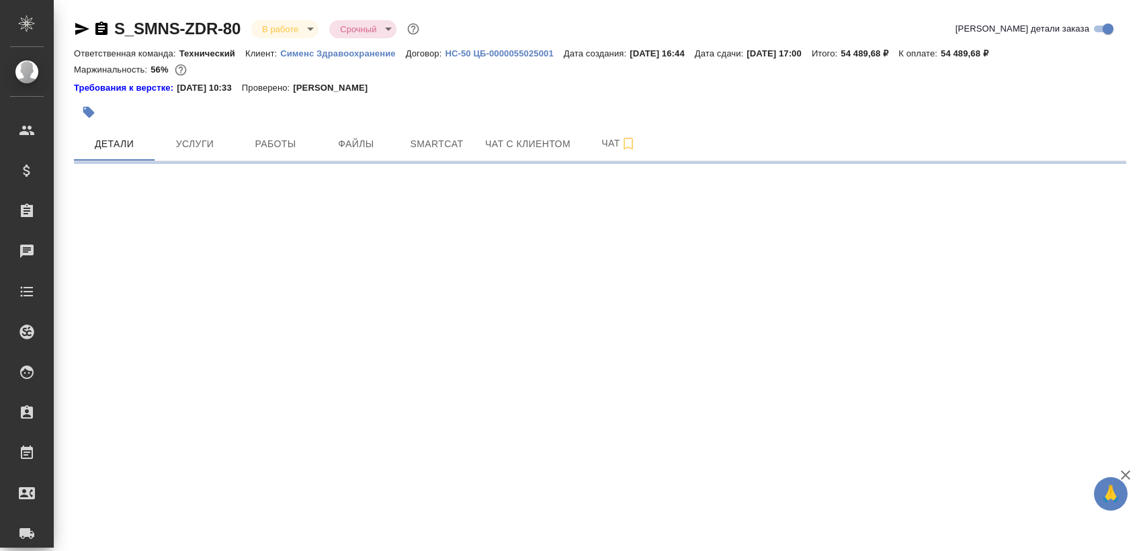
select select "RU"
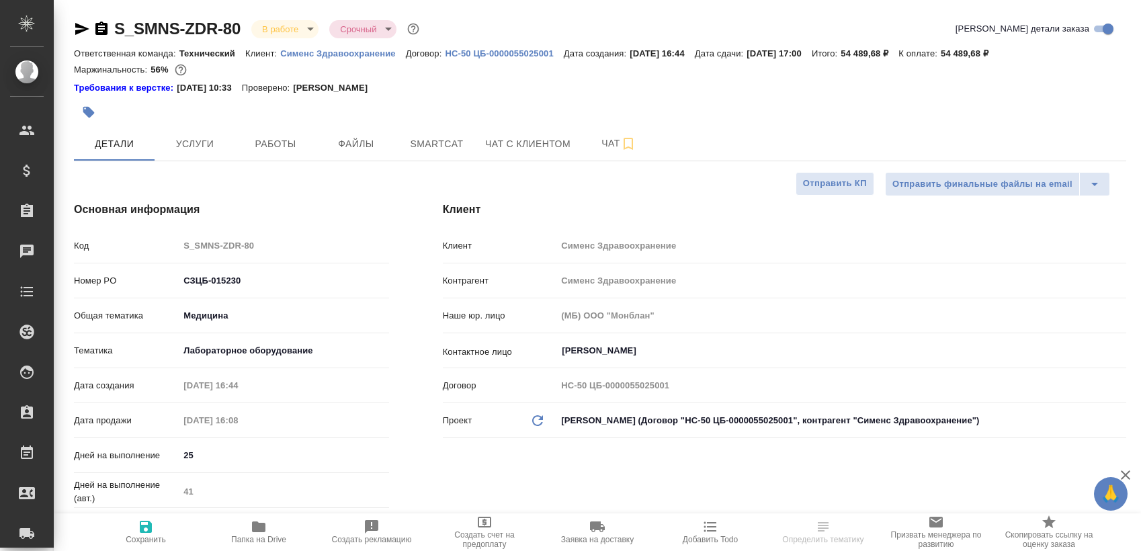
type textarea "x"
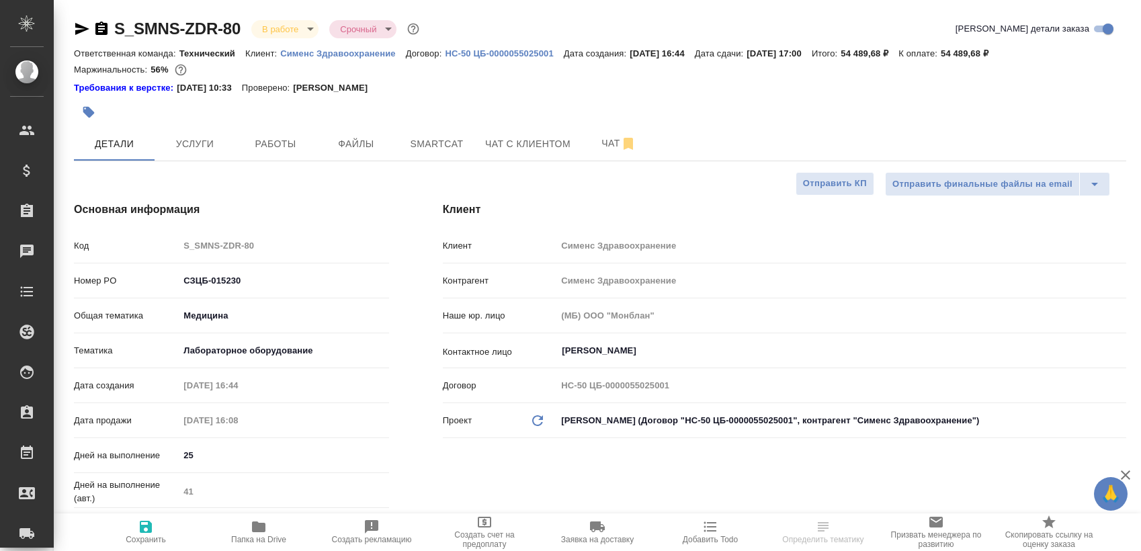
type textarea "x"
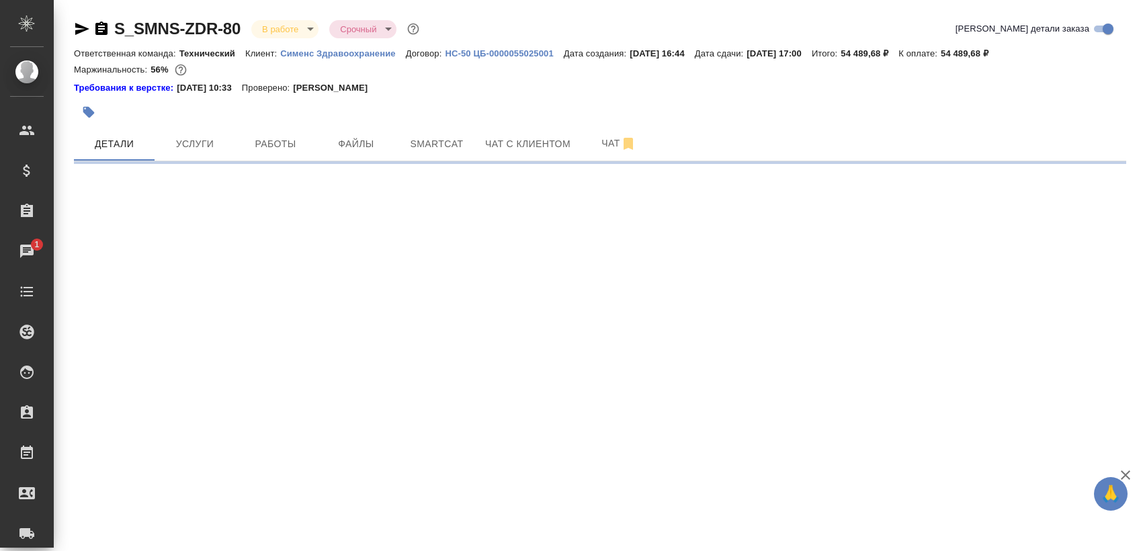
select select "RU"
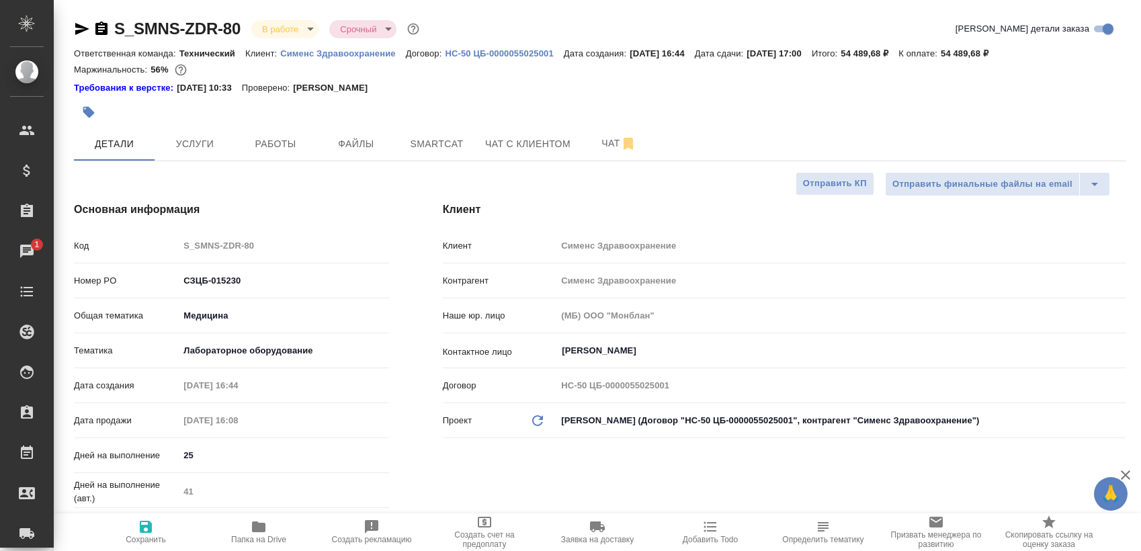
type textarea "x"
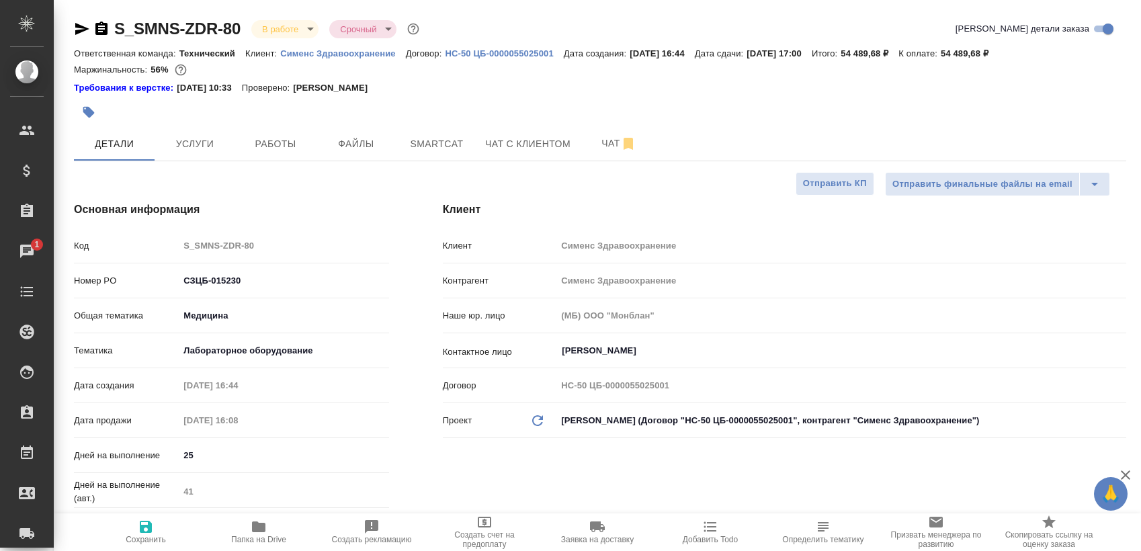
type textarea "x"
click at [261, 136] on span "Работы" at bounding box center [275, 144] width 65 height 17
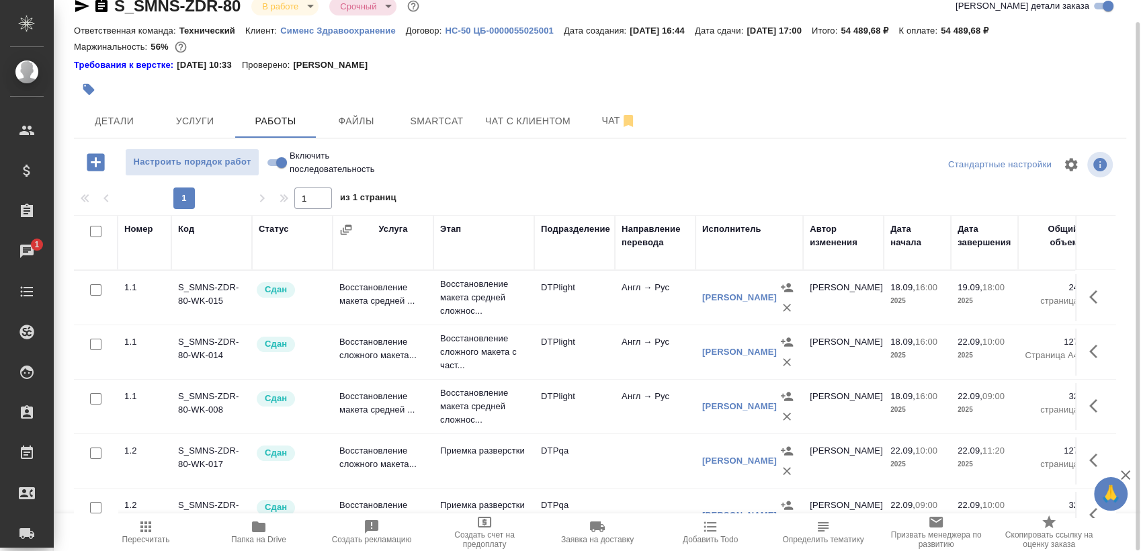
scroll to position [108, 0]
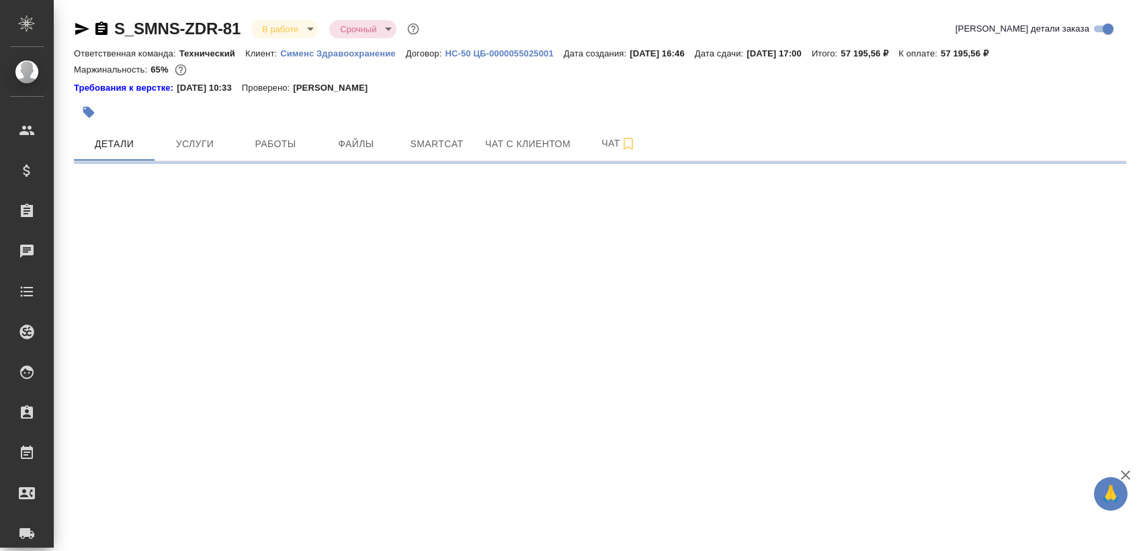
select select "RU"
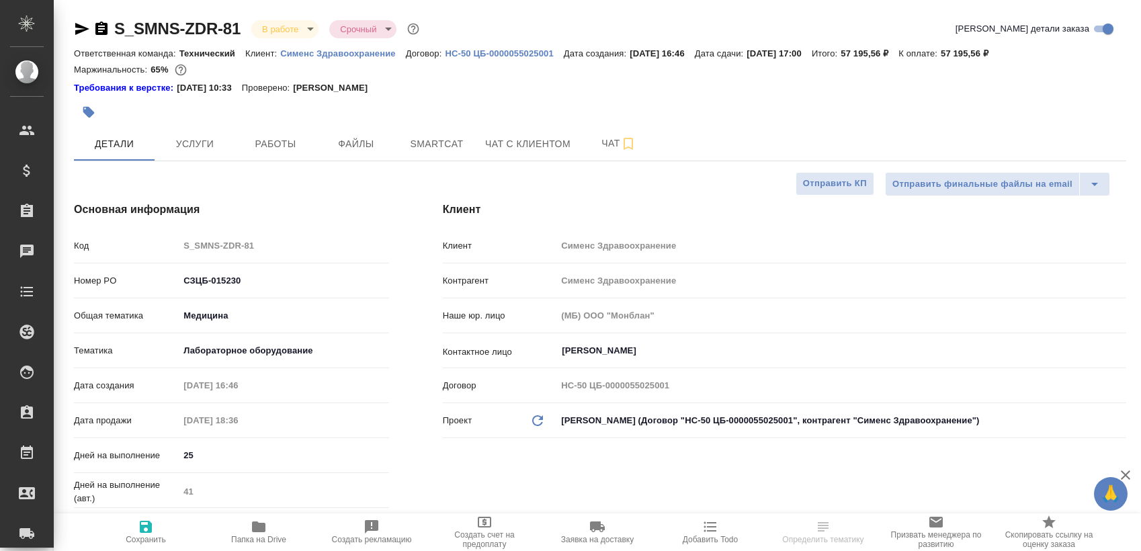
type textarea "x"
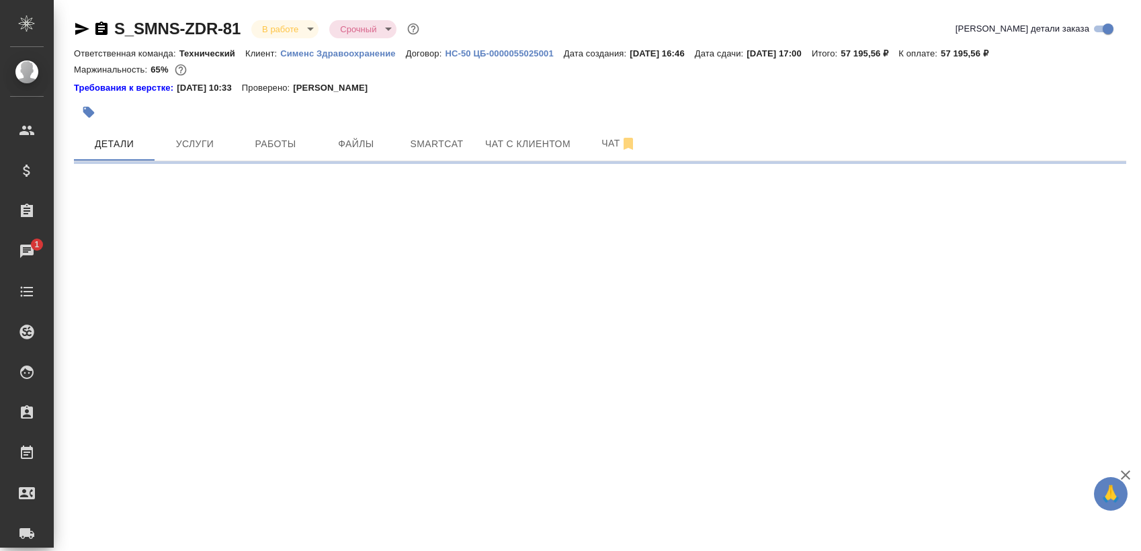
select select "RU"
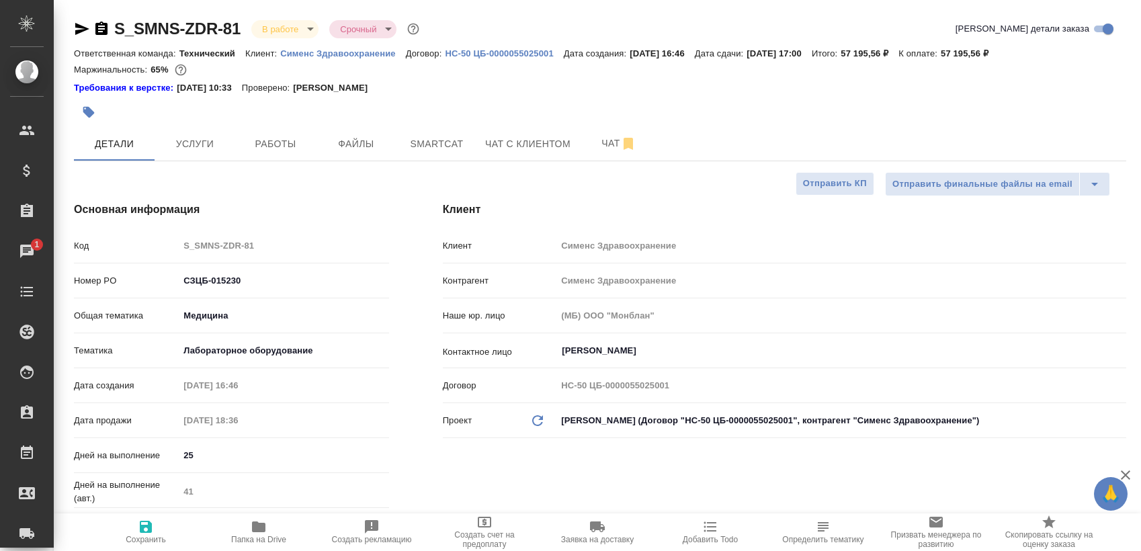
type textarea "x"
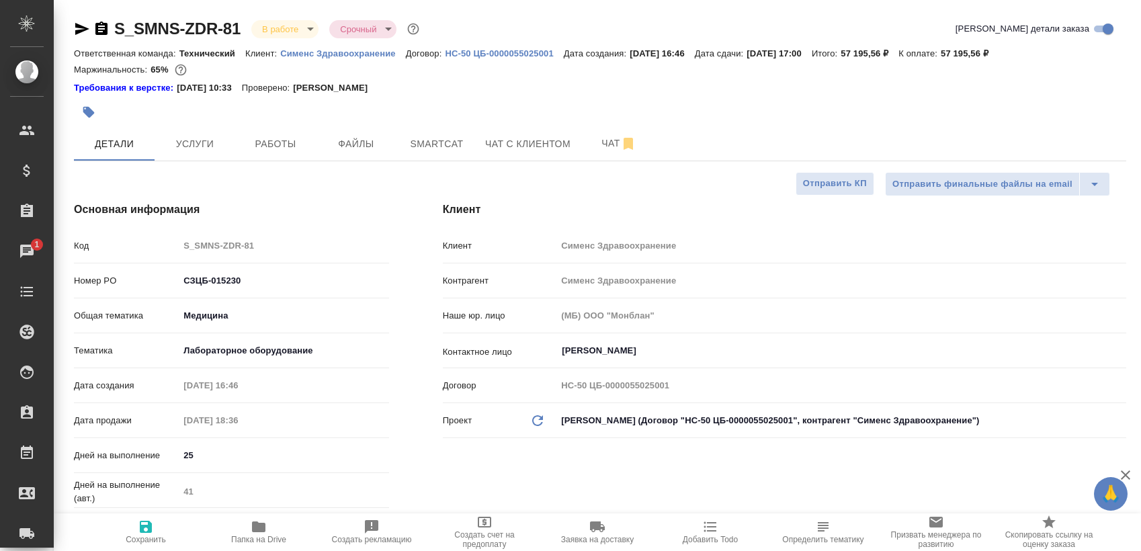
type textarea "x"
click at [258, 148] on span "Работы" at bounding box center [275, 144] width 65 height 17
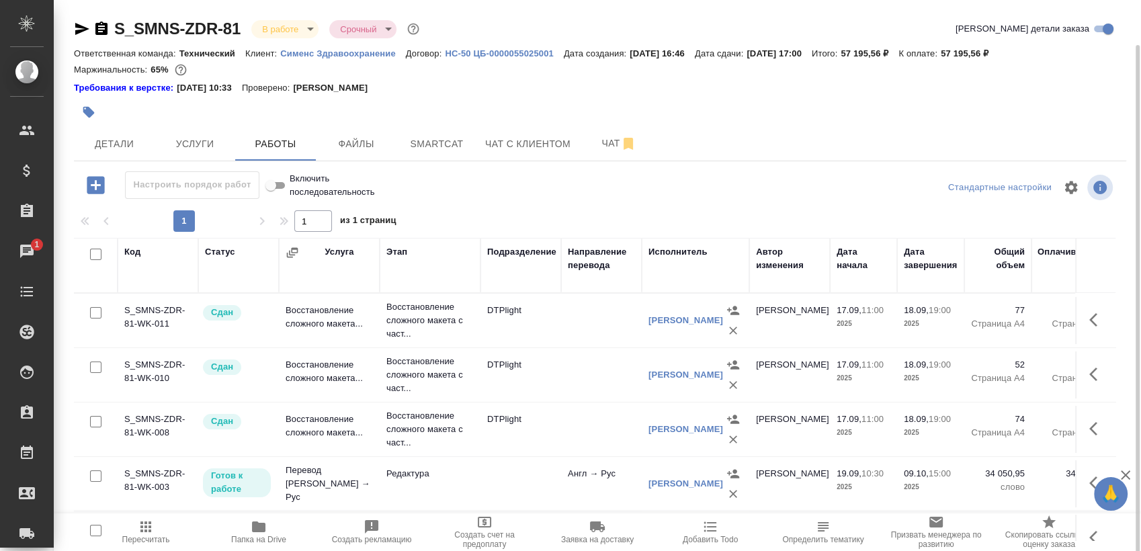
scroll to position [23, 0]
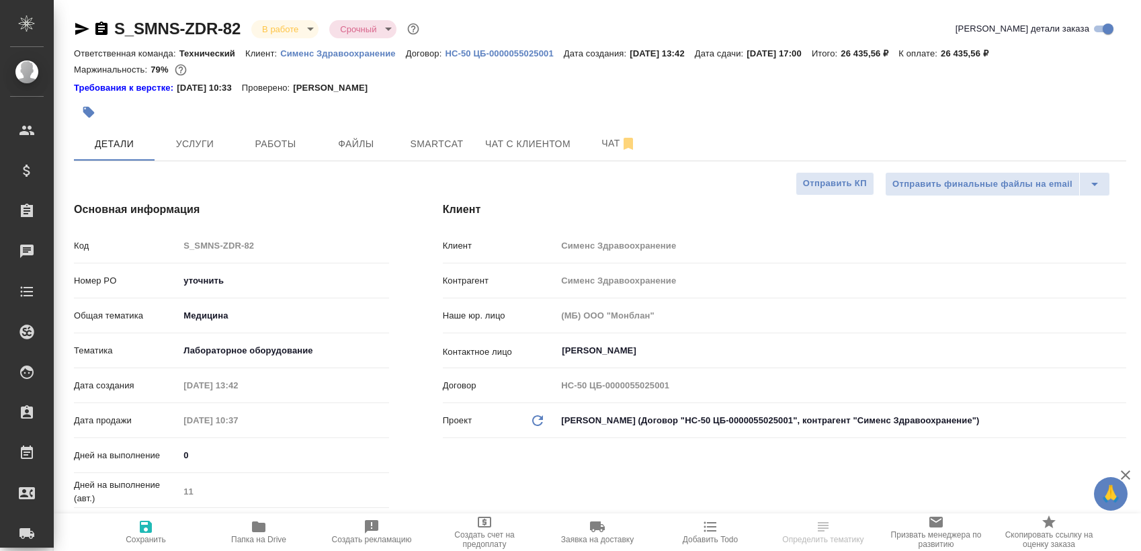
select select "RU"
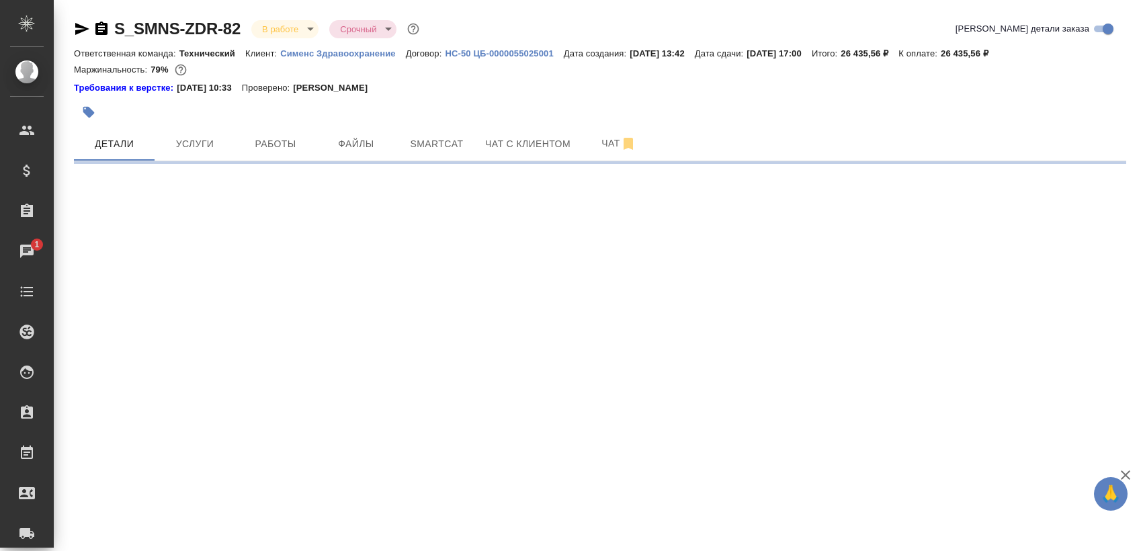
select select "RU"
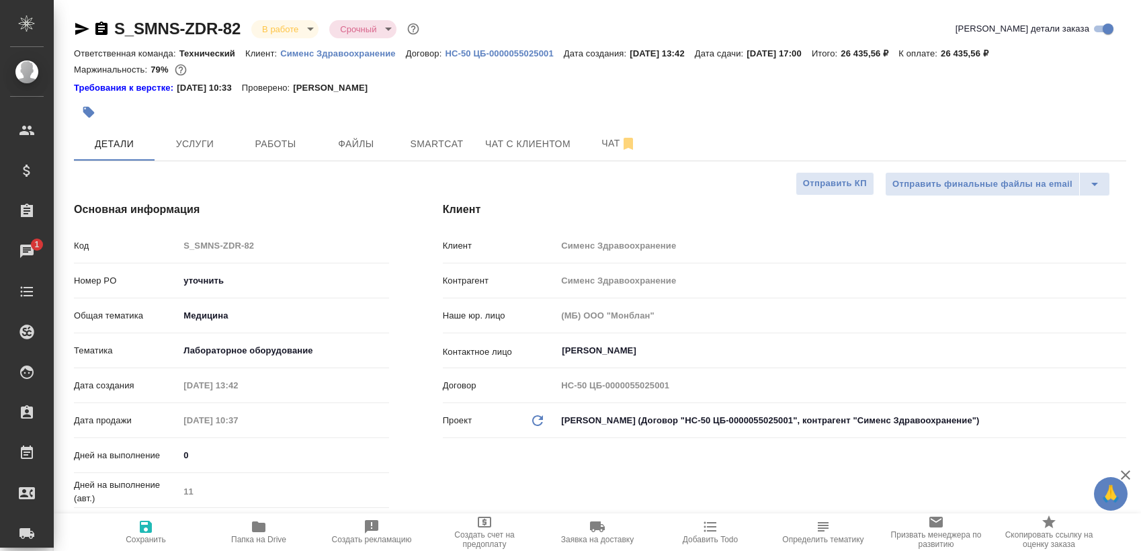
type textarea "x"
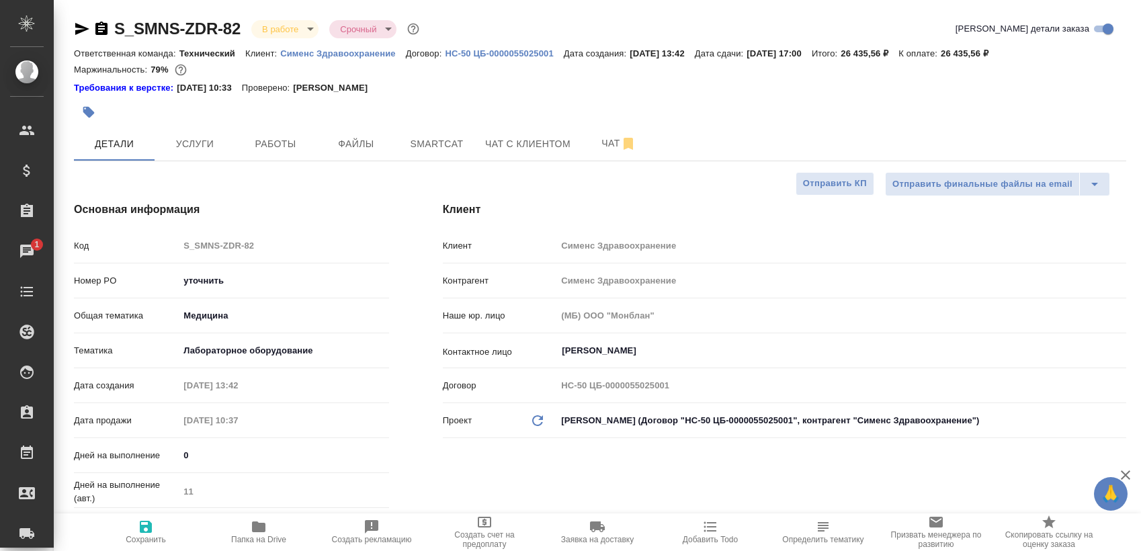
type textarea "x"
click at [264, 131] on button "Работы" at bounding box center [275, 144] width 81 height 34
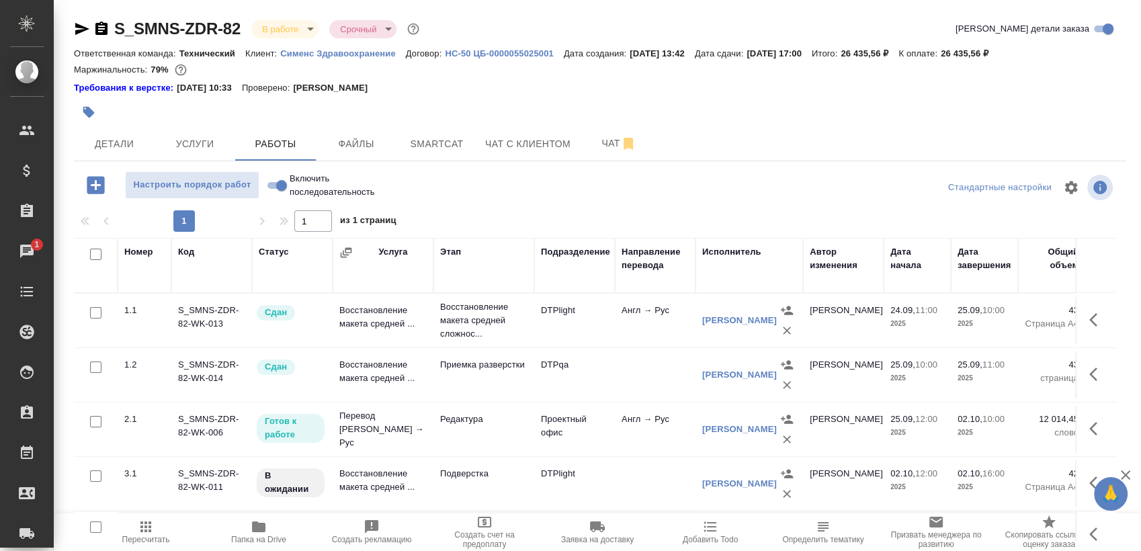
scroll to position [23, 0]
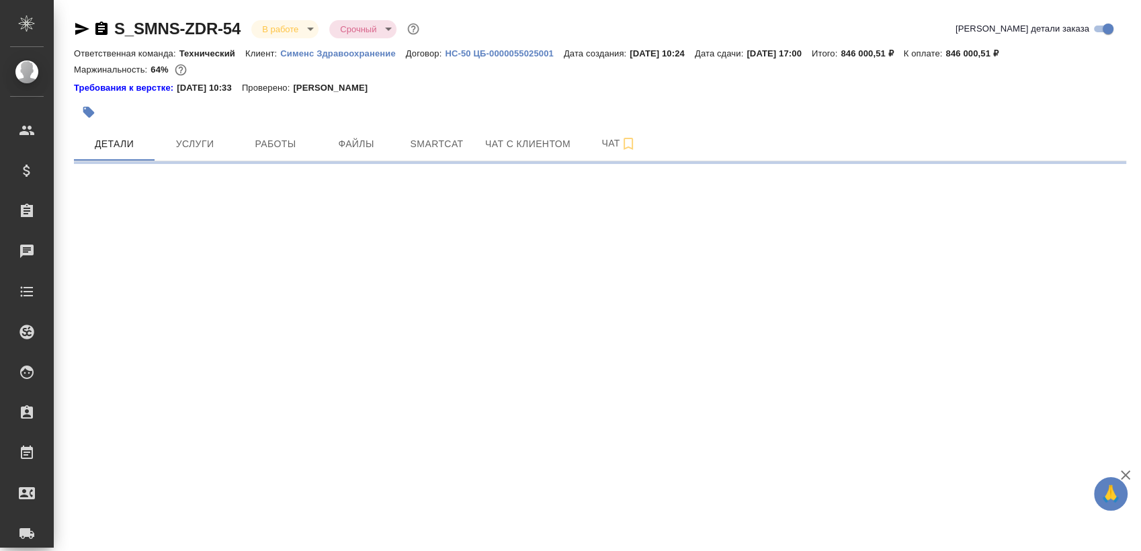
click at [258, 136] on span "Работы" at bounding box center [275, 144] width 65 height 17
select select "RU"
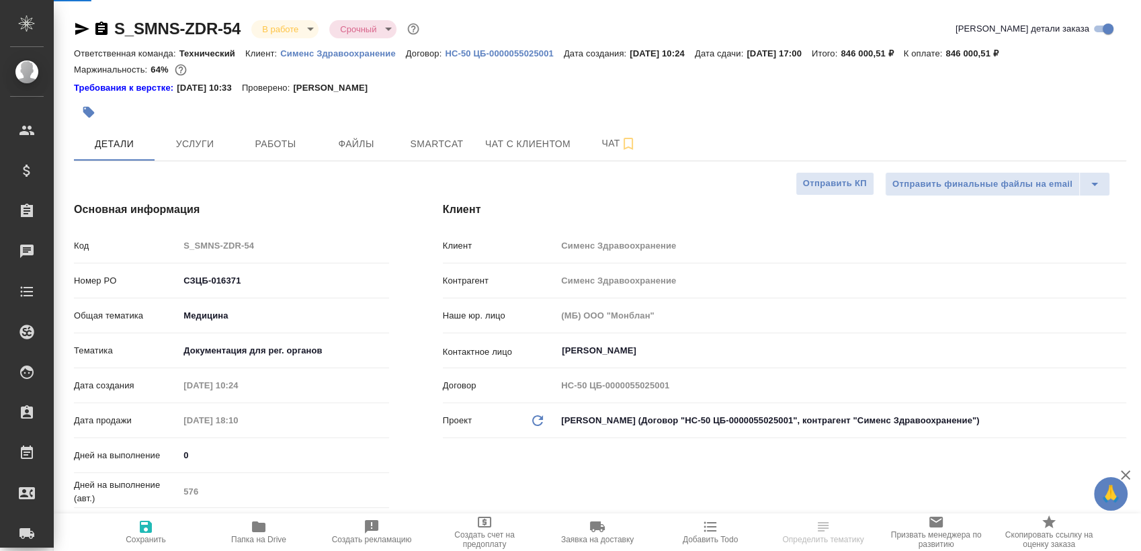
type textarea "x"
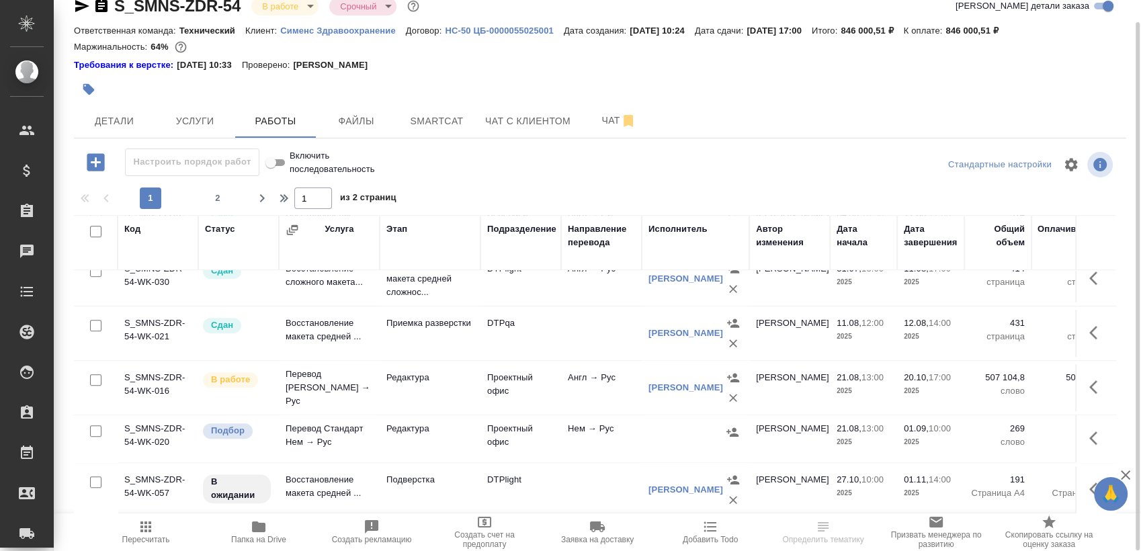
scroll to position [957, 0]
